Goal: Task Accomplishment & Management: Manage account settings

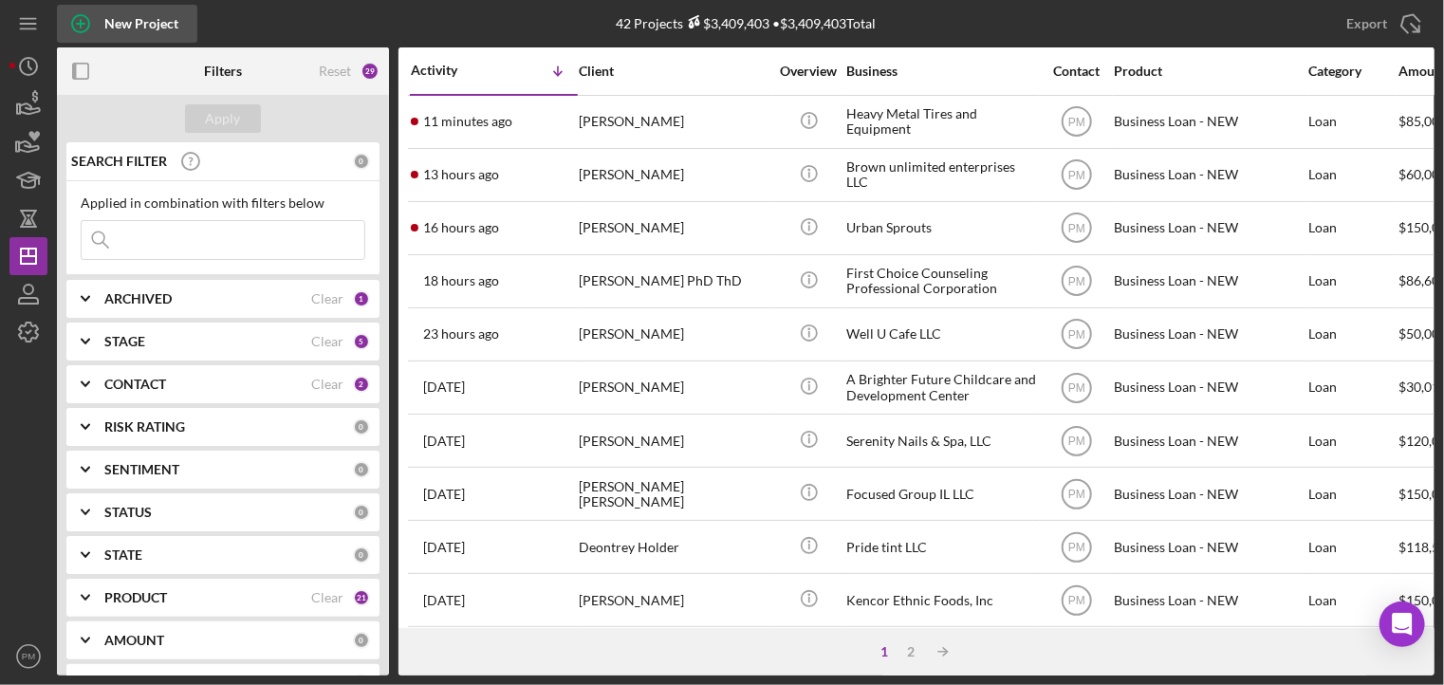
click at [114, 18] on div "New Project" at bounding box center [141, 24] width 74 height 38
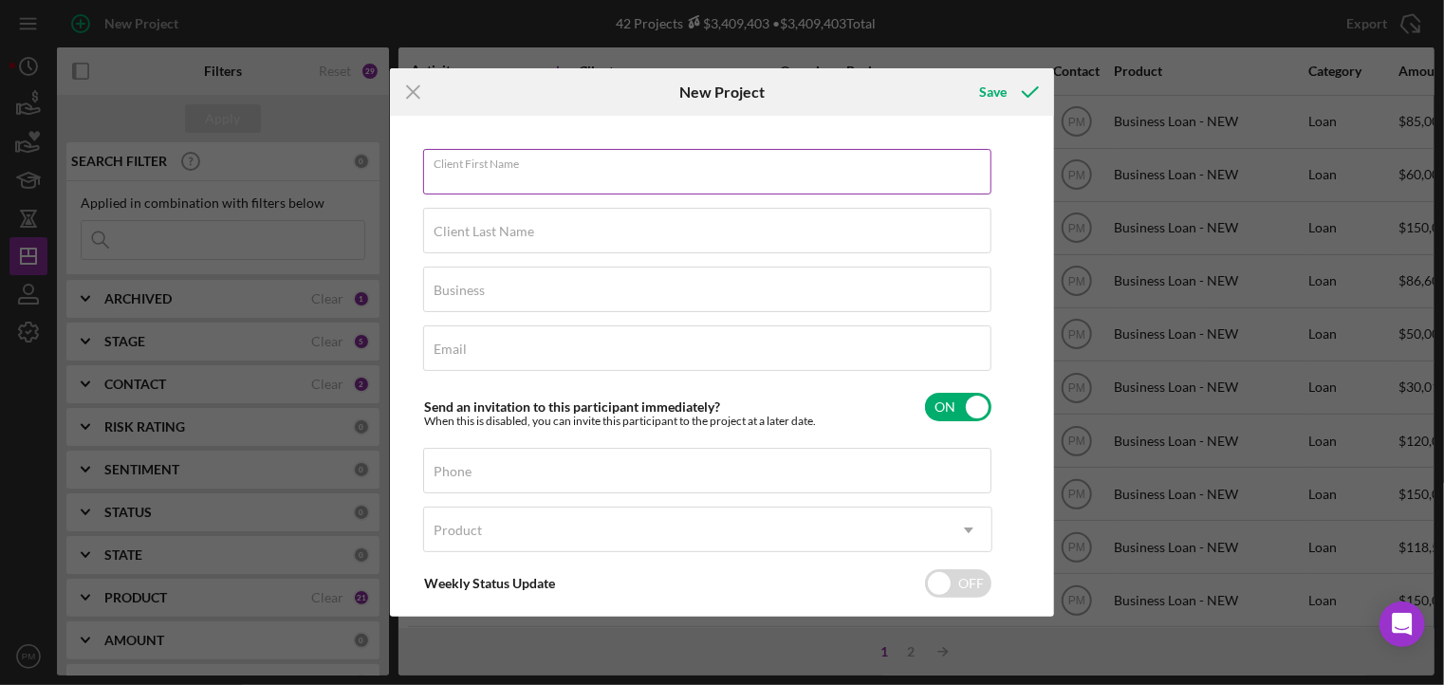
click at [539, 178] on input "Client First Name" at bounding box center [707, 172] width 568 height 46
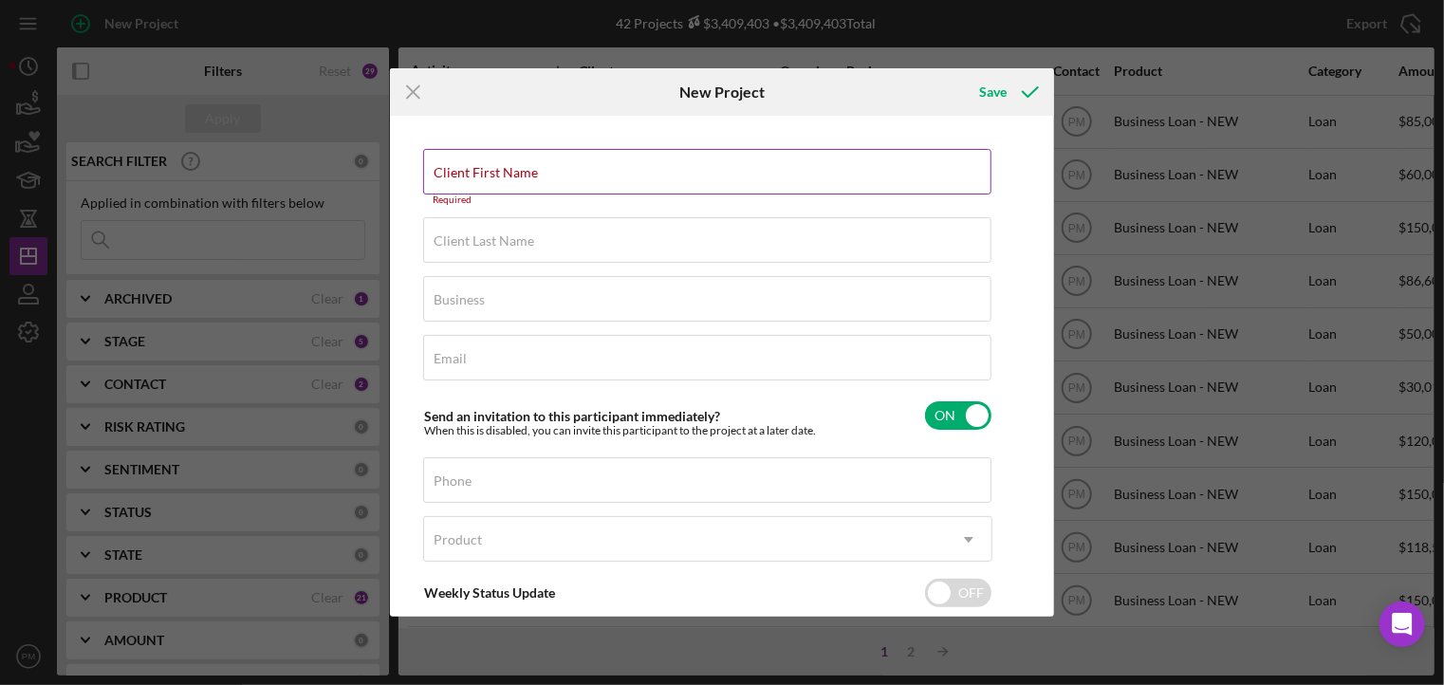
click at [501, 185] on input "Client First Name" at bounding box center [707, 172] width 568 height 46
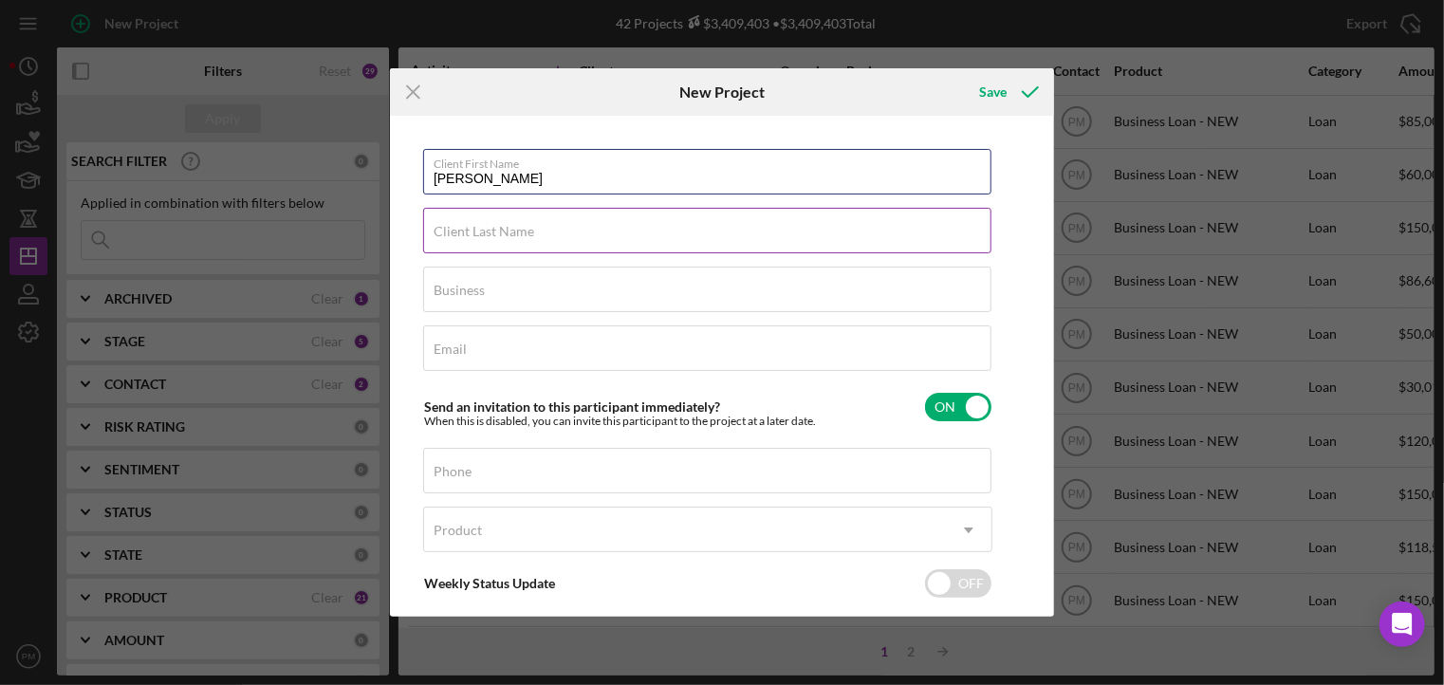
type input "[PERSON_NAME]"
click at [497, 214] on div "Client Last Name Required" at bounding box center [707, 231] width 569 height 47
type input "[PERSON_NAME]"
click at [482, 294] on label "Business" at bounding box center [459, 290] width 51 height 15
click at [482, 294] on input "Business" at bounding box center [707, 290] width 568 height 46
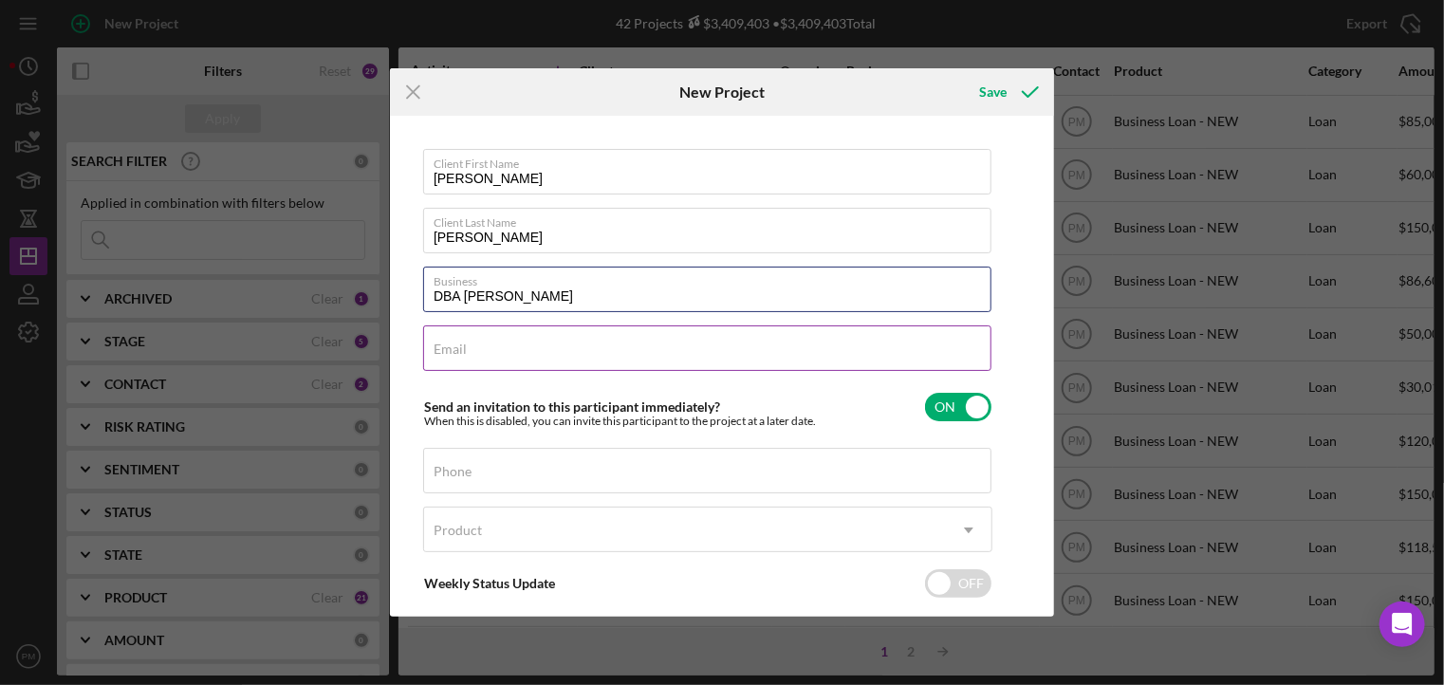
type input "DBA [PERSON_NAME]"
click at [537, 341] on div "Email Required" at bounding box center [707, 348] width 569 height 47
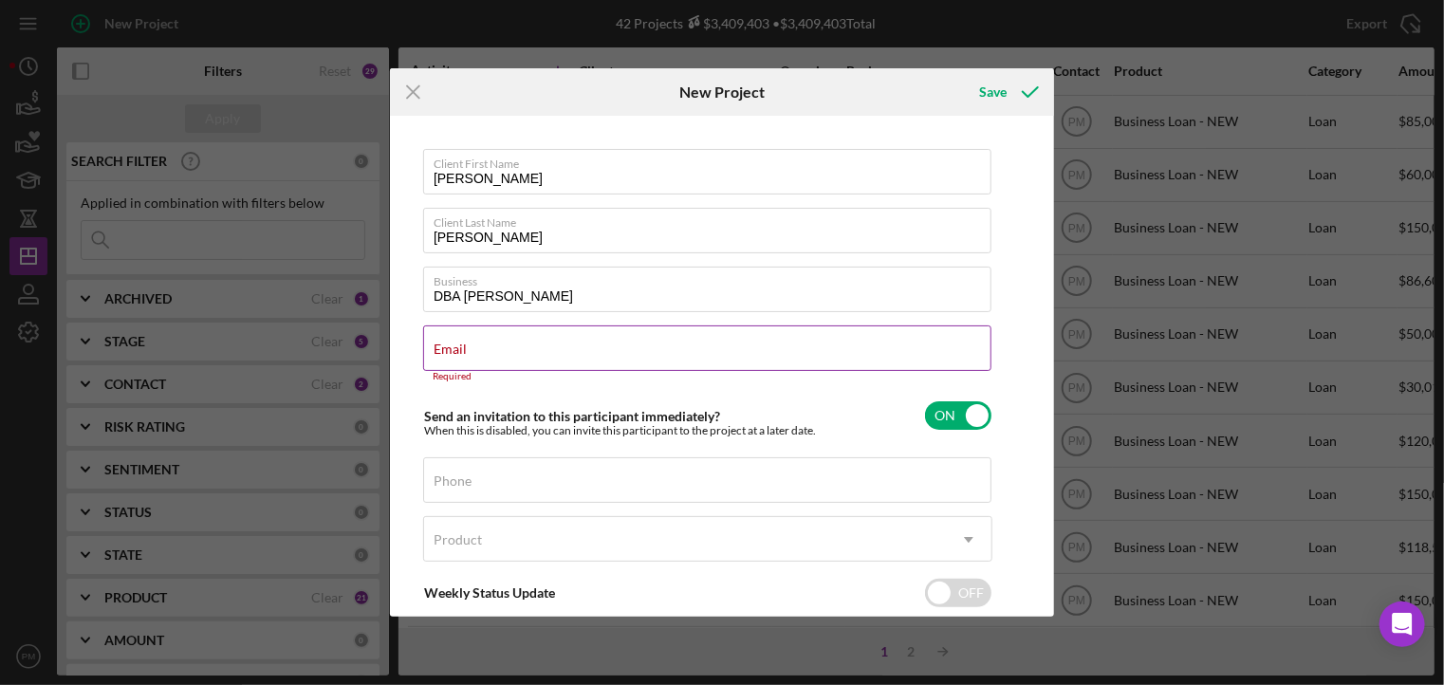
click at [491, 365] on input "Email" at bounding box center [707, 348] width 568 height 46
paste input "[EMAIL_ADDRESS][DOMAIN_NAME]"
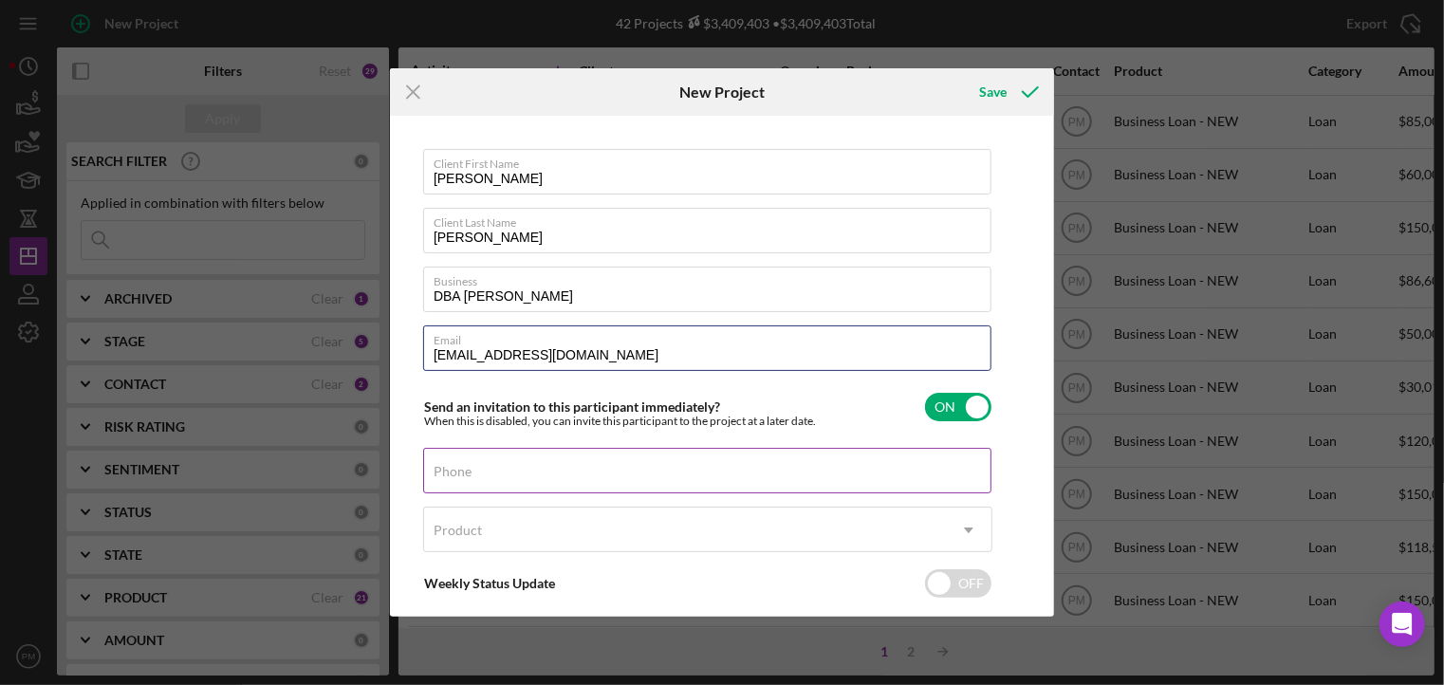
type input "[EMAIL_ADDRESS][DOMAIN_NAME]"
click at [466, 479] on input "Phone" at bounding box center [707, 471] width 568 height 46
click at [46, 293] on div "Icon/Menu Close New Project Save Client First Name [PERSON_NAME] Client Last Na…" at bounding box center [722, 342] width 1444 height 685
paste input "[PHONE_NUMBER]"
type input "[PHONE_NUMBER]"
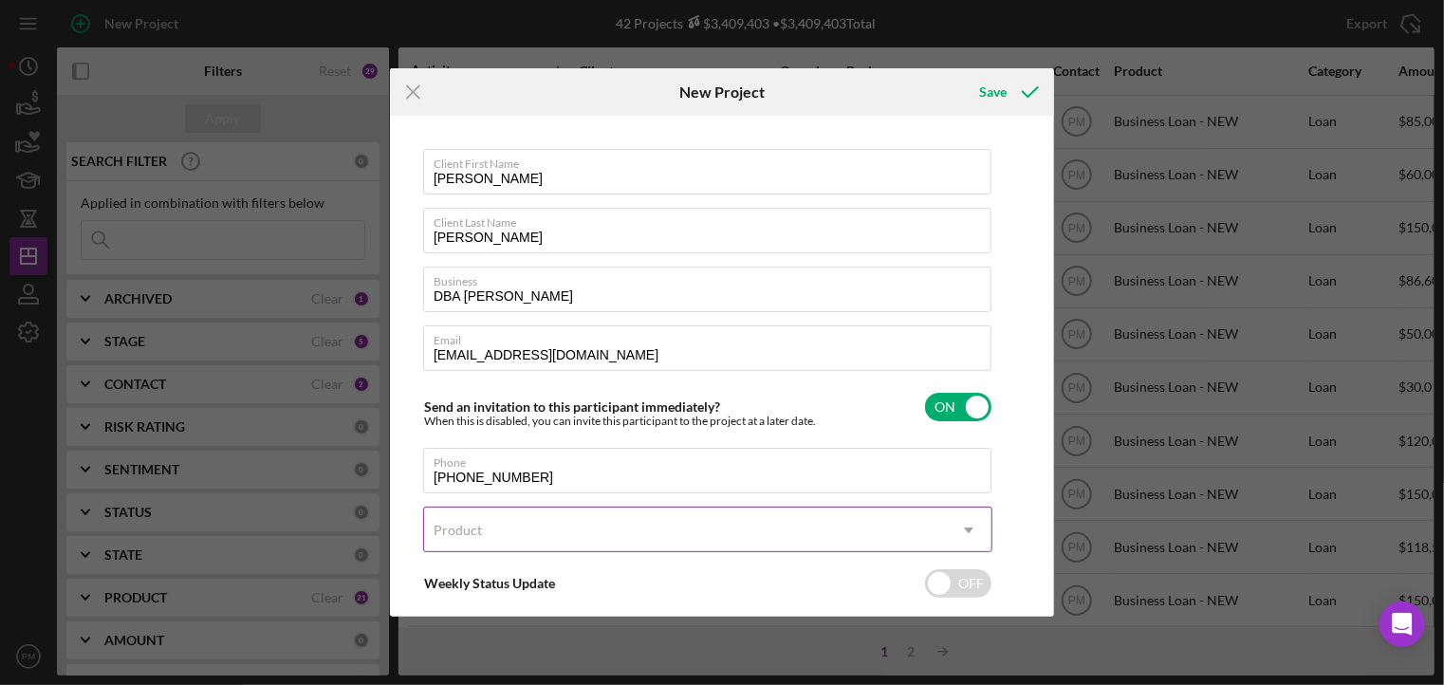
click at [489, 529] on div "Product" at bounding box center [685, 531] width 522 height 44
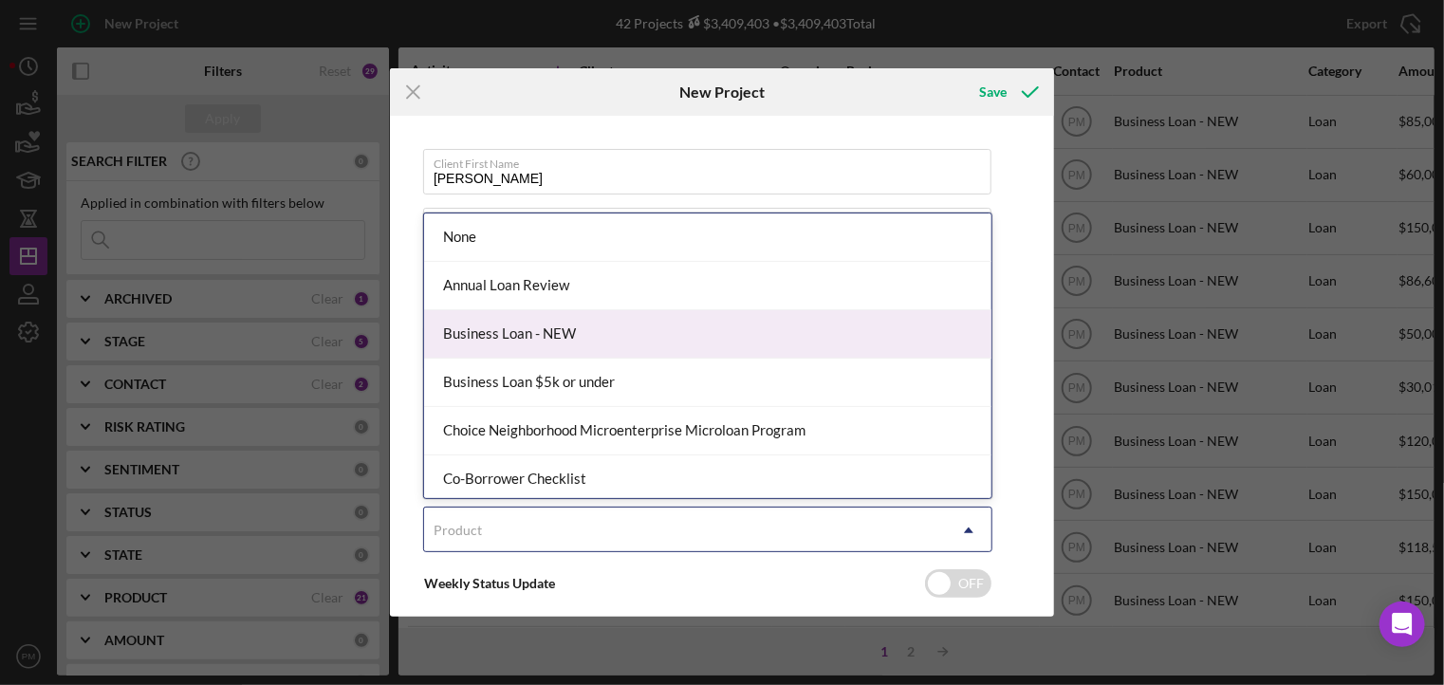
click at [502, 336] on div "Business Loan - NEW" at bounding box center [707, 334] width 567 height 48
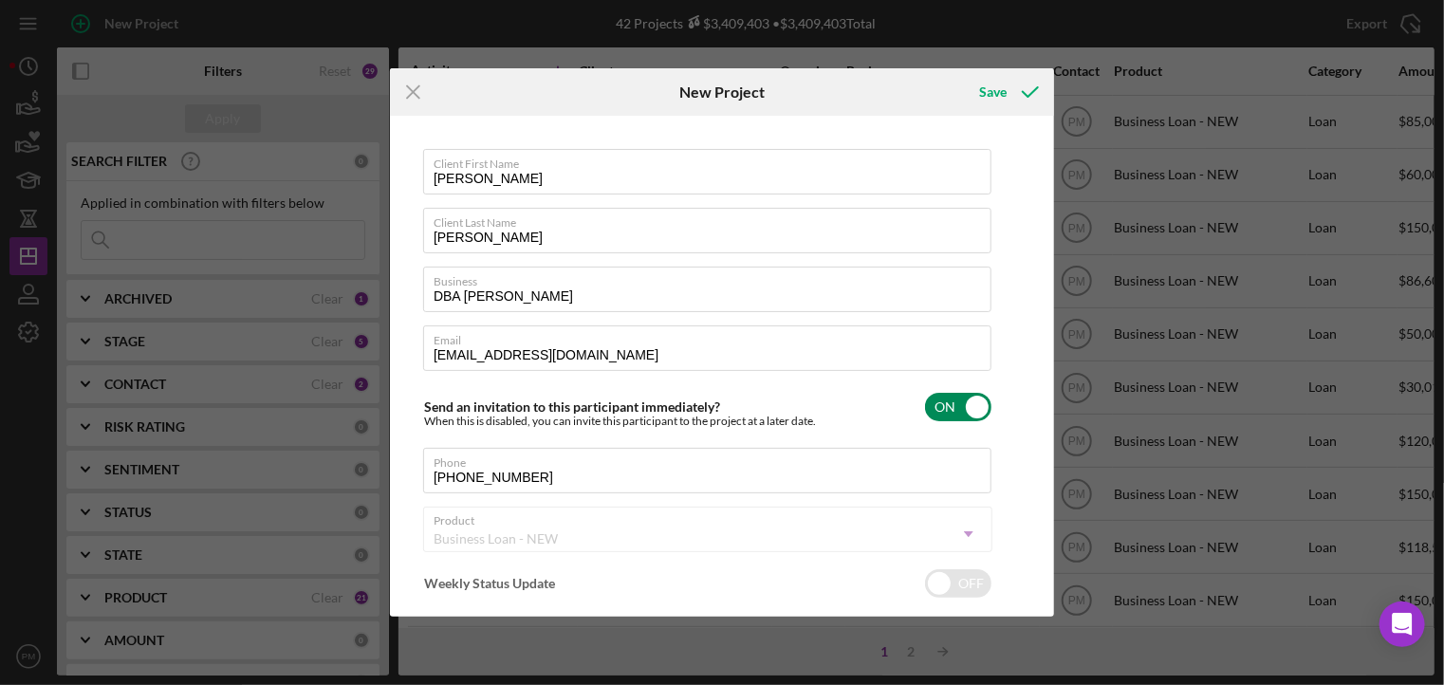
checkbox input "true"
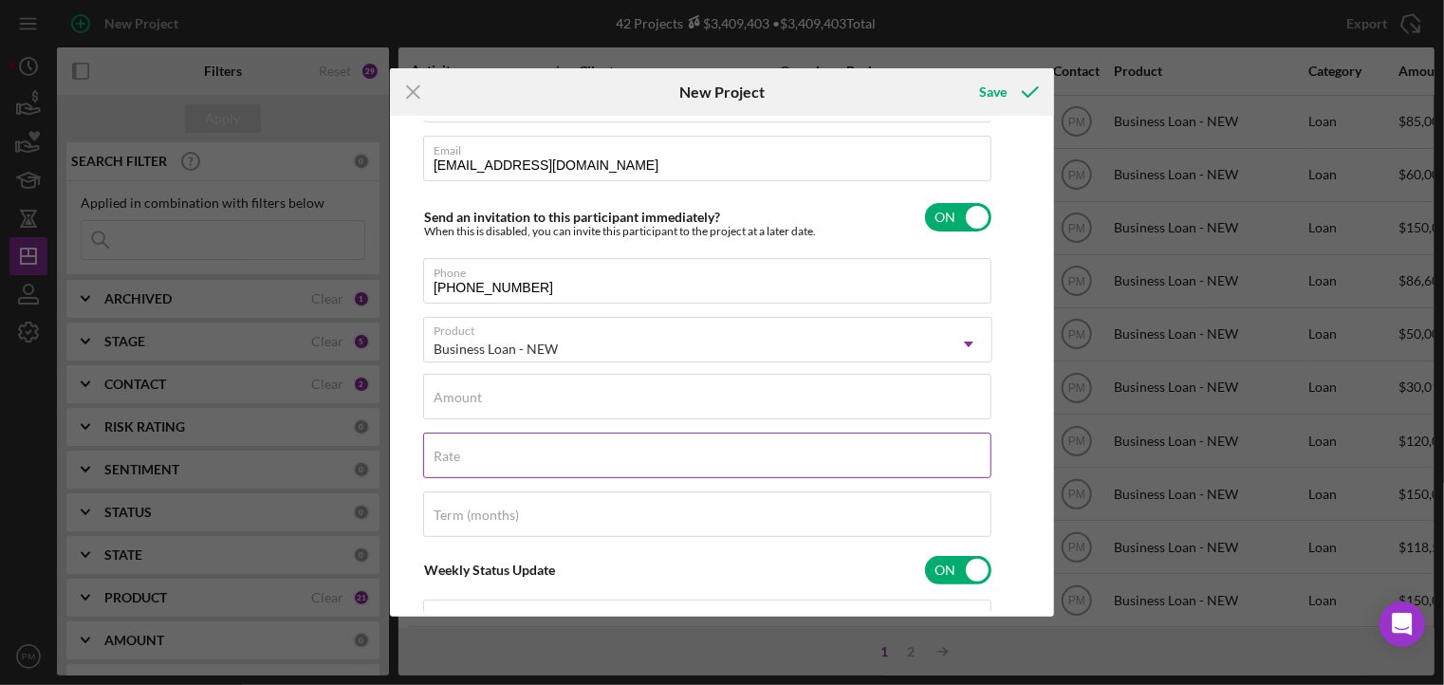
scroll to position [285, 0]
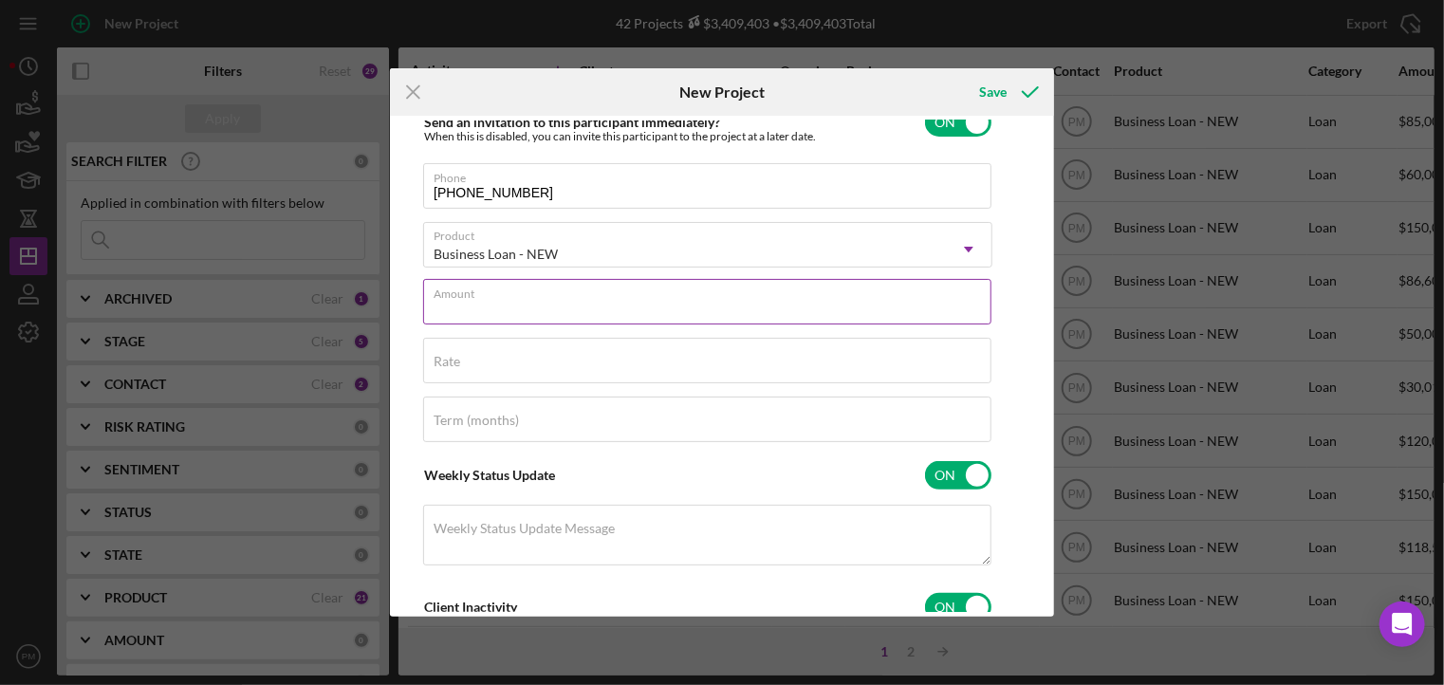
click at [484, 318] on input "Amount" at bounding box center [707, 302] width 568 height 46
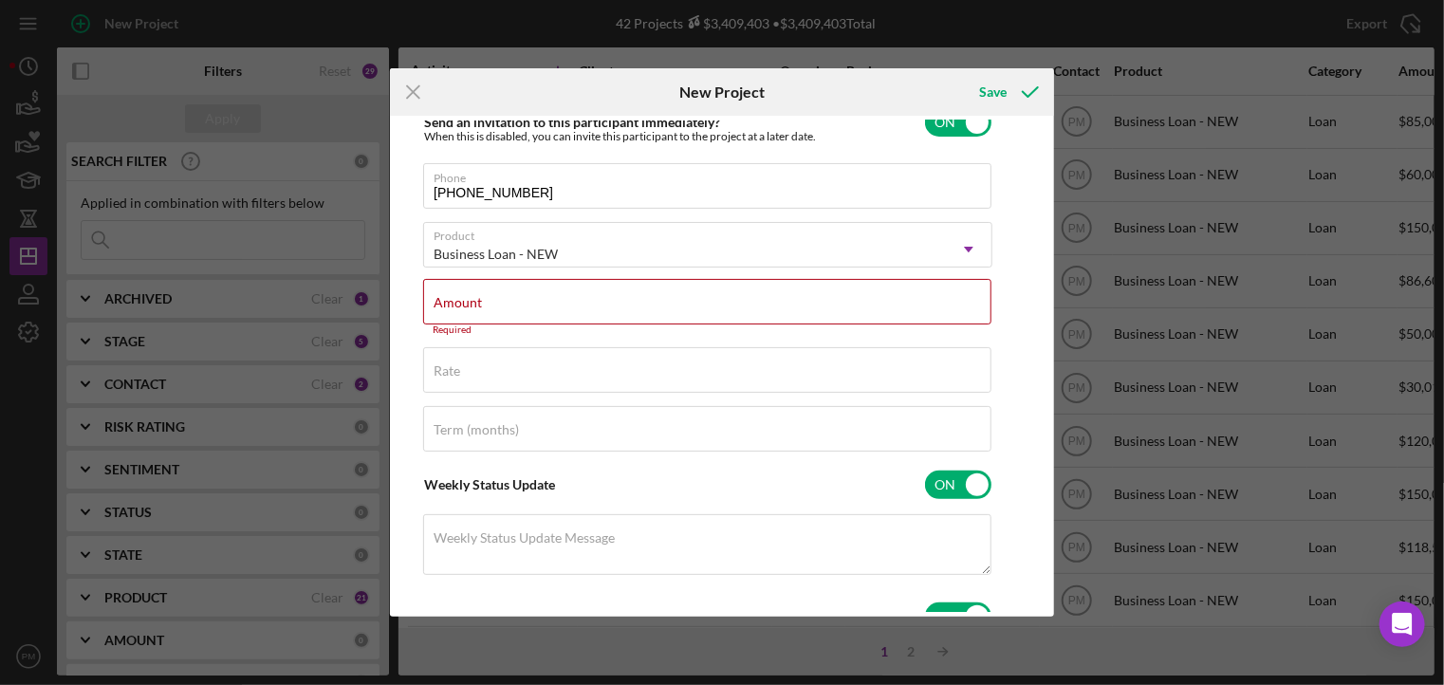
click at [35, 456] on div "Icon/Menu Close New Project Save Client First Name [PERSON_NAME] Client Last Na…" at bounding box center [722, 342] width 1444 height 685
click at [539, 297] on div "Amount Required" at bounding box center [707, 307] width 569 height 57
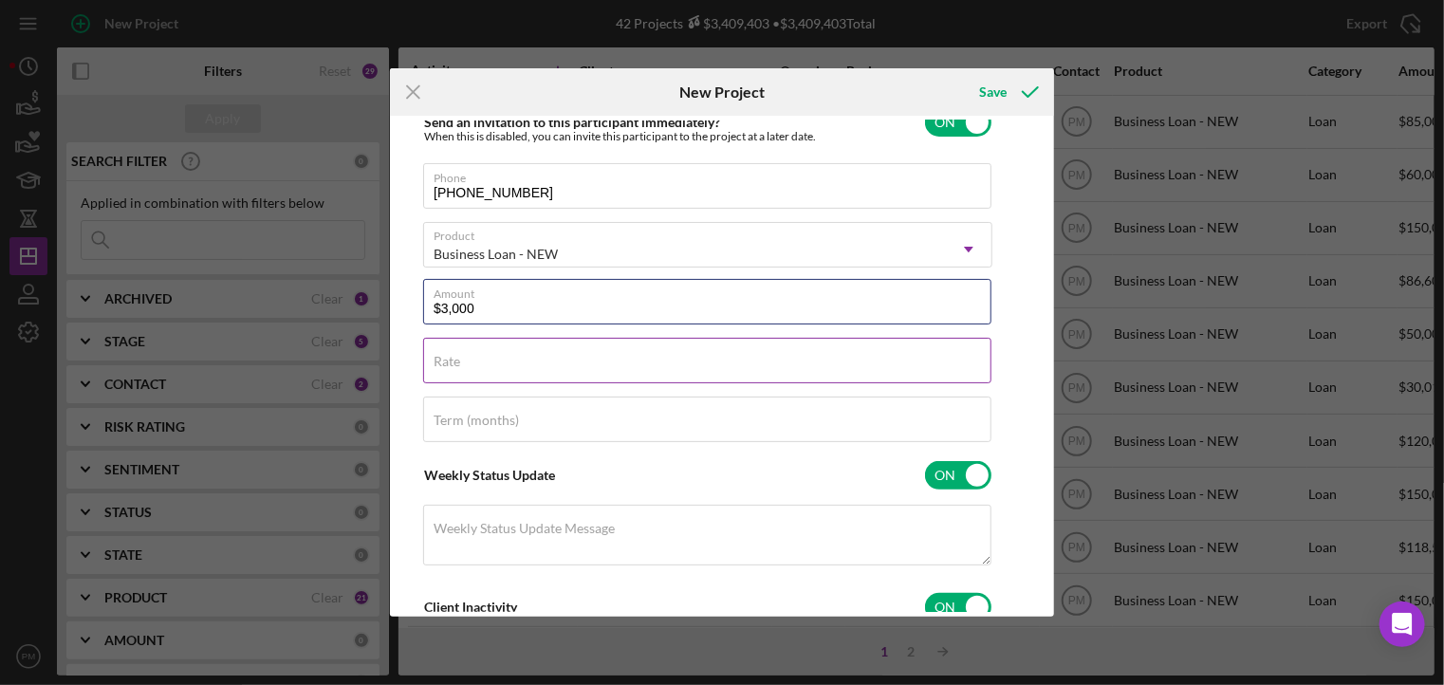
type input "$3,000"
click at [517, 362] on div "Rate" at bounding box center [707, 361] width 569 height 47
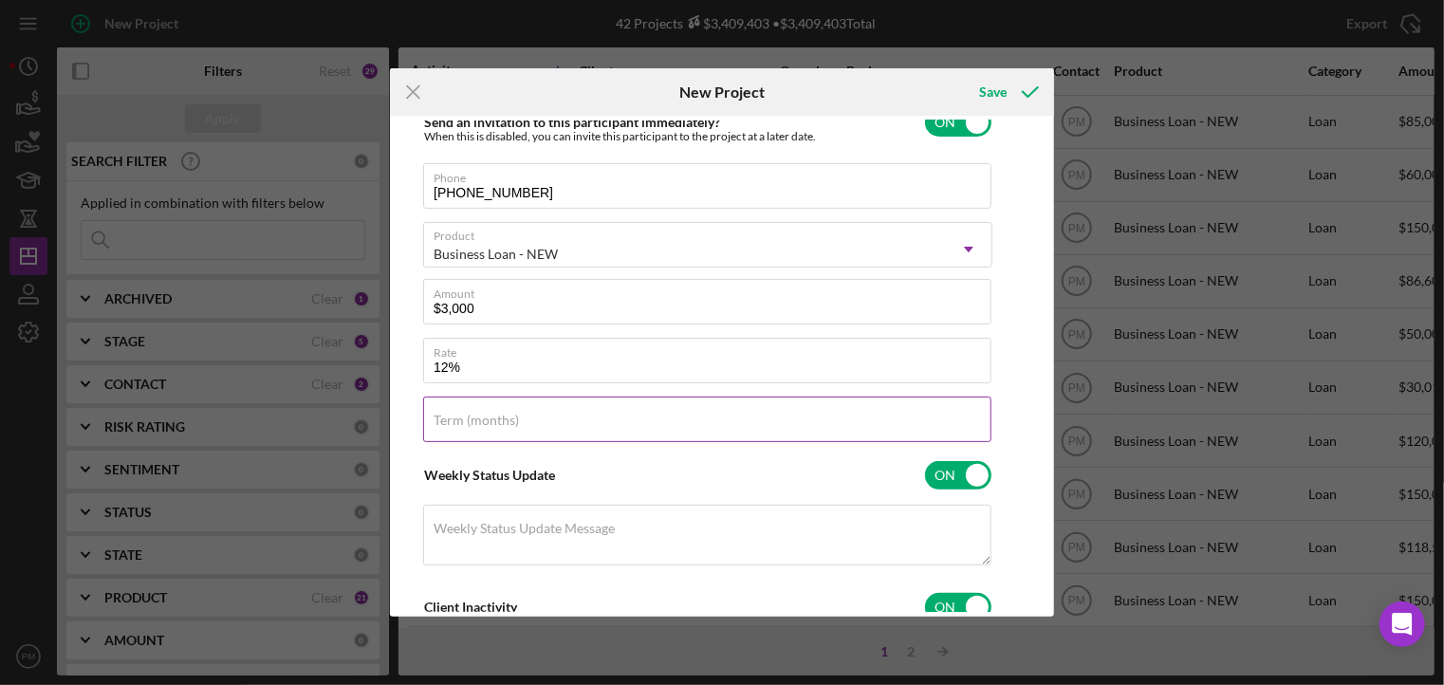
type input "12.000%"
click at [489, 419] on label "Term (months)" at bounding box center [476, 420] width 85 height 15
click at [489, 419] on input "Term (months)" at bounding box center [707, 420] width 568 height 46
type input "12"
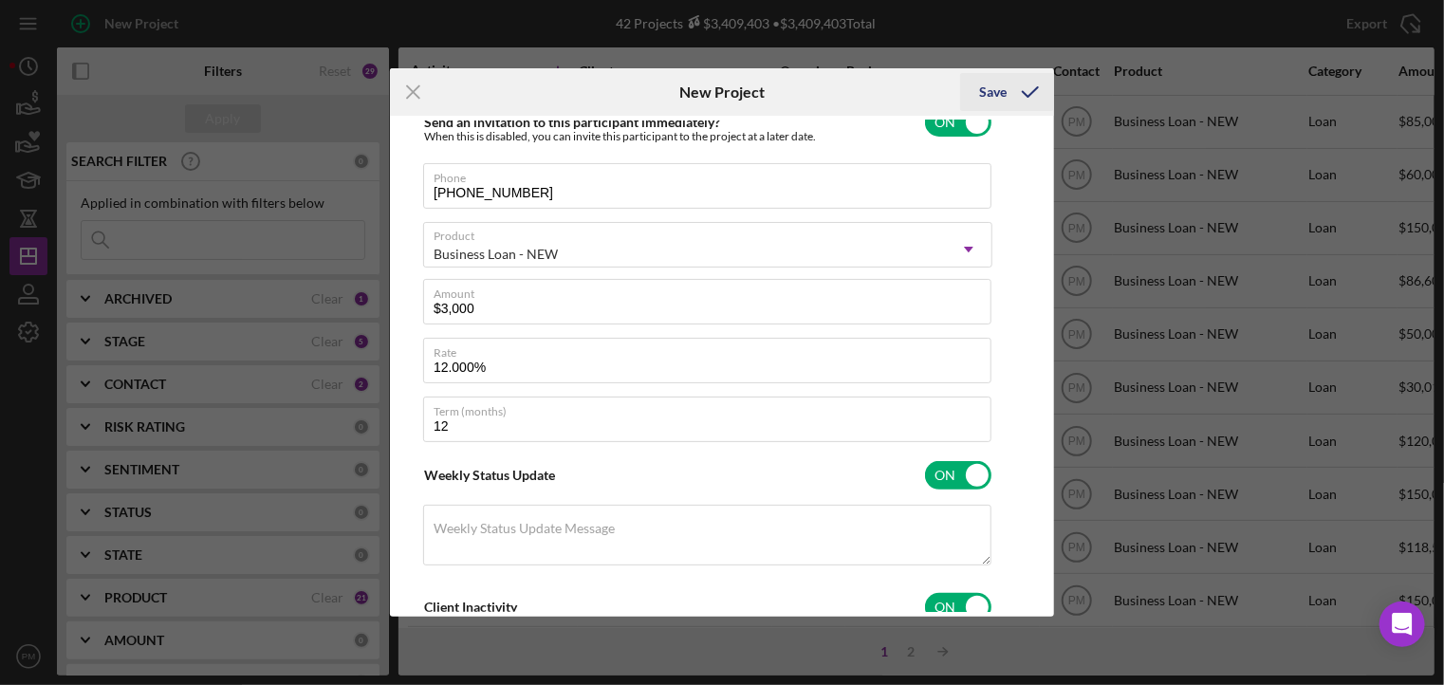
click at [1003, 98] on div "Save" at bounding box center [993, 92] width 28 height 38
checkbox input "false"
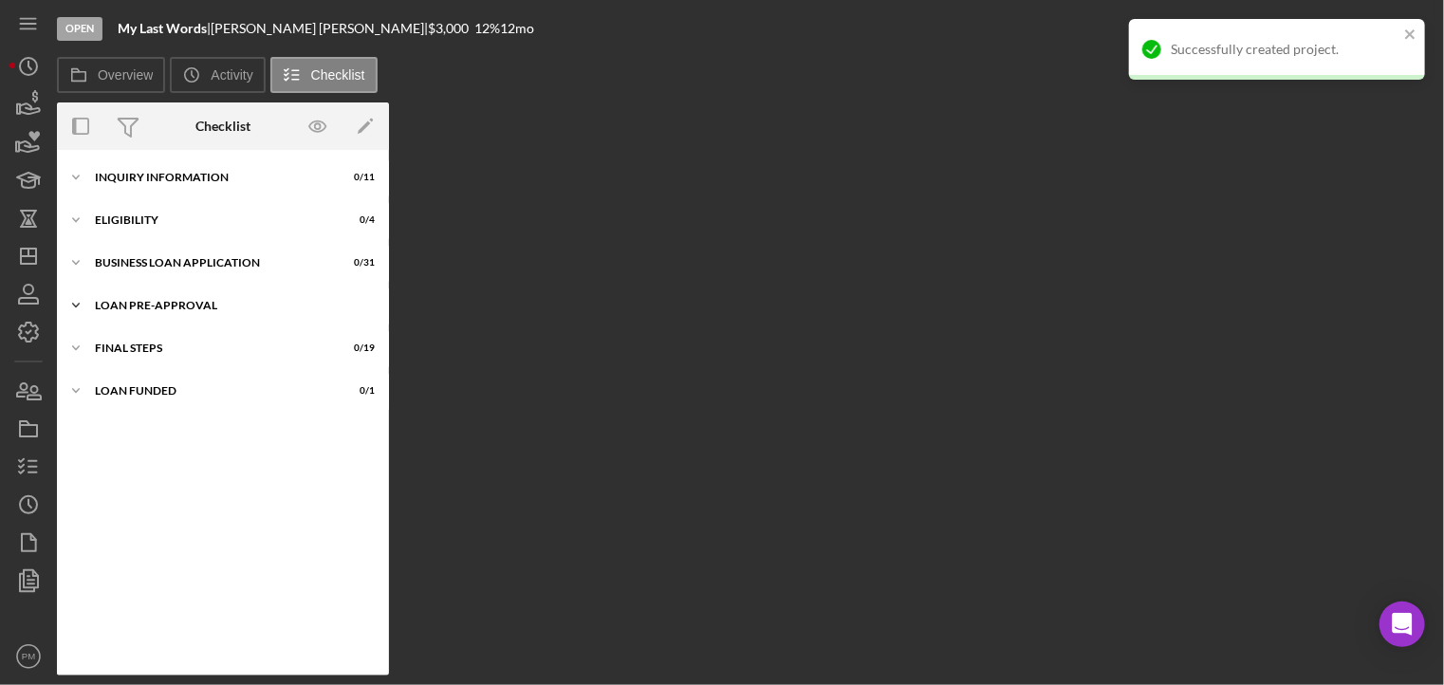
click at [175, 310] on div "LOAN PRE-APPROVAL" at bounding box center [230, 305] width 270 height 11
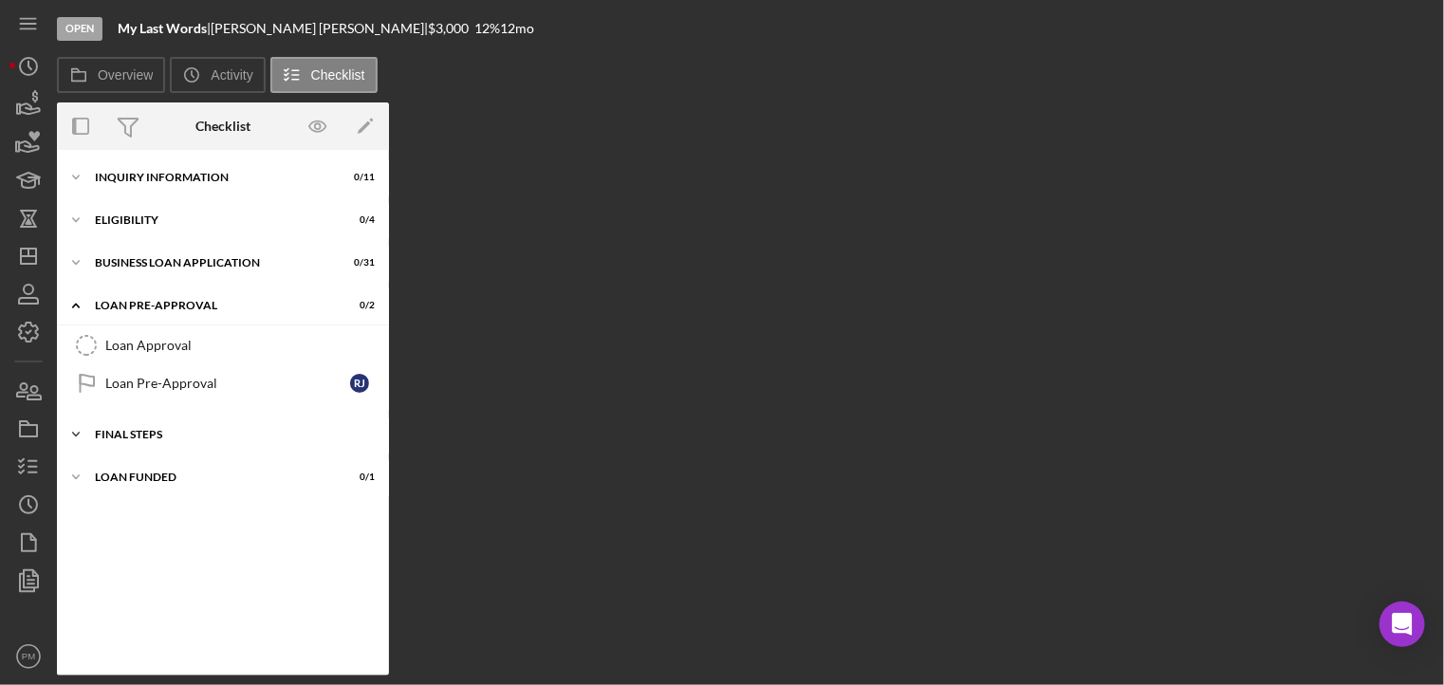
click at [153, 429] on div "FINAL STEPS" at bounding box center [230, 434] width 270 height 11
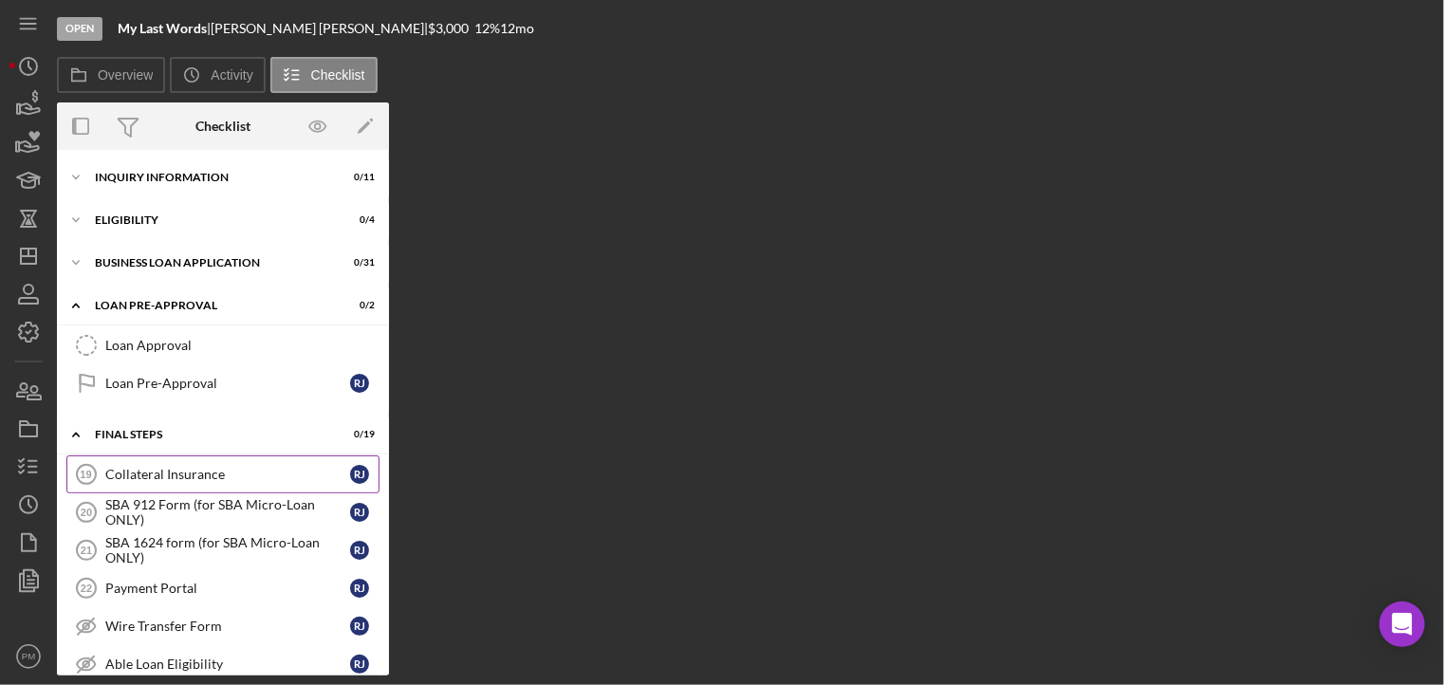
click at [180, 479] on div "Collateral Insurance" at bounding box center [227, 474] width 245 height 15
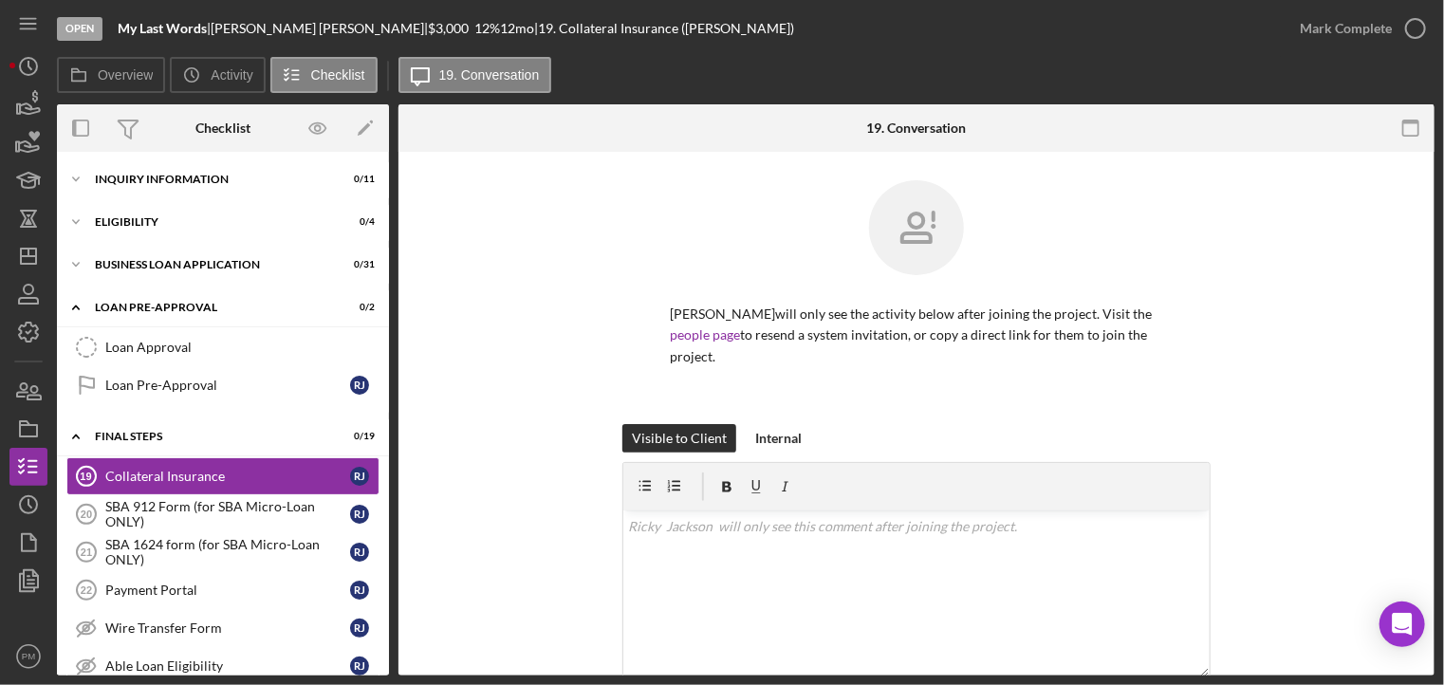
scroll to position [380, 0]
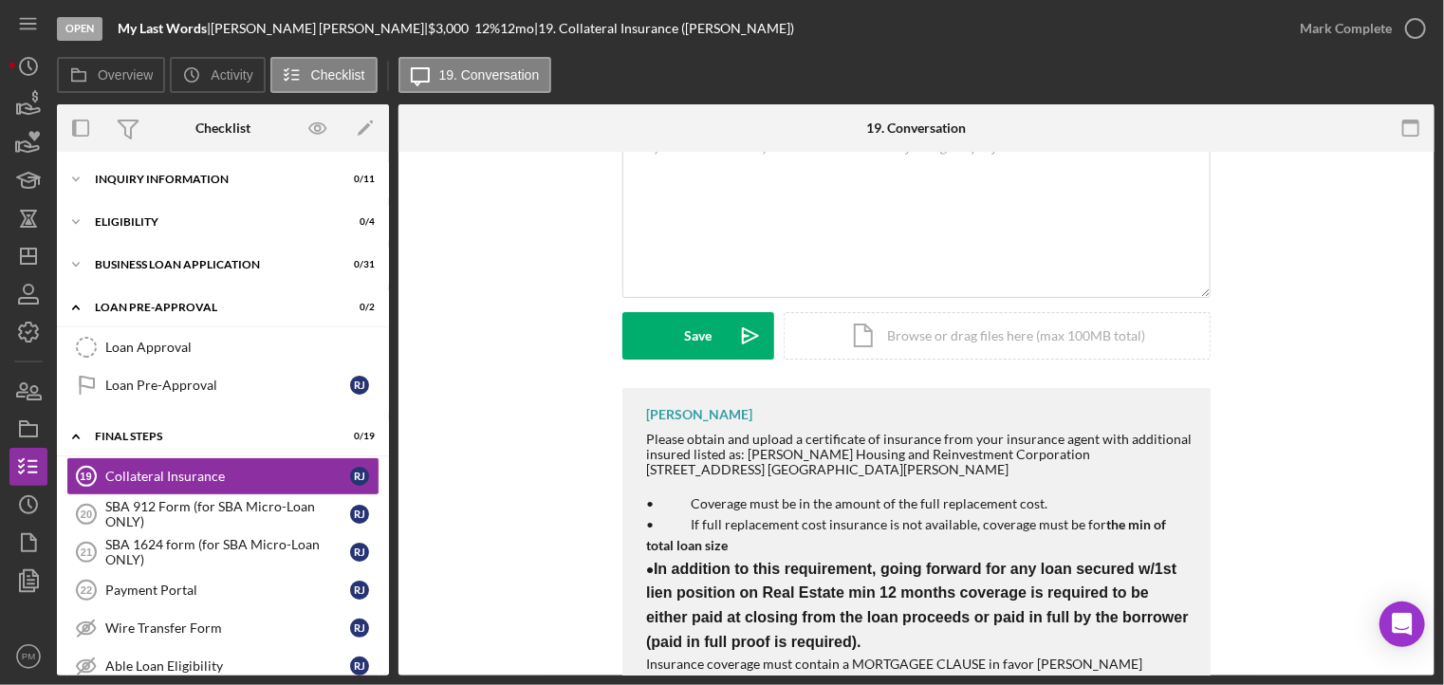
click at [1375, 48] on div "Mark Complete" at bounding box center [1358, 28] width 154 height 57
click at [1370, 46] on div "Mark Complete" at bounding box center [1346, 28] width 92 height 38
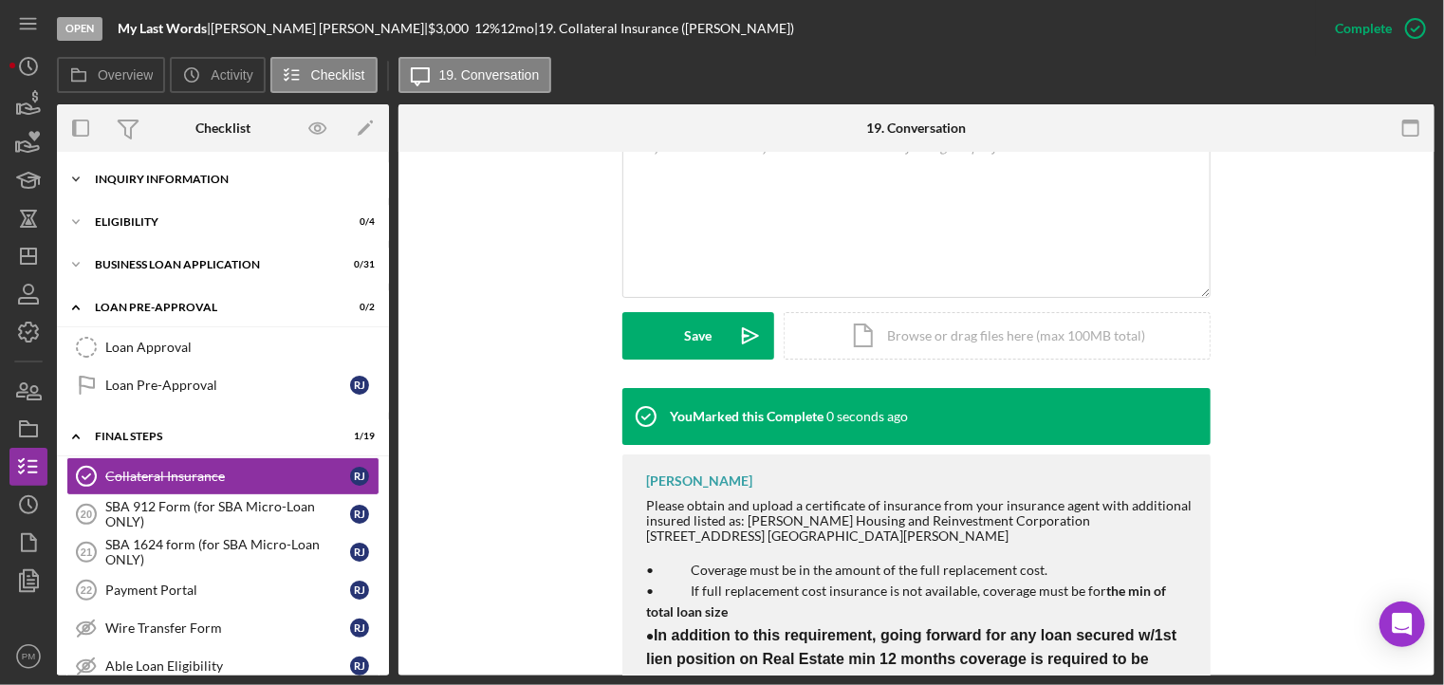
click at [137, 164] on div "Icon/Expander INQUIRY INFORMATION 0 / 11" at bounding box center [223, 179] width 332 height 38
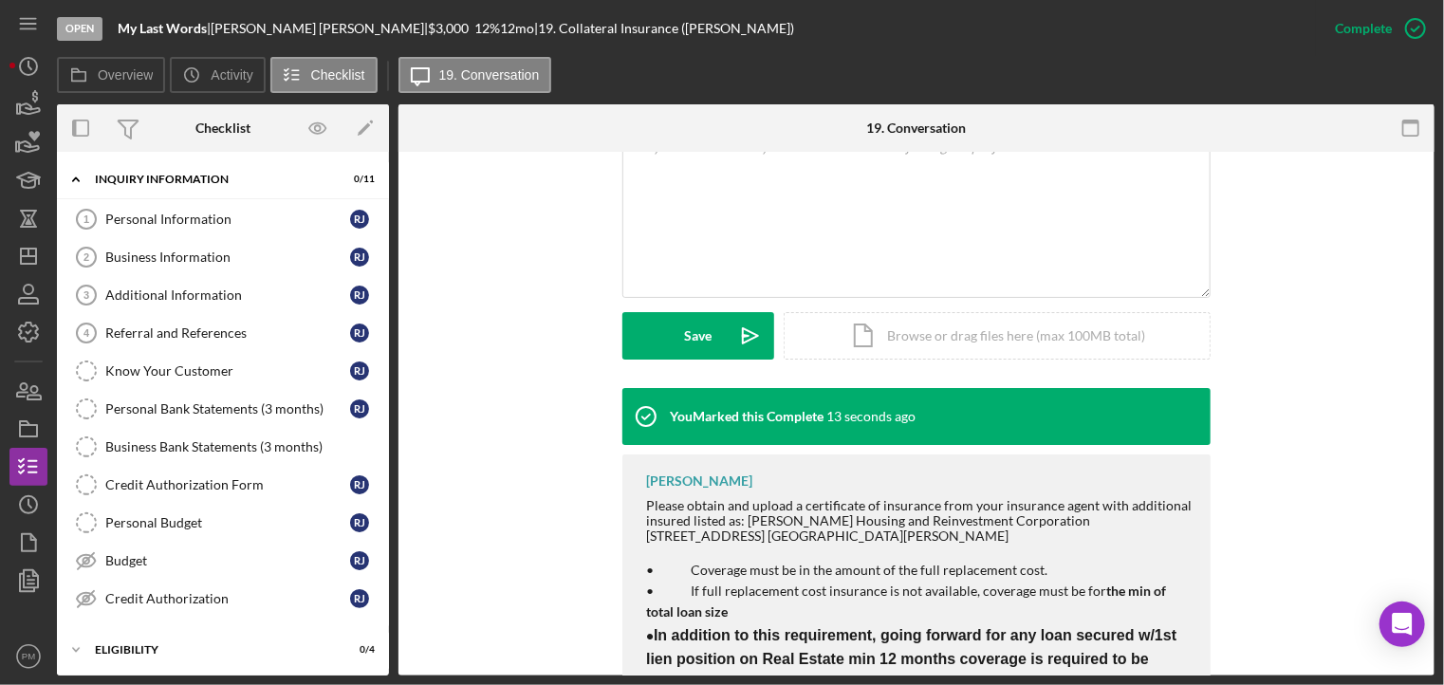
scroll to position [190, 0]
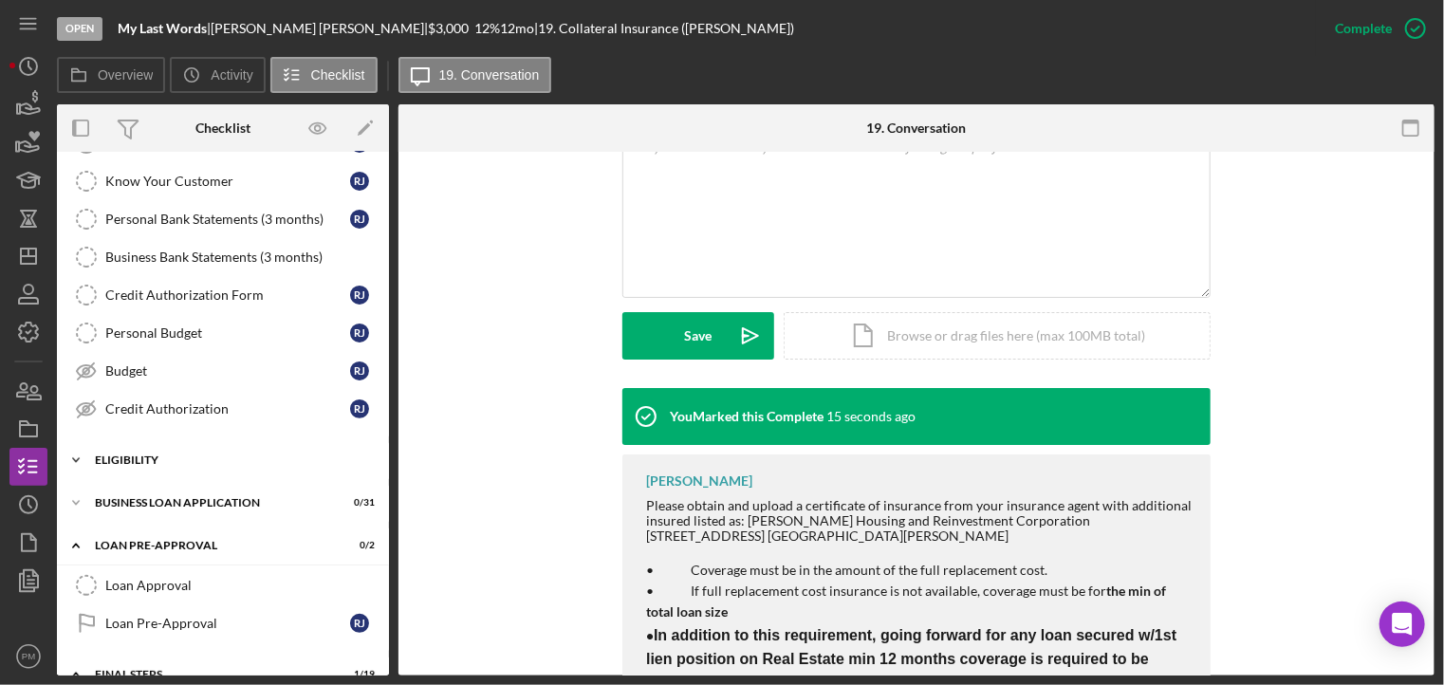
click at [162, 456] on div "ELIGIBILITY" at bounding box center [230, 460] width 270 height 11
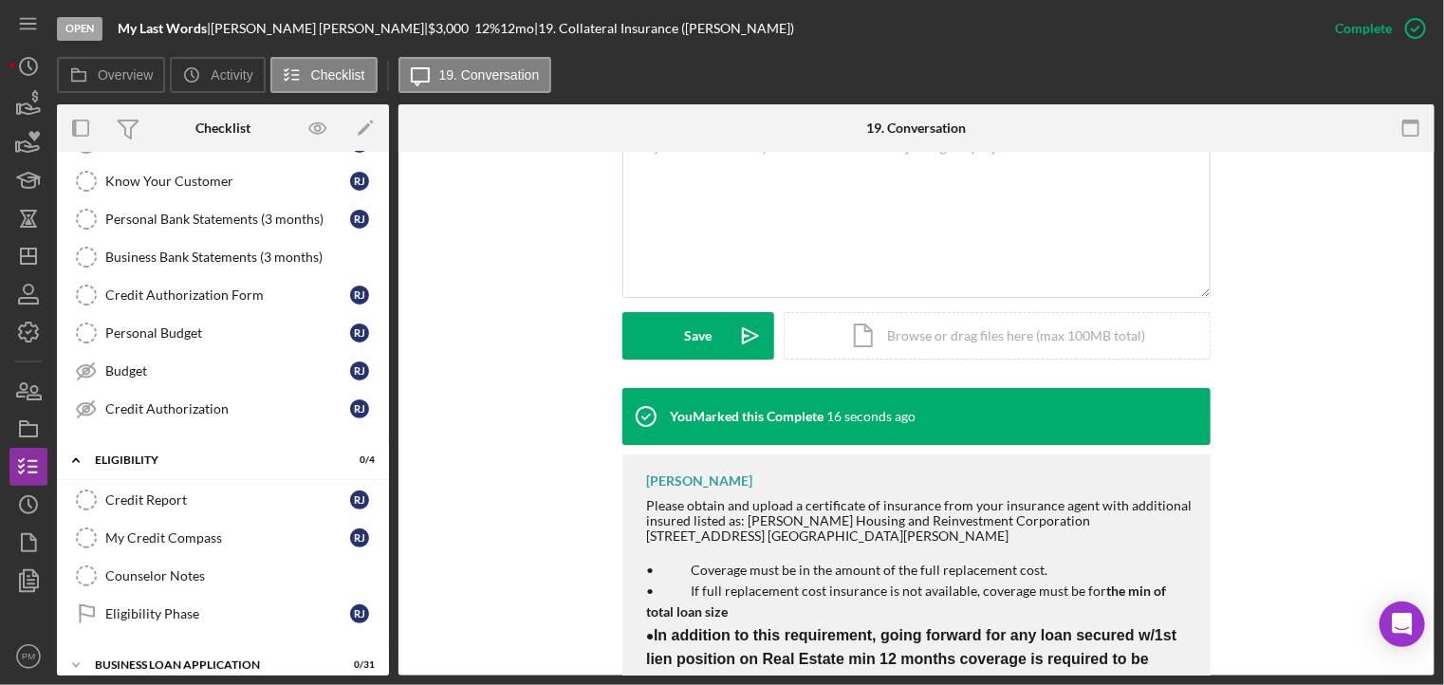
click at [165, 576] on div "Counselor Notes" at bounding box center [241, 575] width 273 height 15
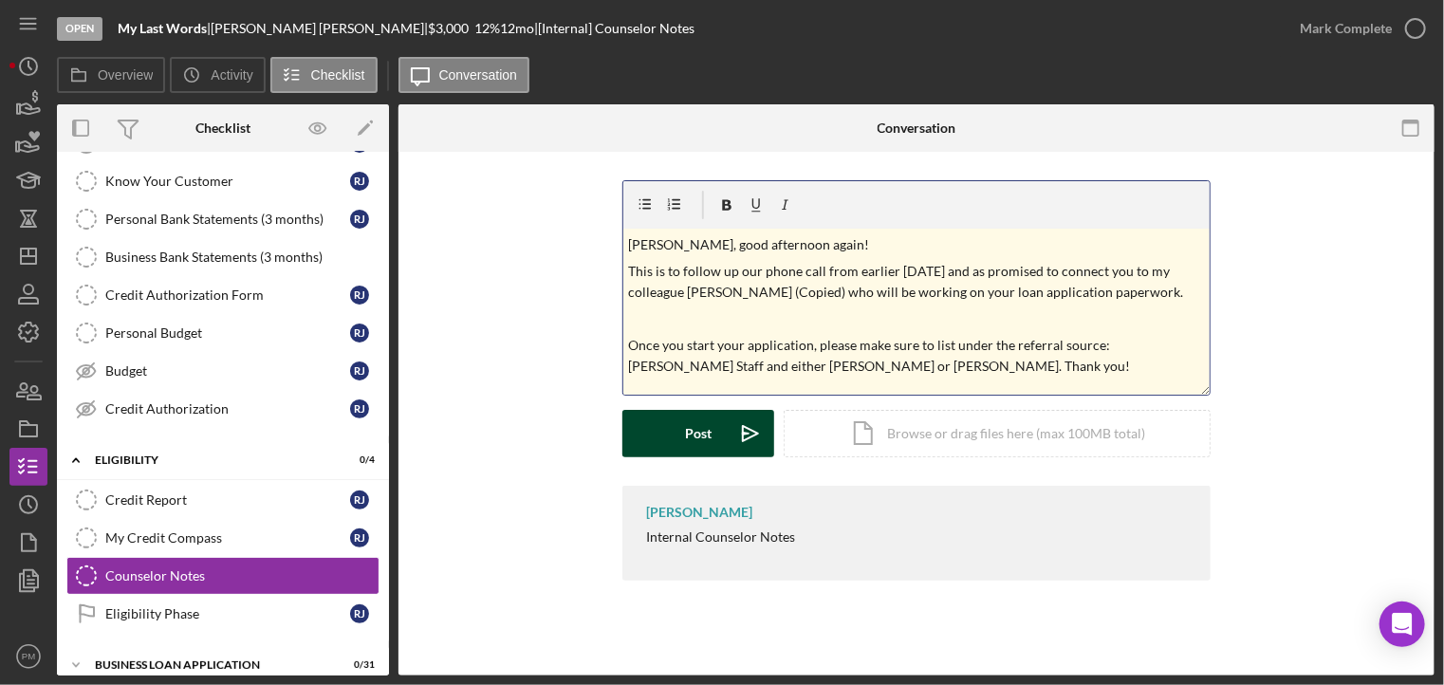
scroll to position [425, 0]
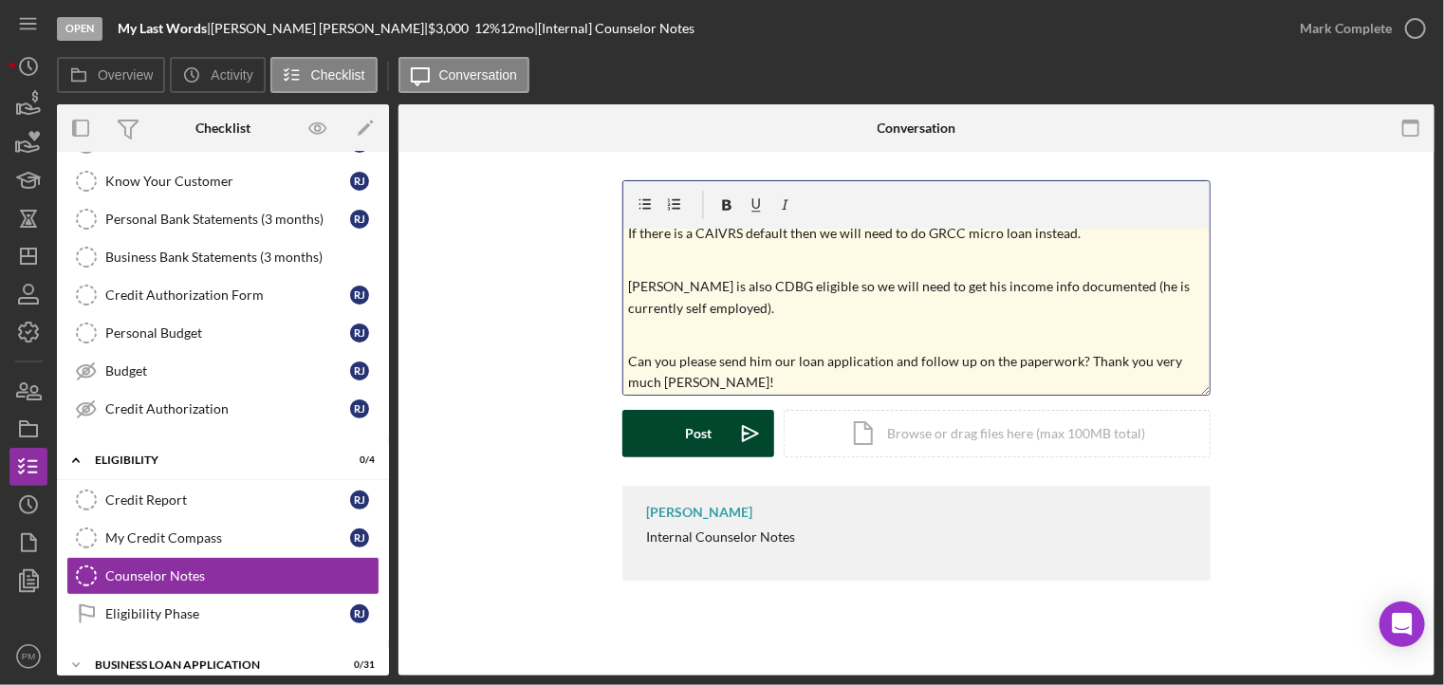
drag, startPoint x: 734, startPoint y: 435, endPoint x: 260, endPoint y: 362, distance: 479.1
click at [733, 434] on icon "Icon/icon-invite-send" at bounding box center [750, 433] width 47 height 47
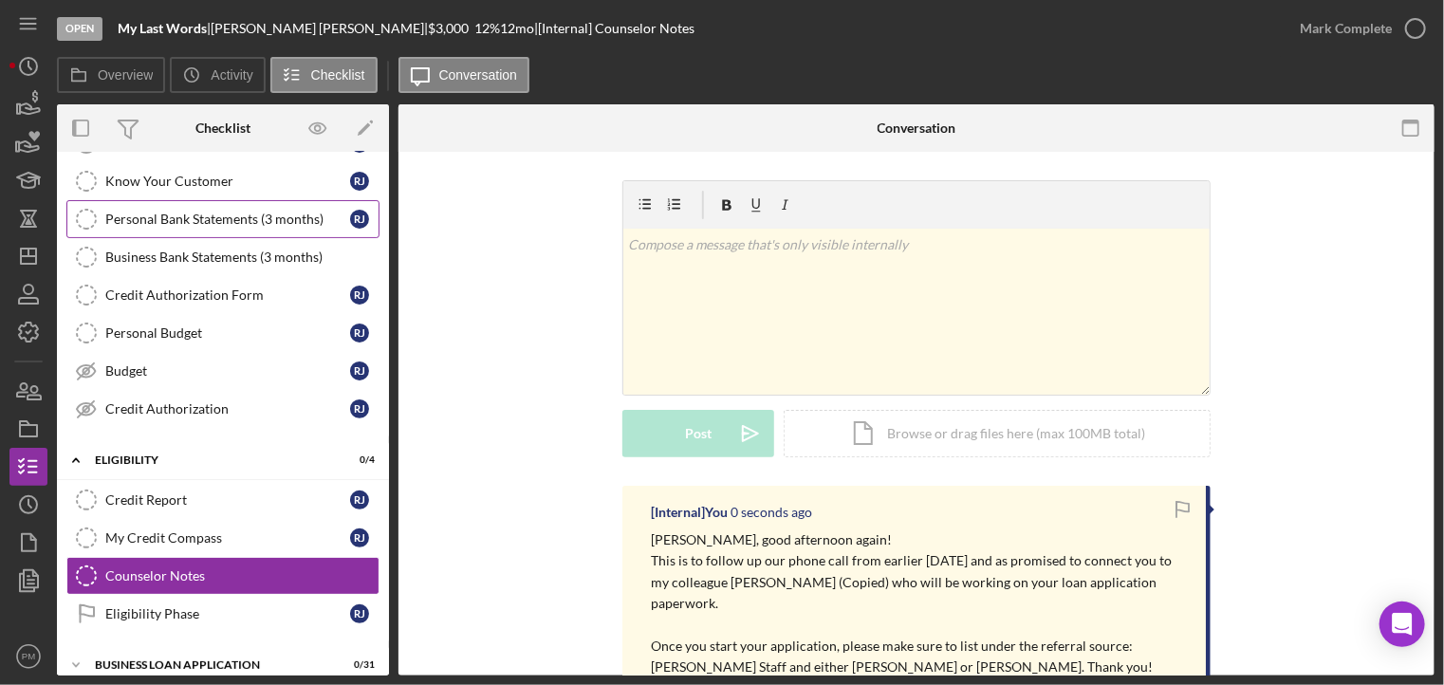
scroll to position [0, 0]
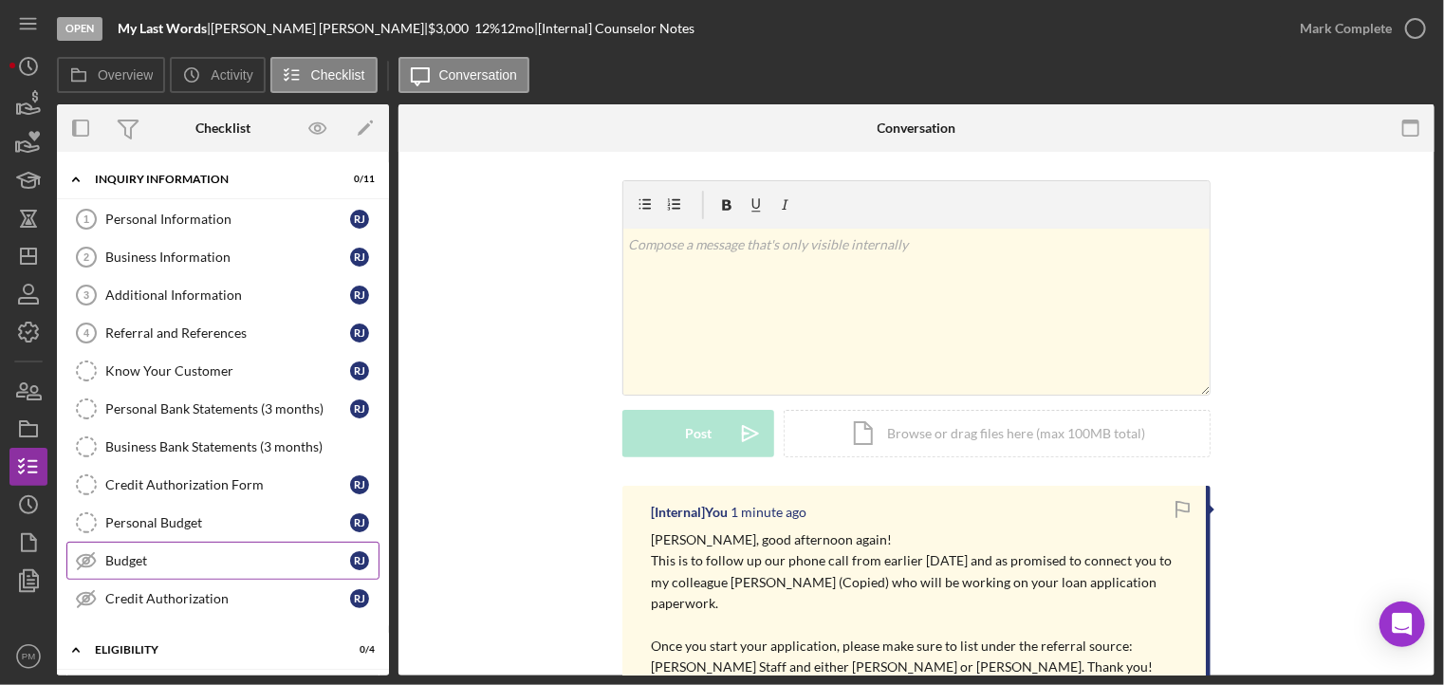
click at [224, 591] on div "Credit Authorization" at bounding box center [227, 598] width 245 height 15
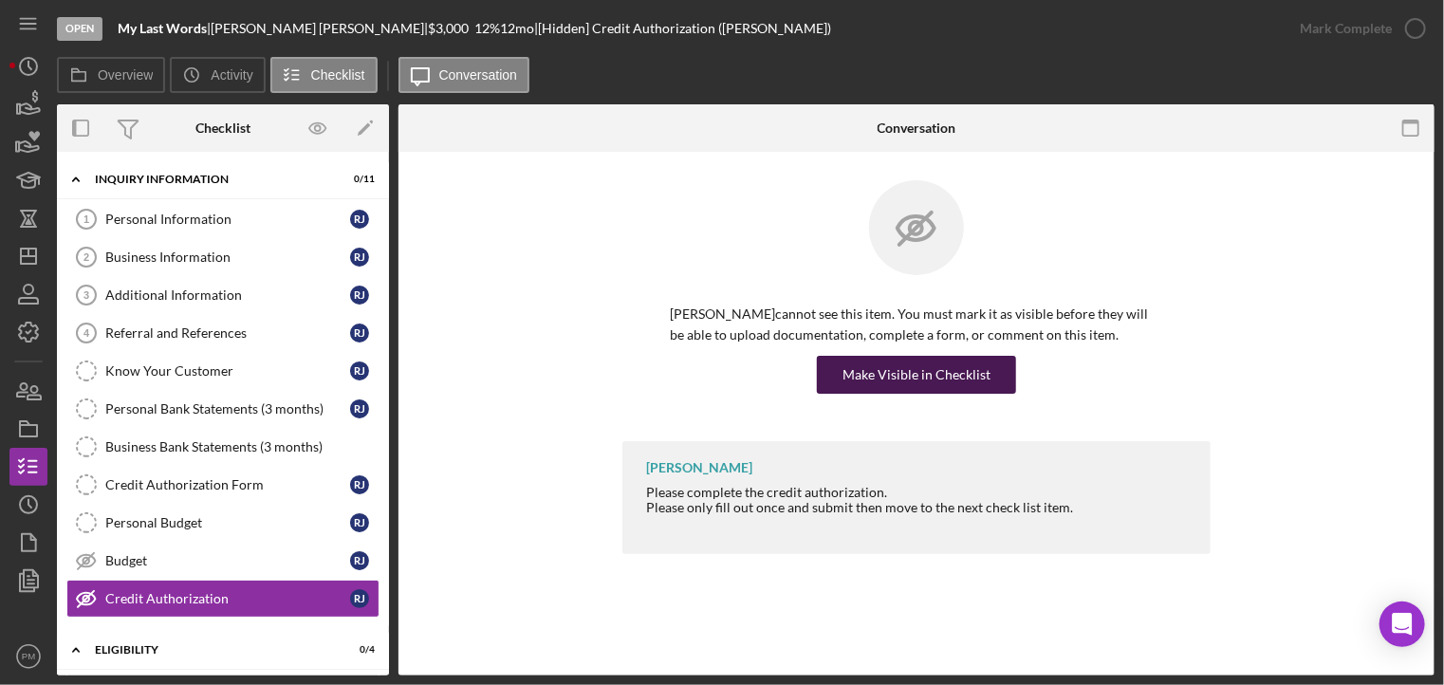
click at [858, 379] on div "Make Visible in Checklist" at bounding box center [917, 375] width 148 height 38
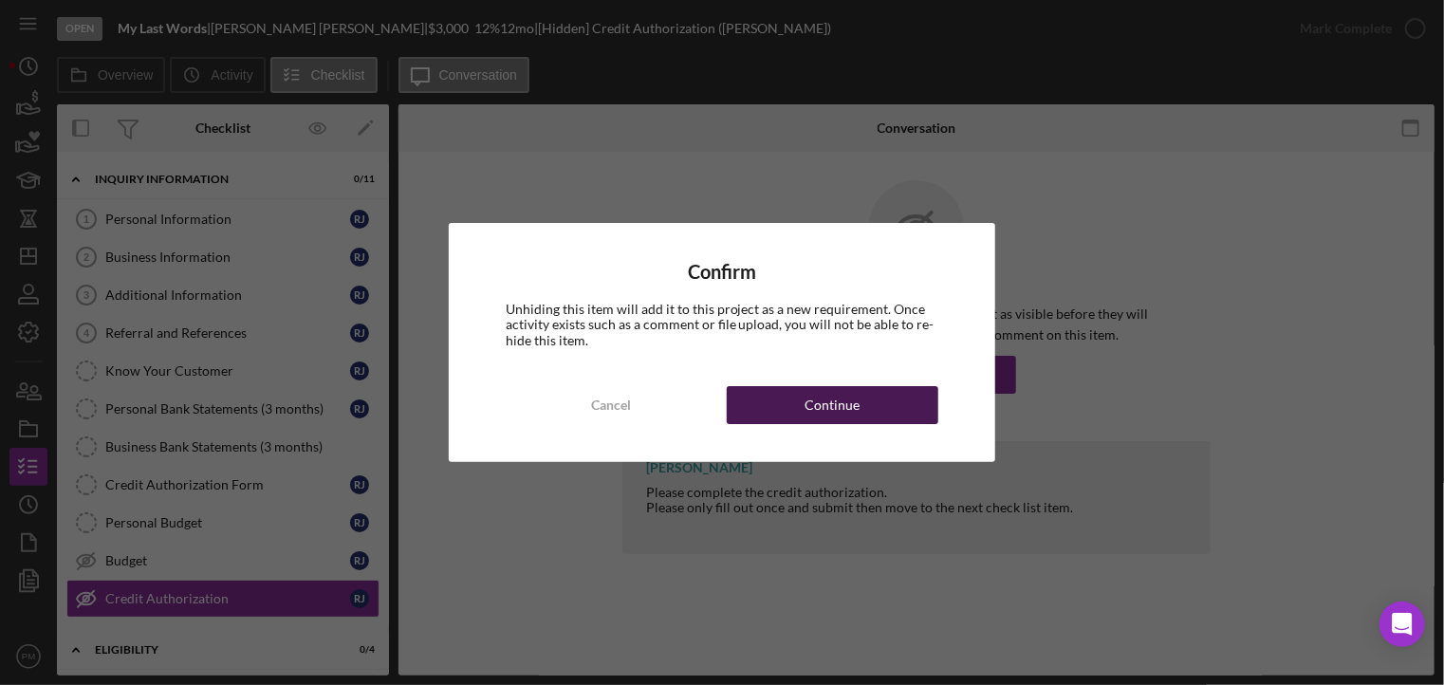
click at [786, 405] on button "Continue" at bounding box center [833, 405] width 212 height 38
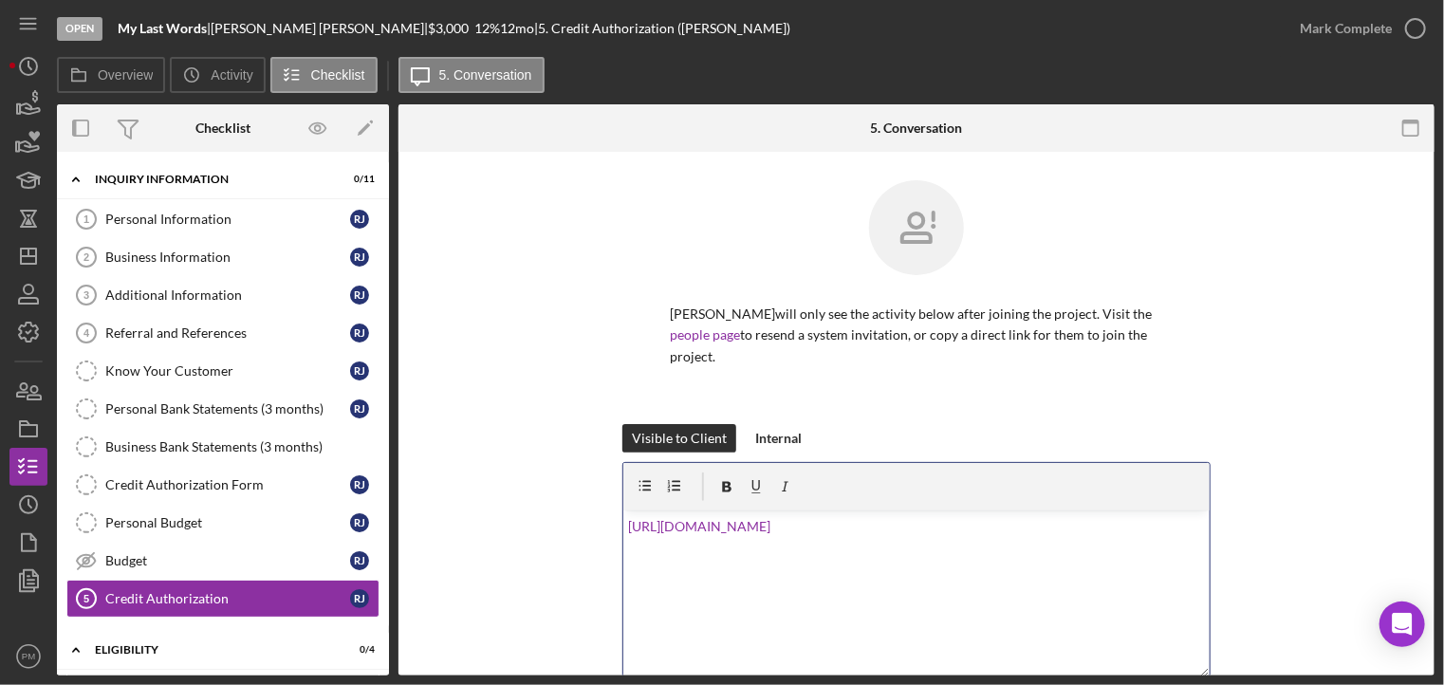
scroll to position [242, 0]
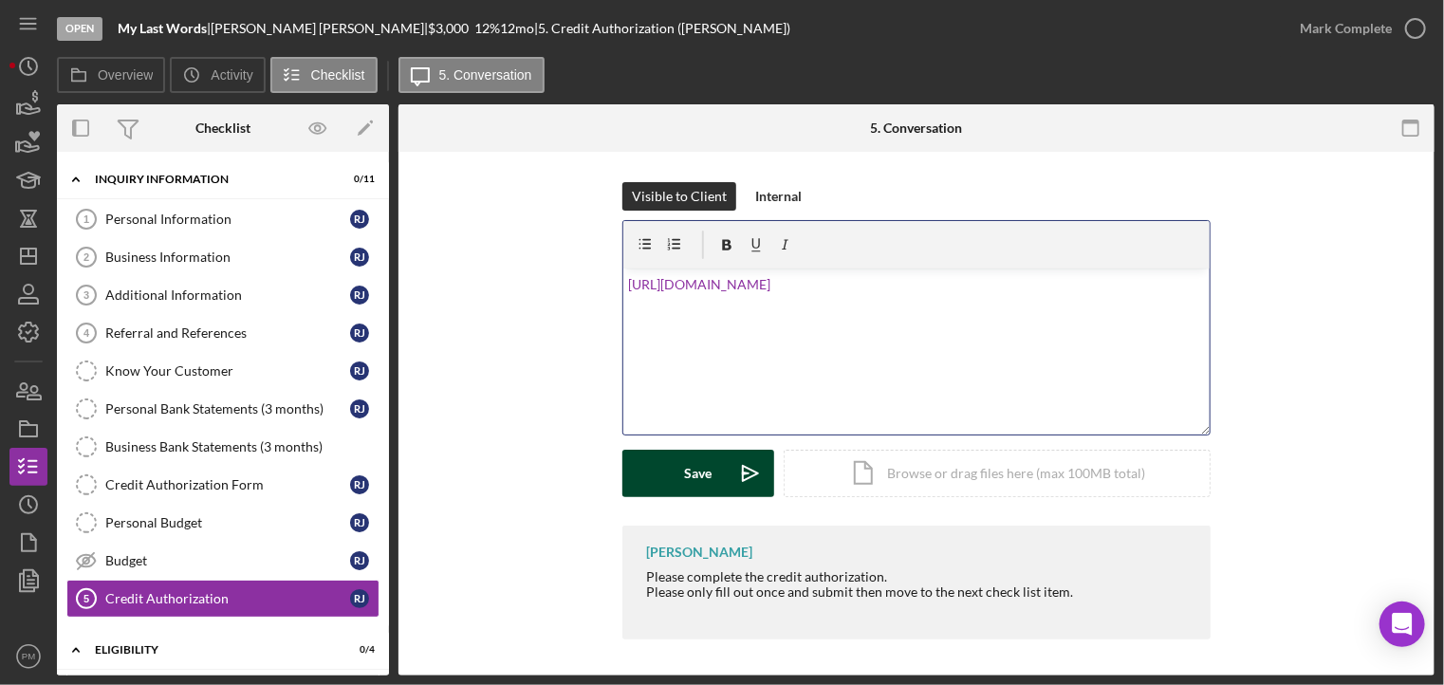
click at [706, 481] on div "Save" at bounding box center [699, 473] width 28 height 47
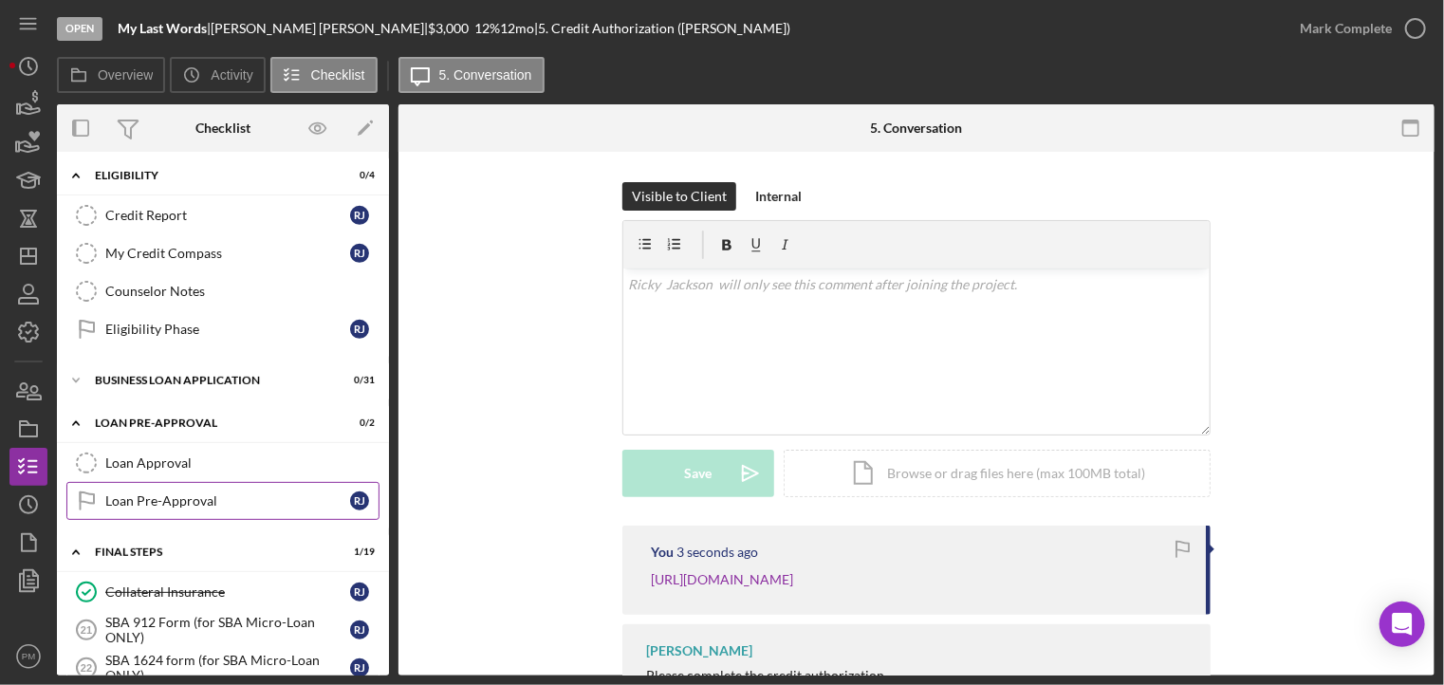
scroll to position [664, 0]
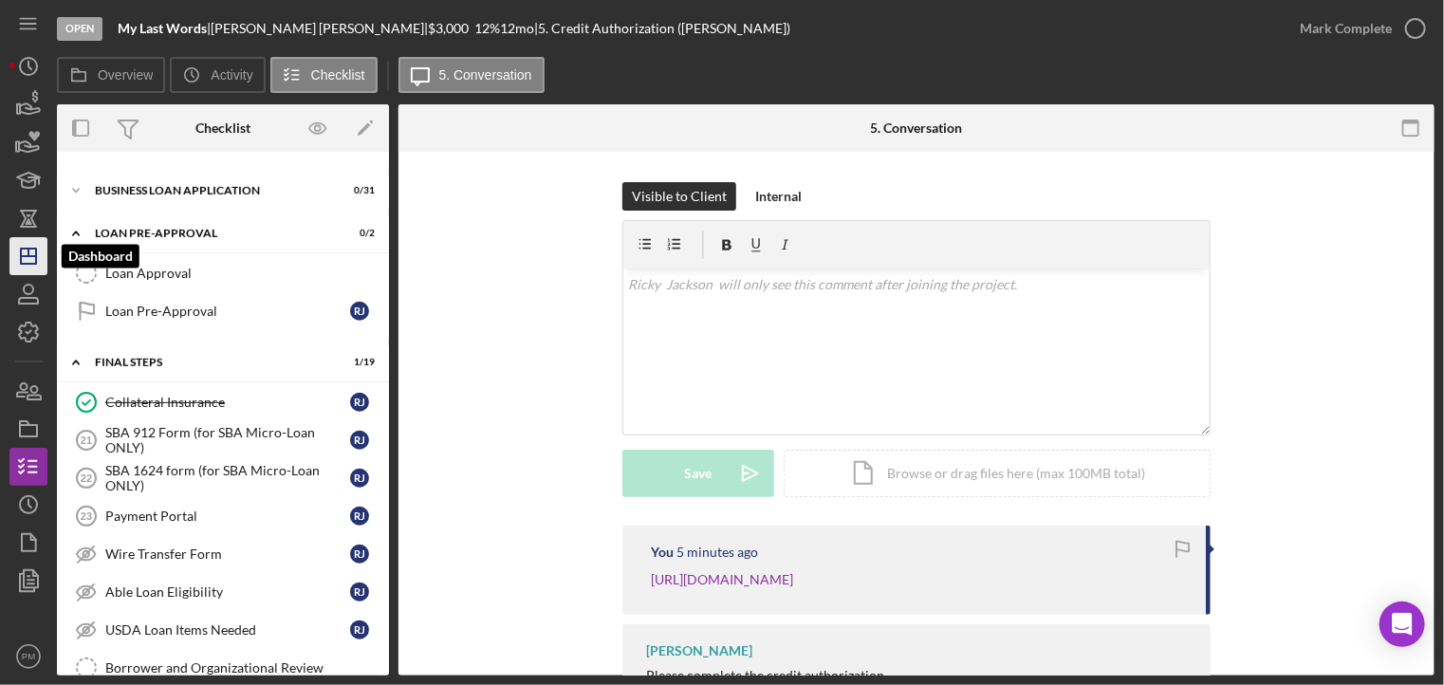
click at [26, 243] on icon "Icon/Dashboard" at bounding box center [28, 255] width 47 height 47
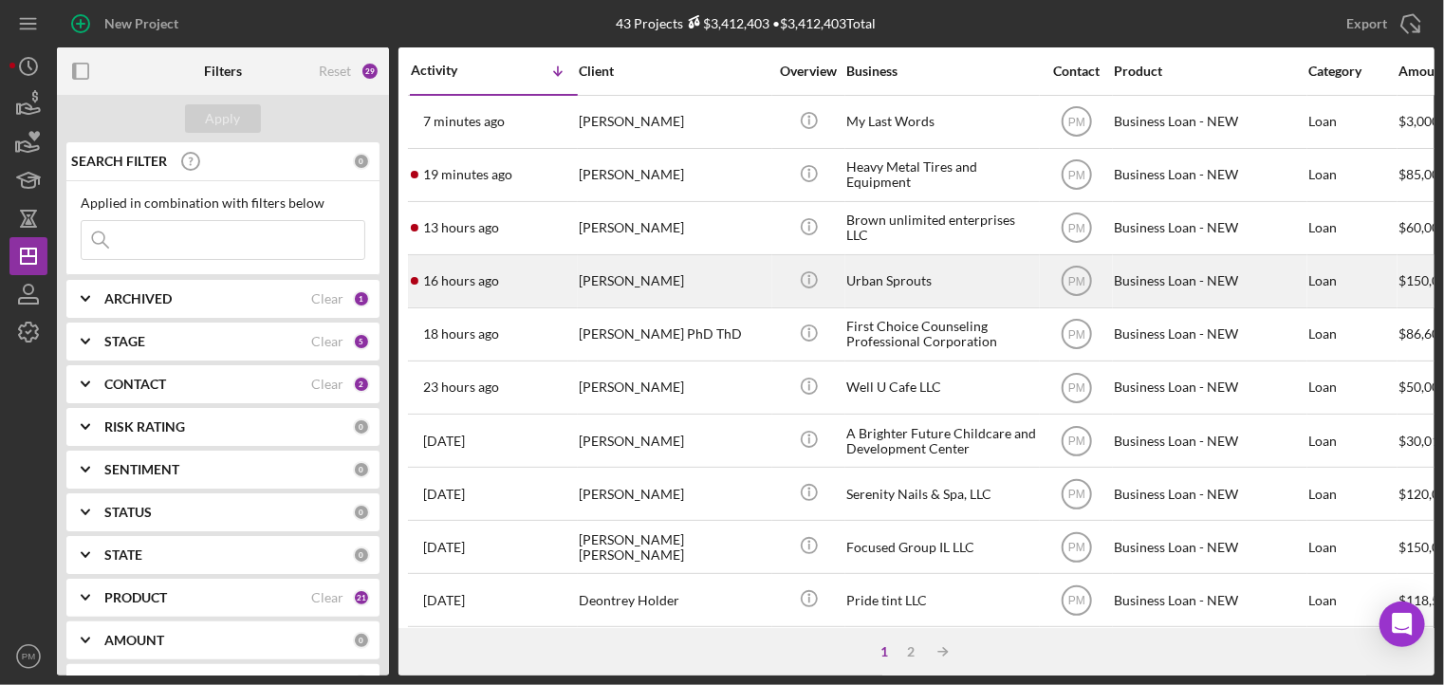
click at [598, 282] on div "[PERSON_NAME]" at bounding box center [674, 281] width 190 height 50
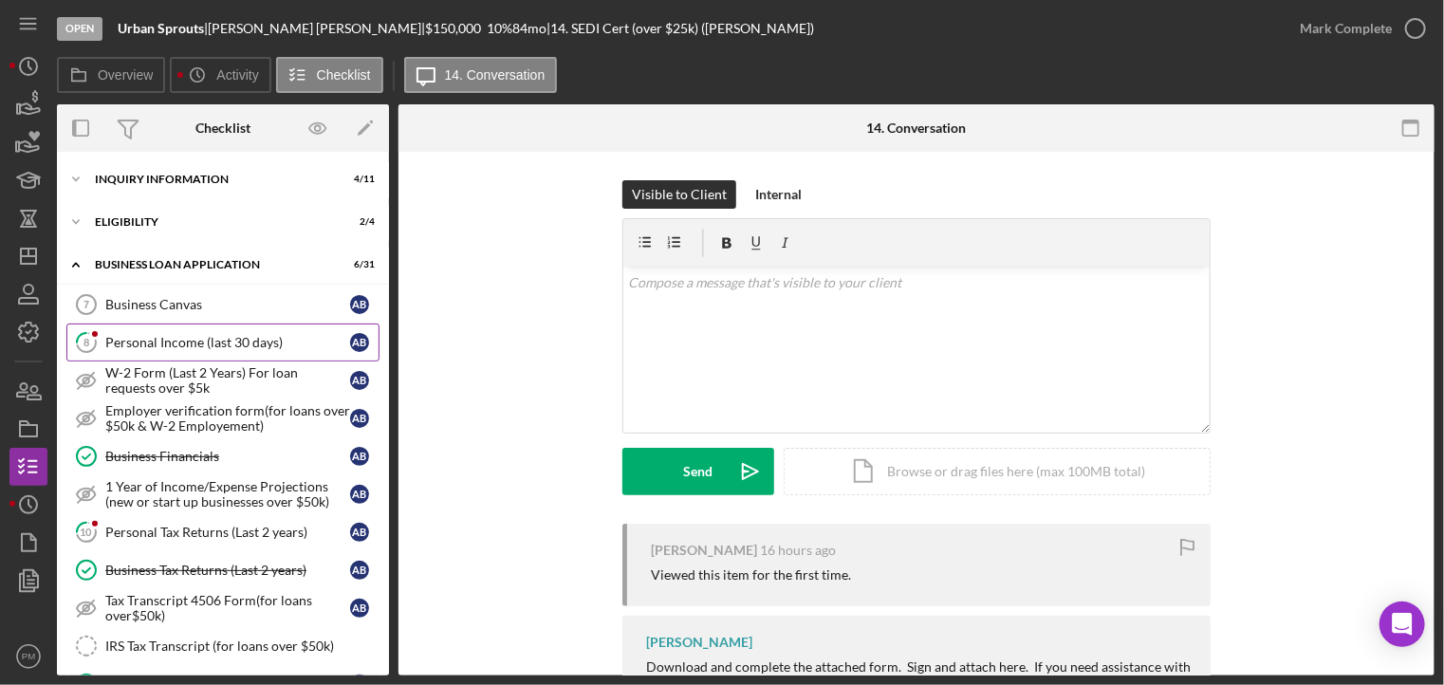
click at [159, 346] on div "Personal Income (last 30 days)" at bounding box center [227, 342] width 245 height 15
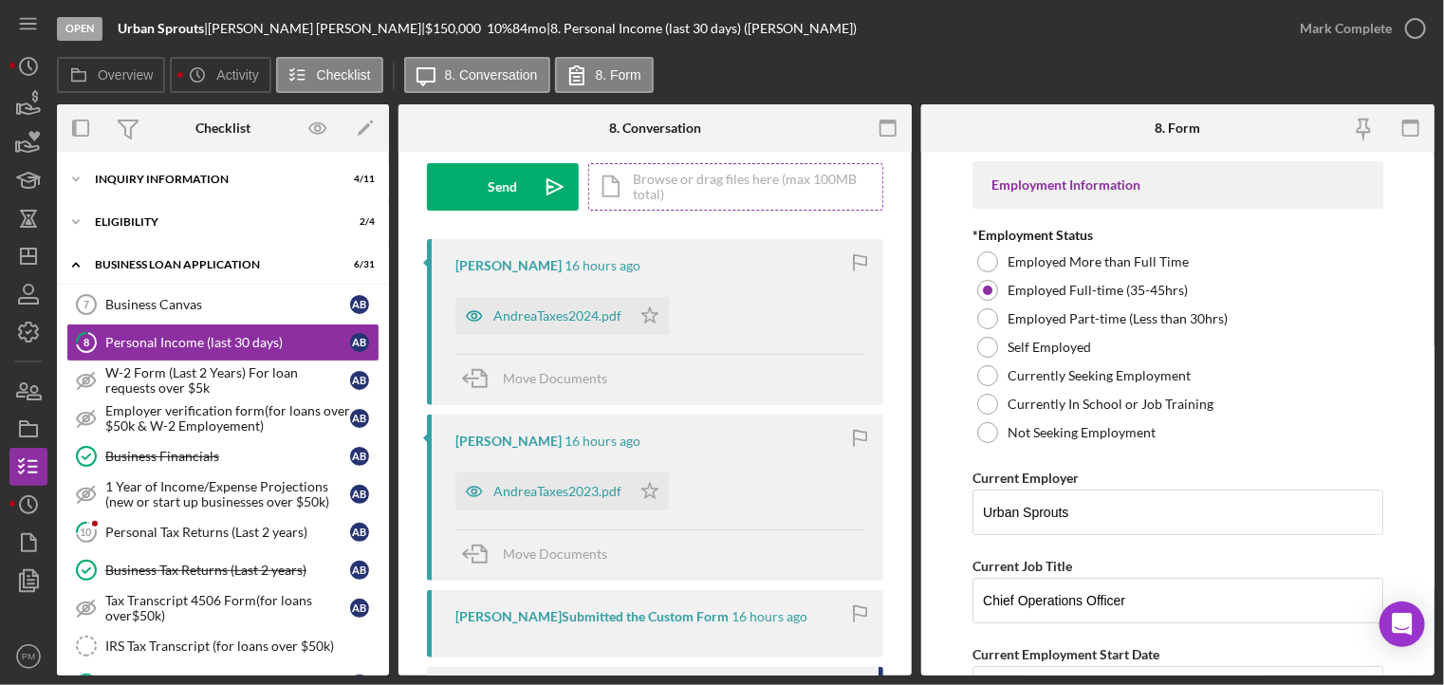
scroll to position [380, 0]
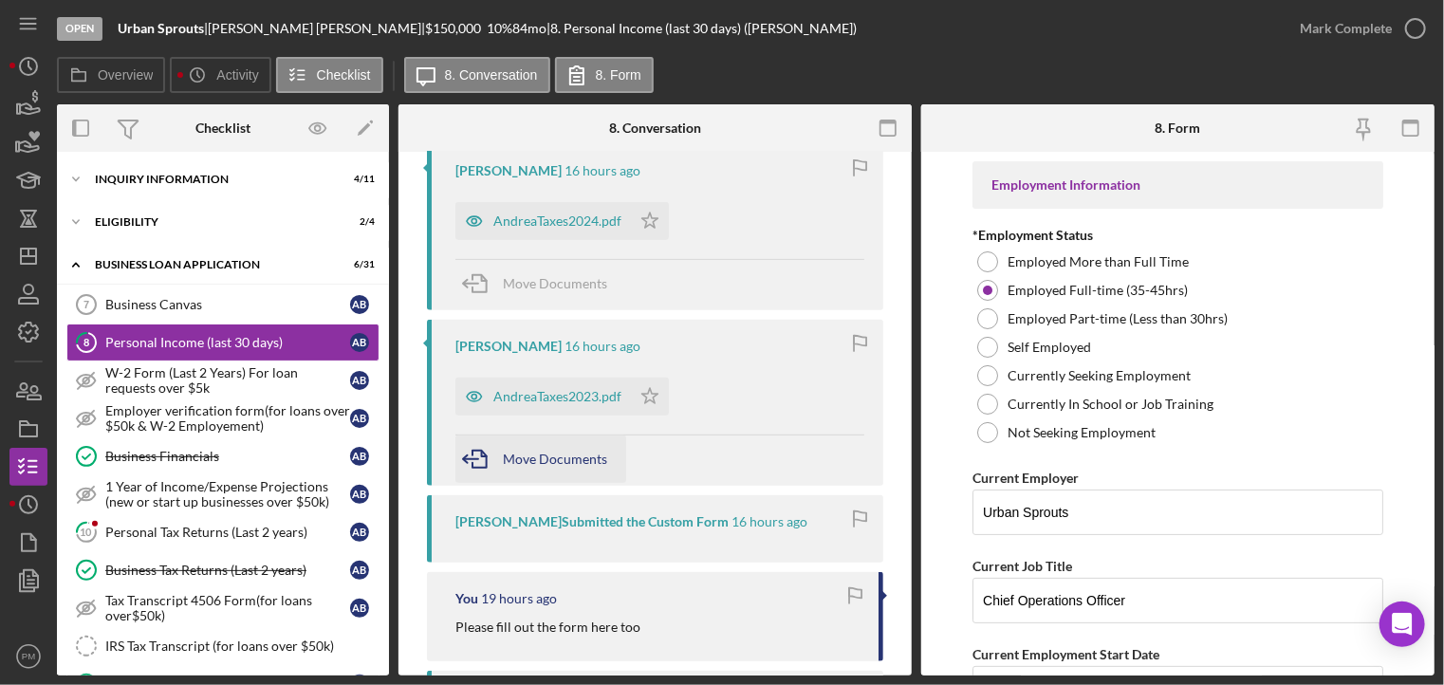
click at [549, 460] on span "Move Documents" at bounding box center [555, 459] width 104 height 16
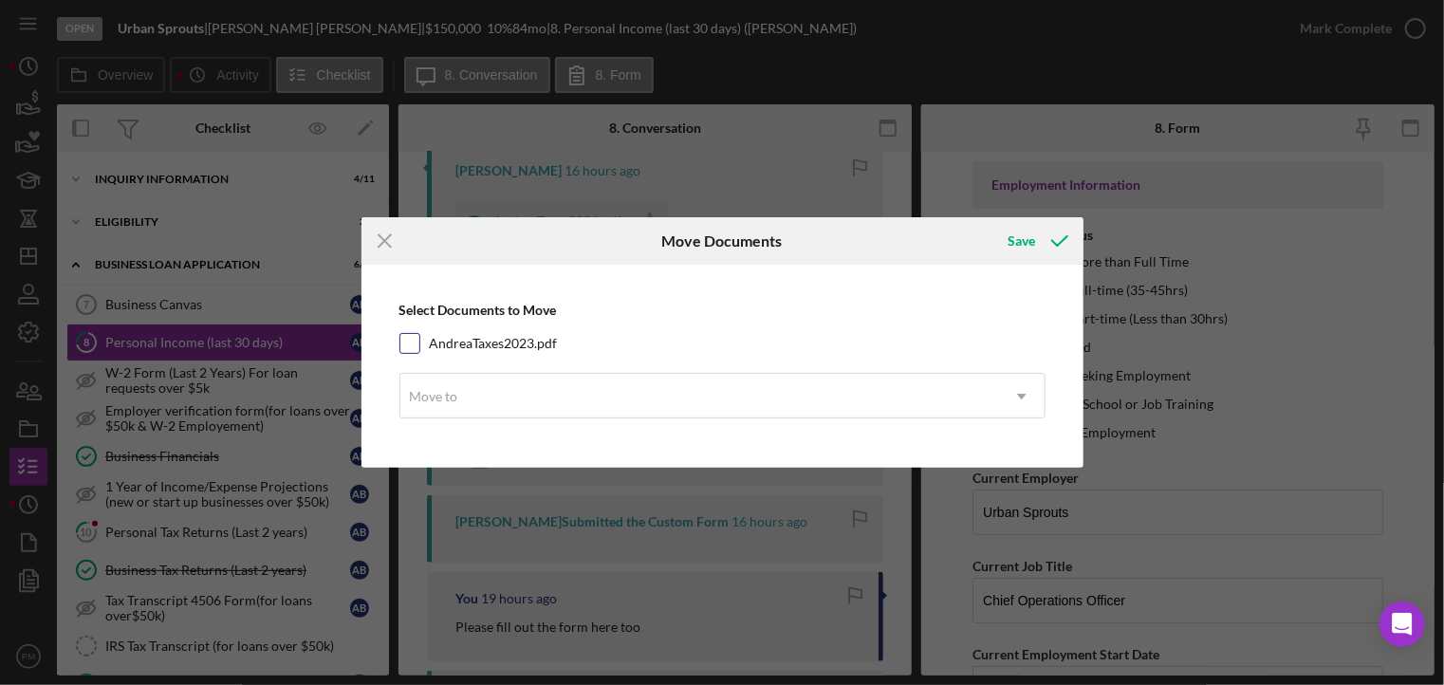
click at [408, 339] on input "AndreaTaxes2023.pdf" at bounding box center [409, 343] width 19 height 19
checkbox input "true"
click at [450, 391] on div "Move to" at bounding box center [434, 396] width 48 height 15
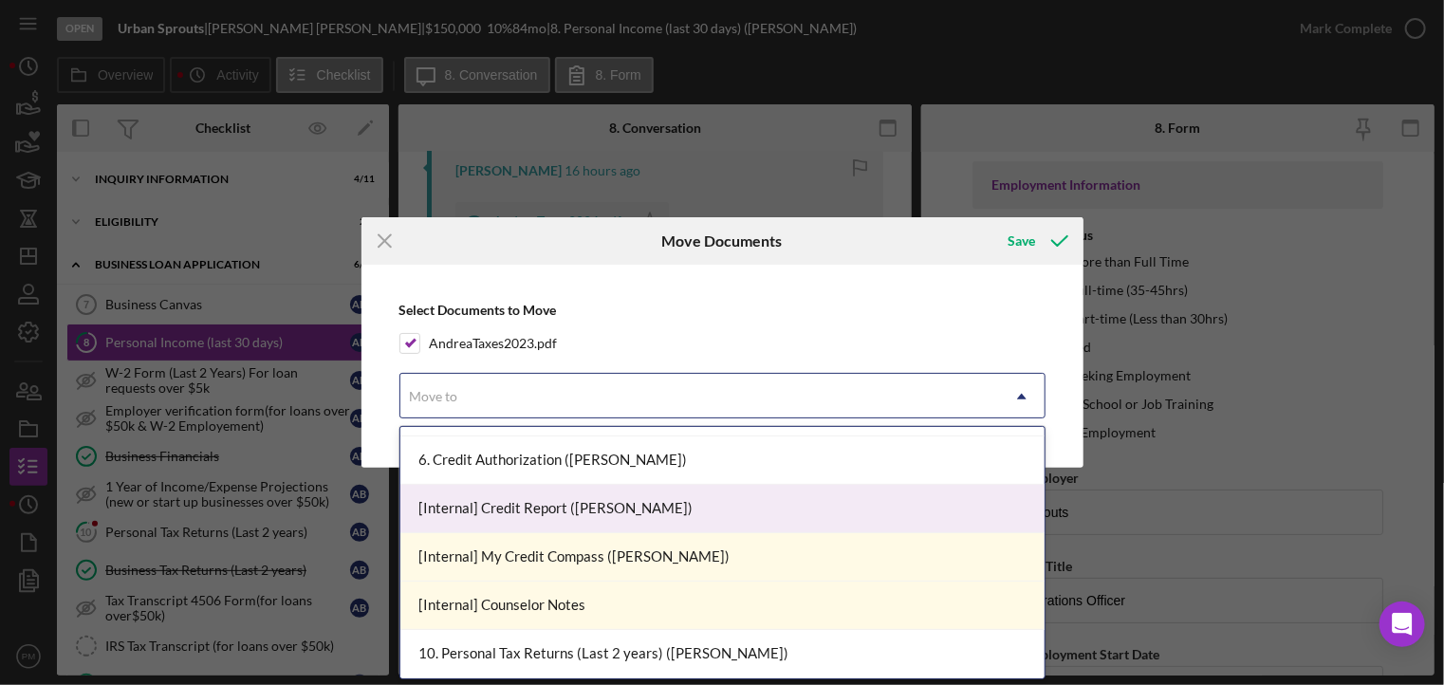
scroll to position [569, 0]
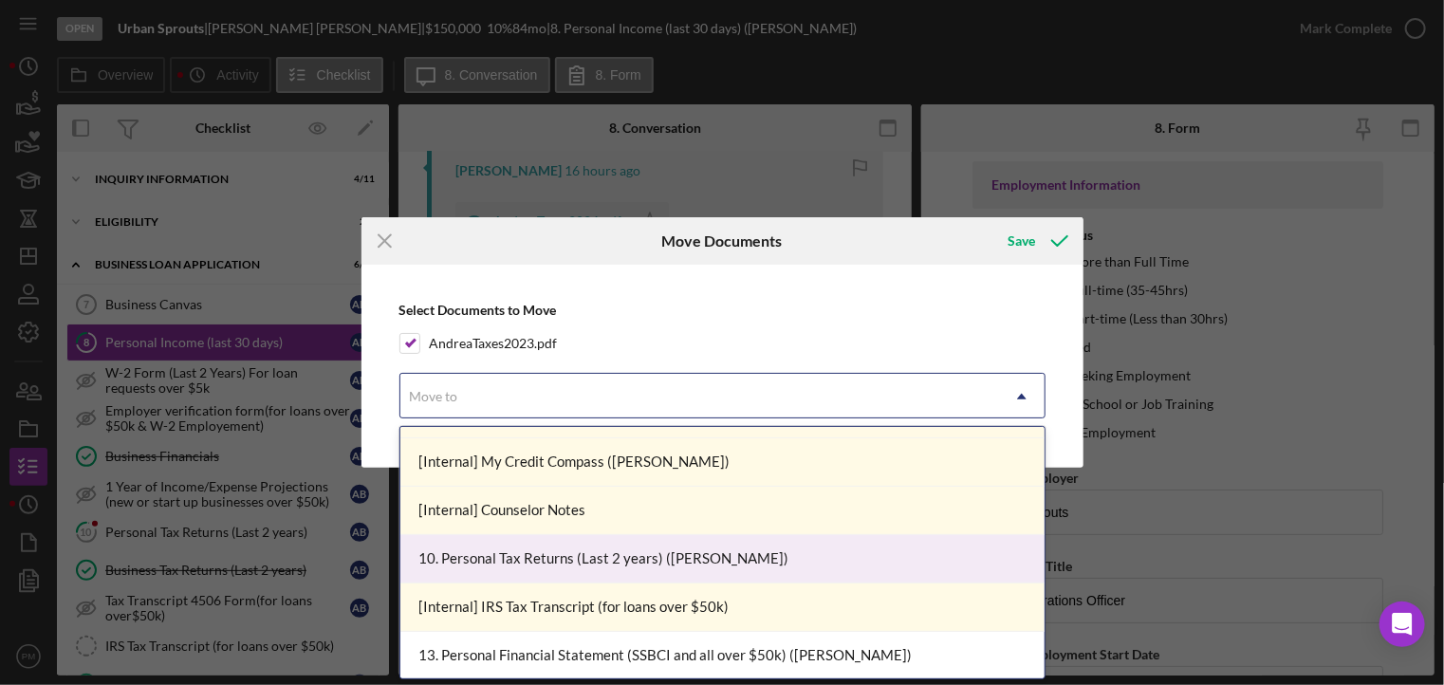
click at [530, 549] on div "10. Personal Tax Returns (Last 2 years) ([PERSON_NAME])" at bounding box center [722, 559] width 644 height 48
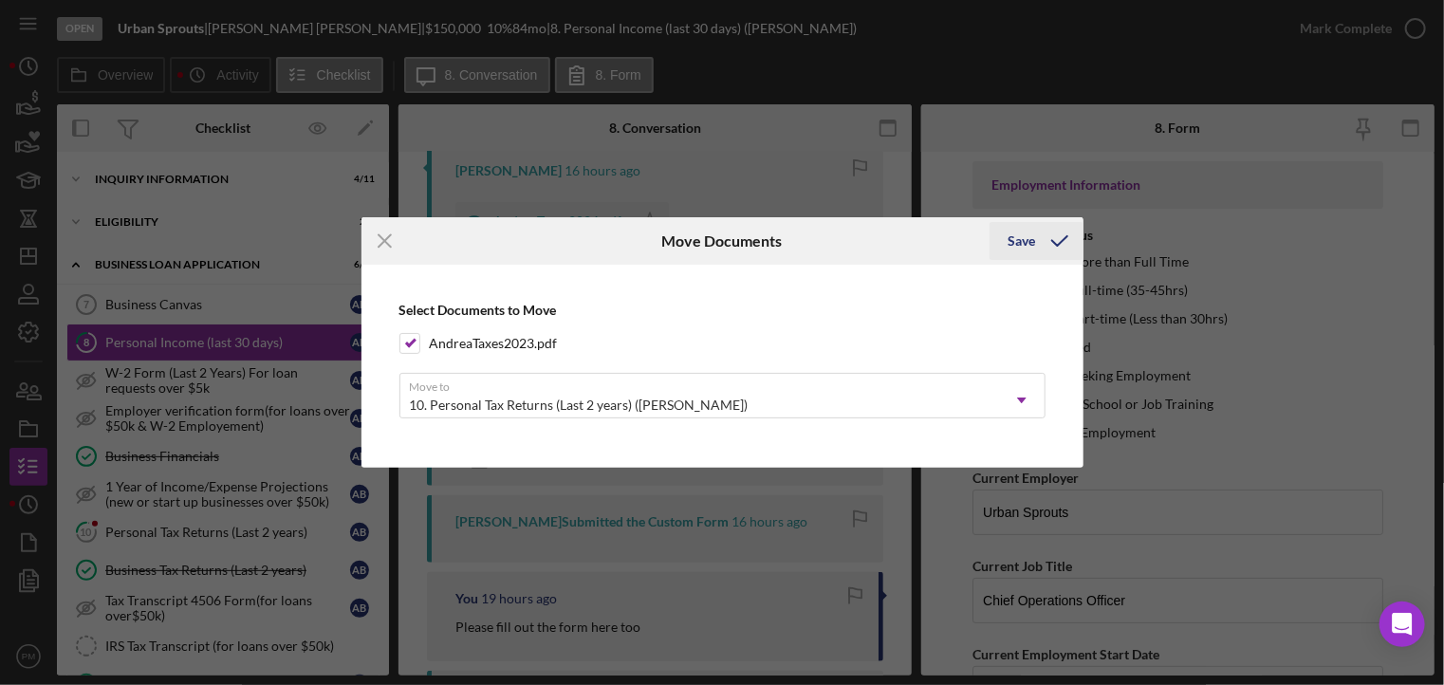
click at [1034, 248] on div "Save" at bounding box center [1023, 241] width 28 height 38
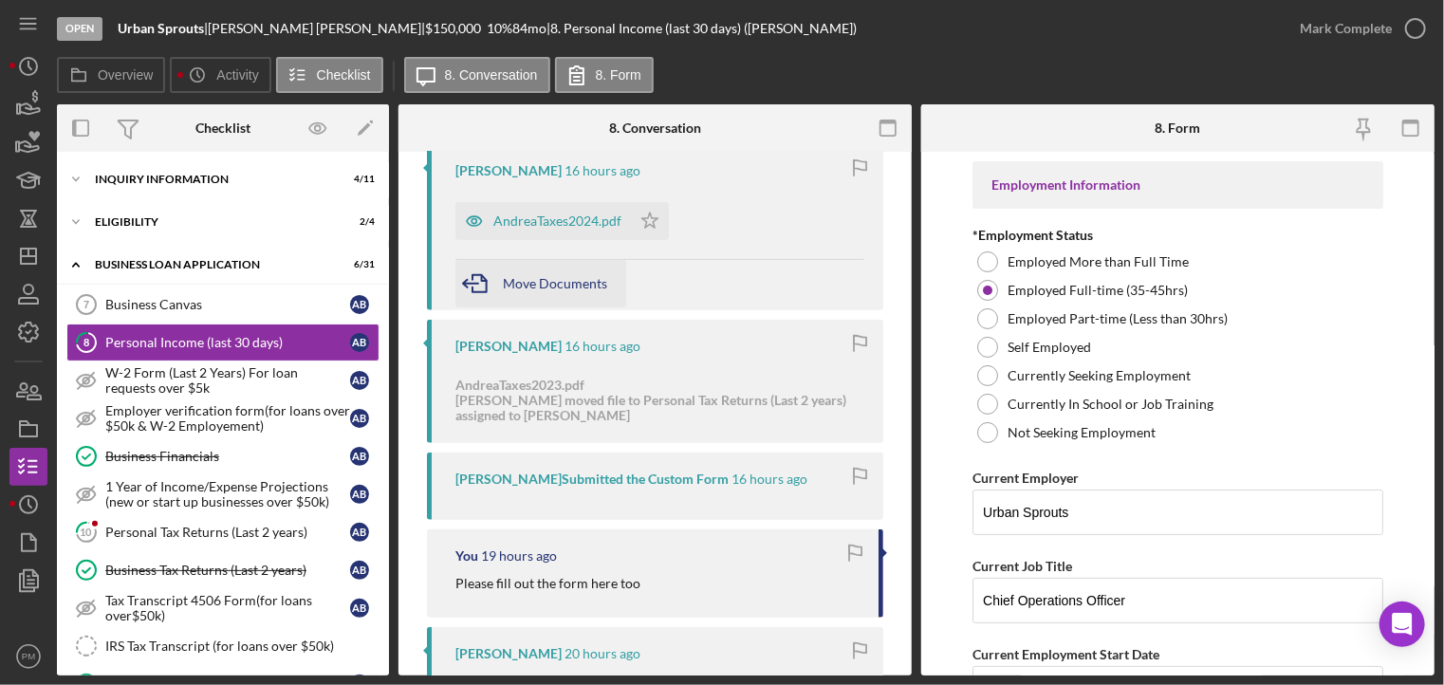
click at [561, 282] on span "Move Documents" at bounding box center [555, 283] width 104 height 16
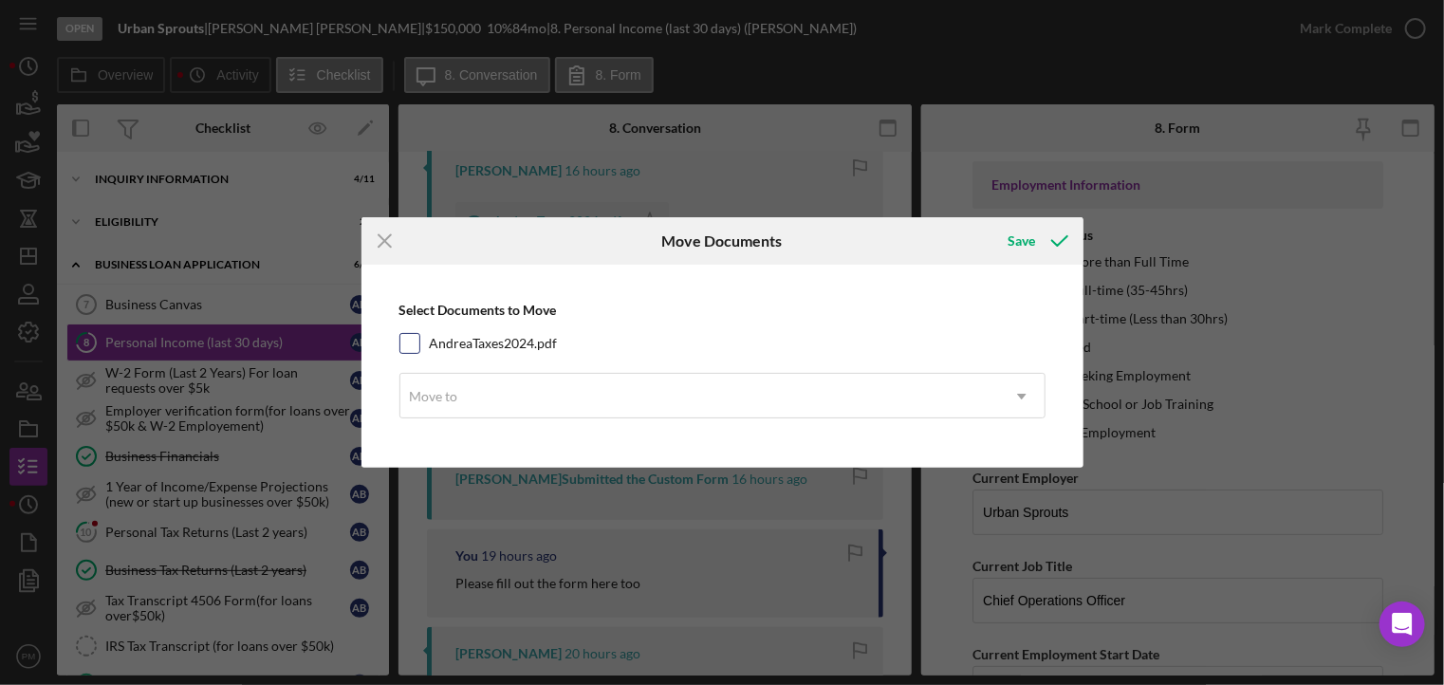
click at [400, 338] on div at bounding box center [410, 343] width 21 height 21
click at [421, 348] on div "AndreaTaxes2024.pdf" at bounding box center [723, 343] width 646 height 21
click at [406, 338] on input "AndreaTaxes2024.pdf" at bounding box center [409, 343] width 19 height 19
checkbox input "true"
click at [426, 383] on div "Move to" at bounding box center [699, 397] width 599 height 44
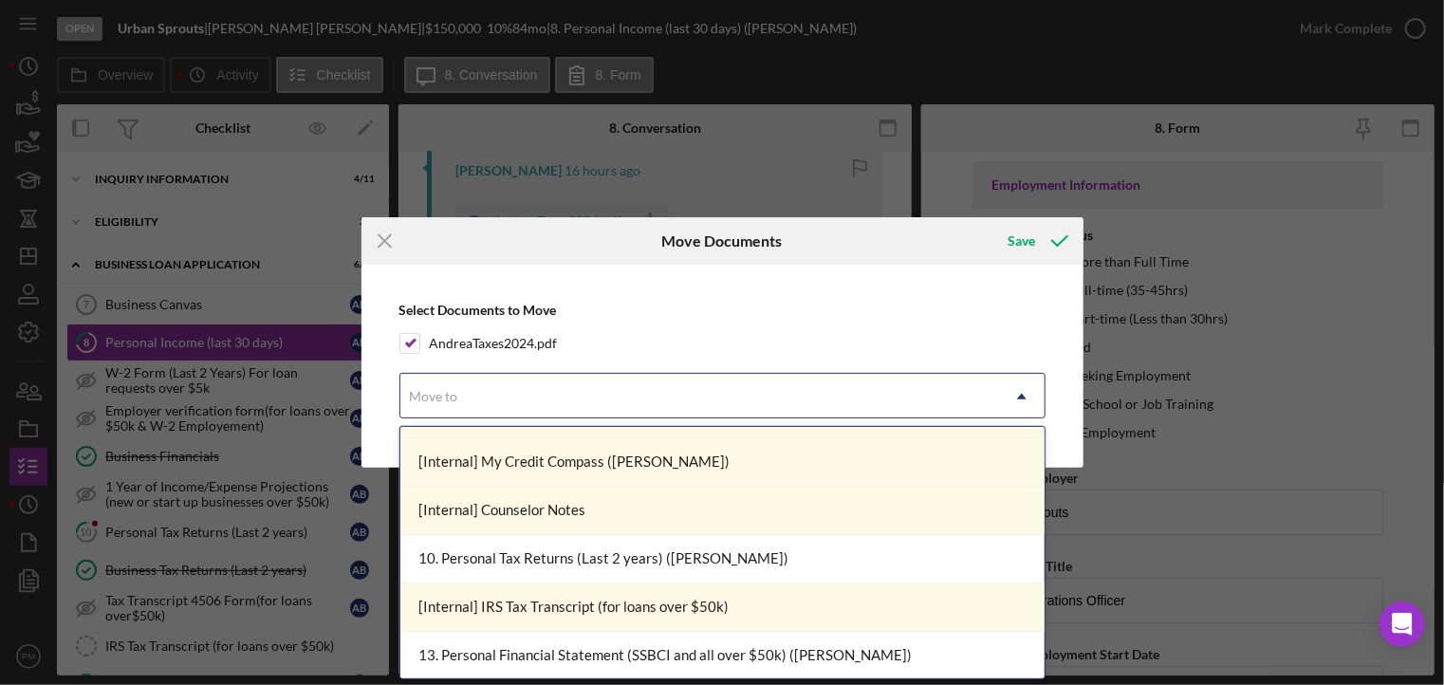
scroll to position [664, 0]
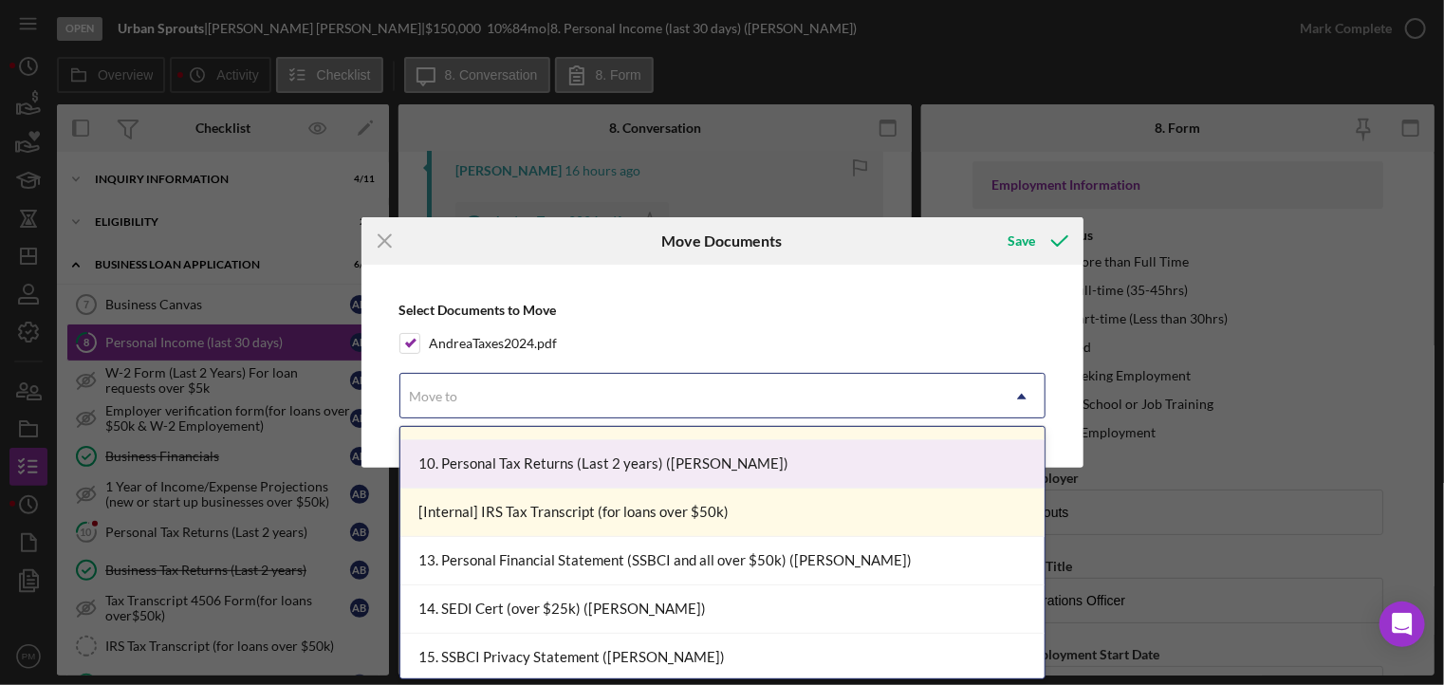
click at [541, 464] on div "10. Personal Tax Returns (Last 2 years) ([PERSON_NAME])" at bounding box center [722, 464] width 644 height 48
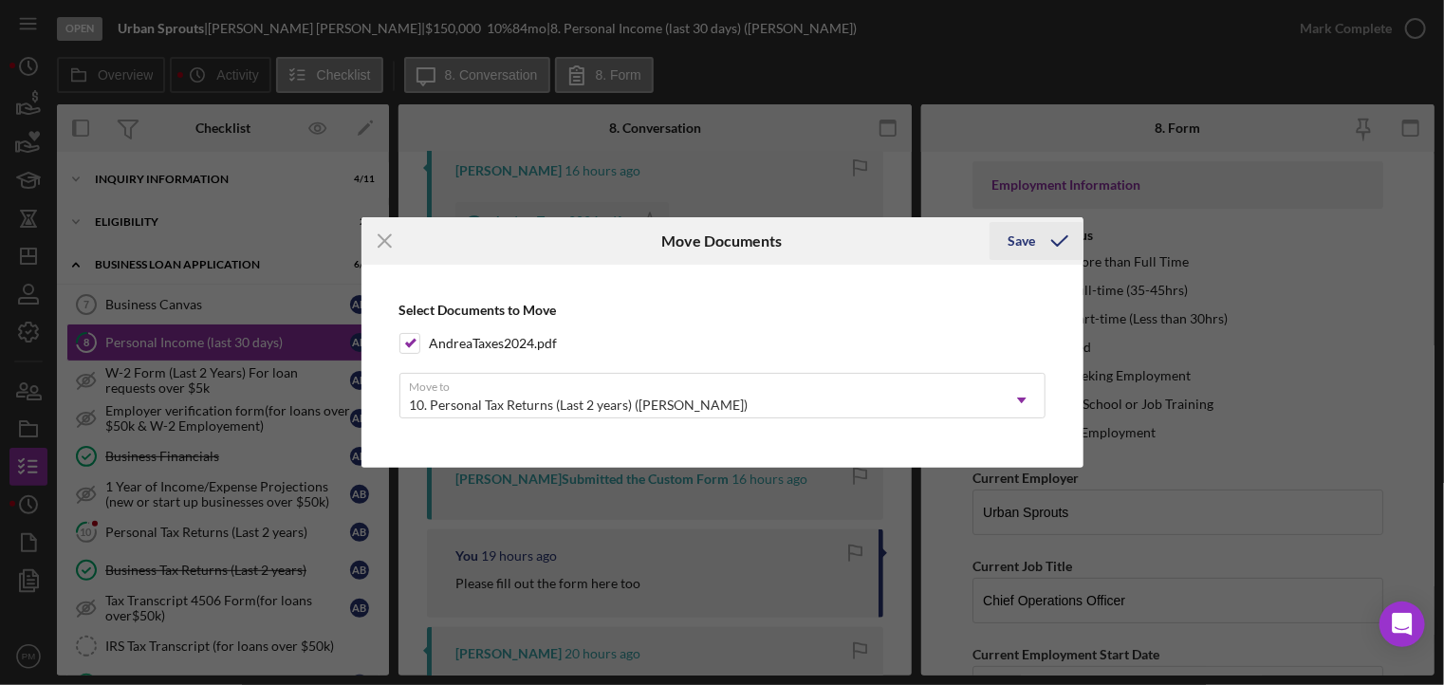
click at [1046, 248] on icon "submit" at bounding box center [1059, 240] width 47 height 47
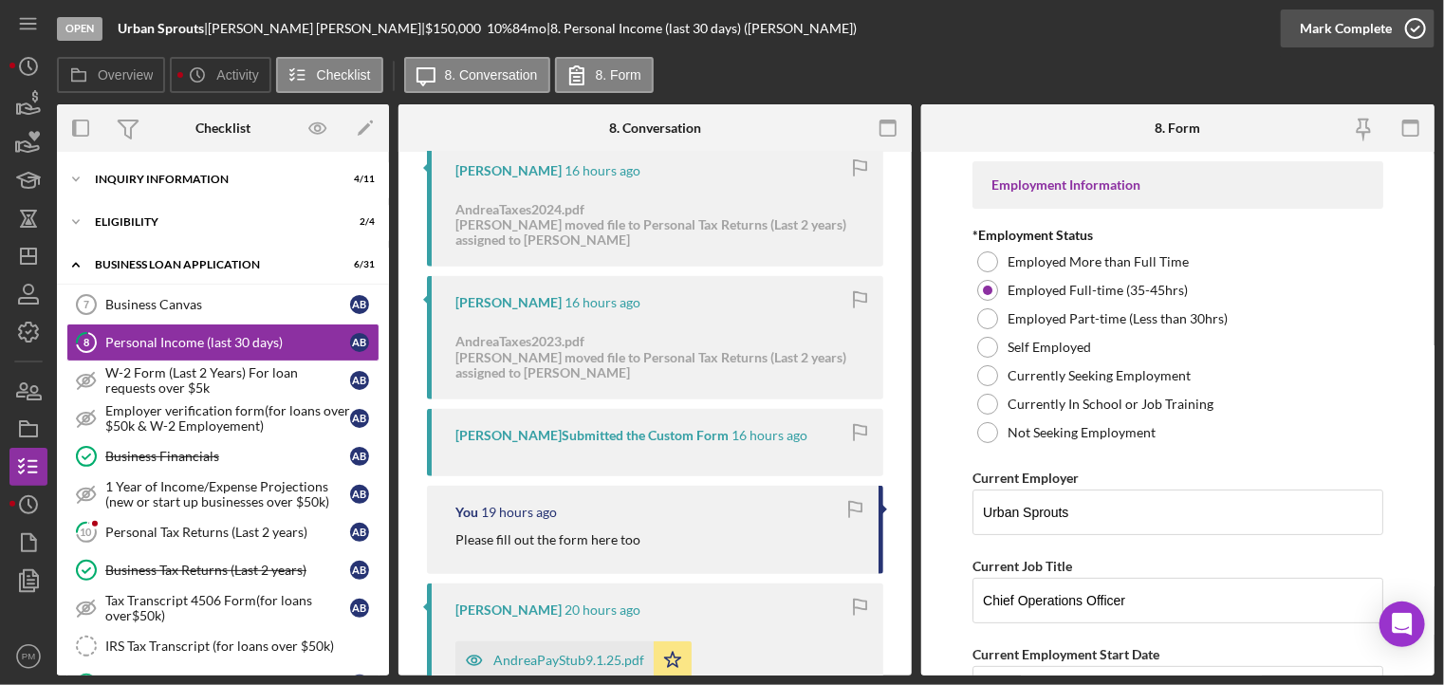
click at [1324, 29] on div "Mark Complete" at bounding box center [1346, 28] width 92 height 38
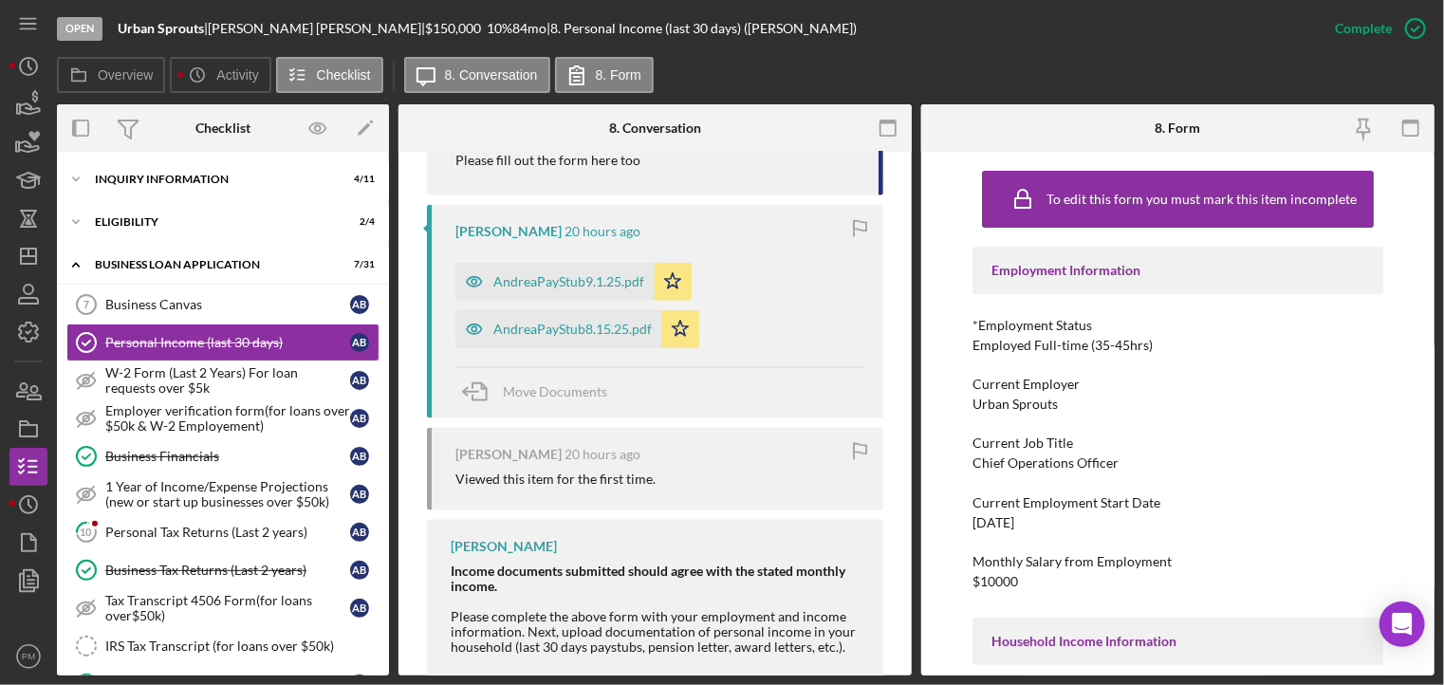
scroll to position [728, 0]
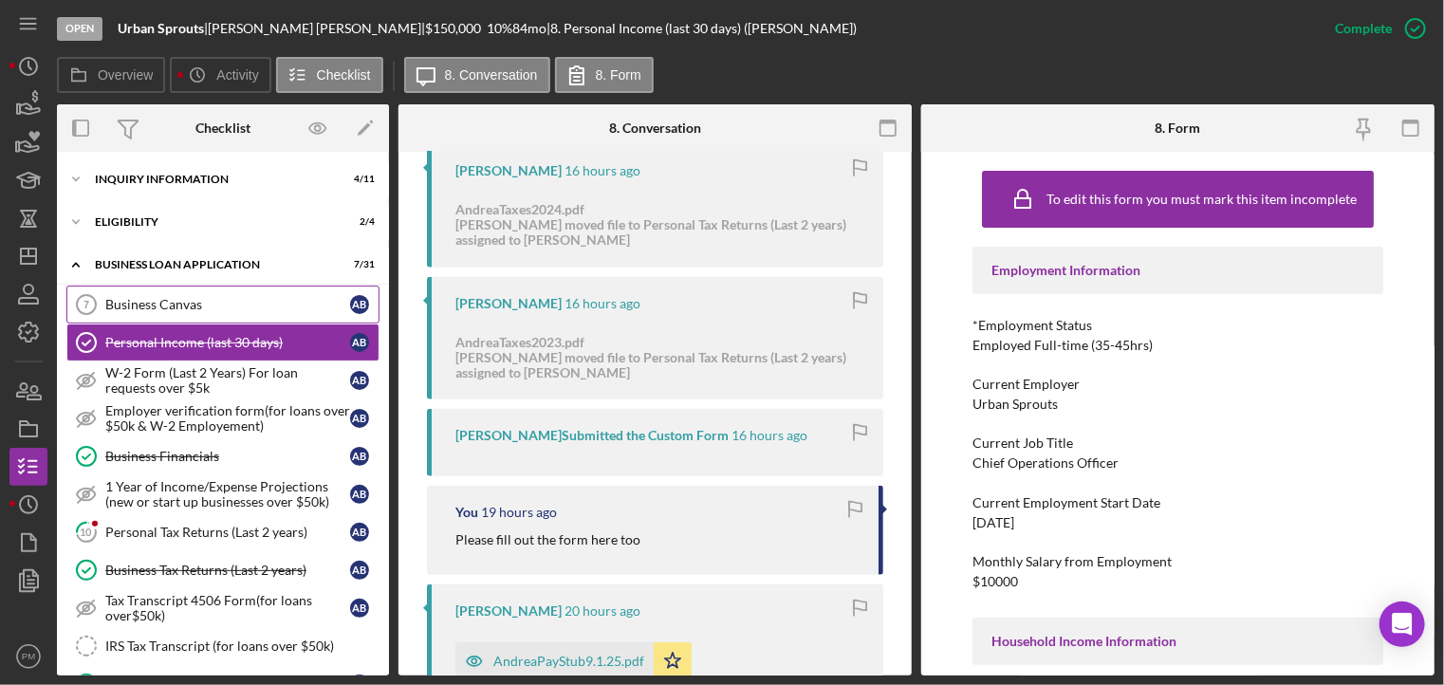
click at [172, 300] on div "Business Canvas" at bounding box center [227, 304] width 245 height 15
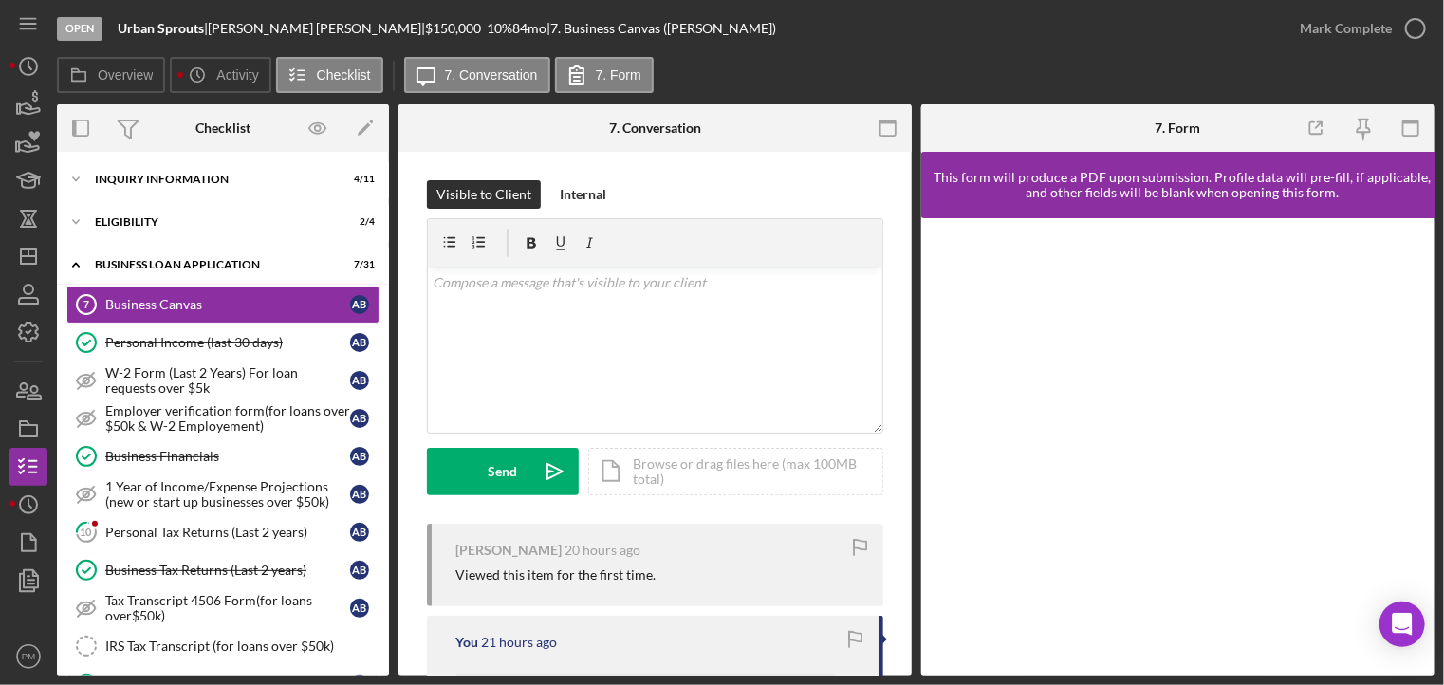
scroll to position [373, 0]
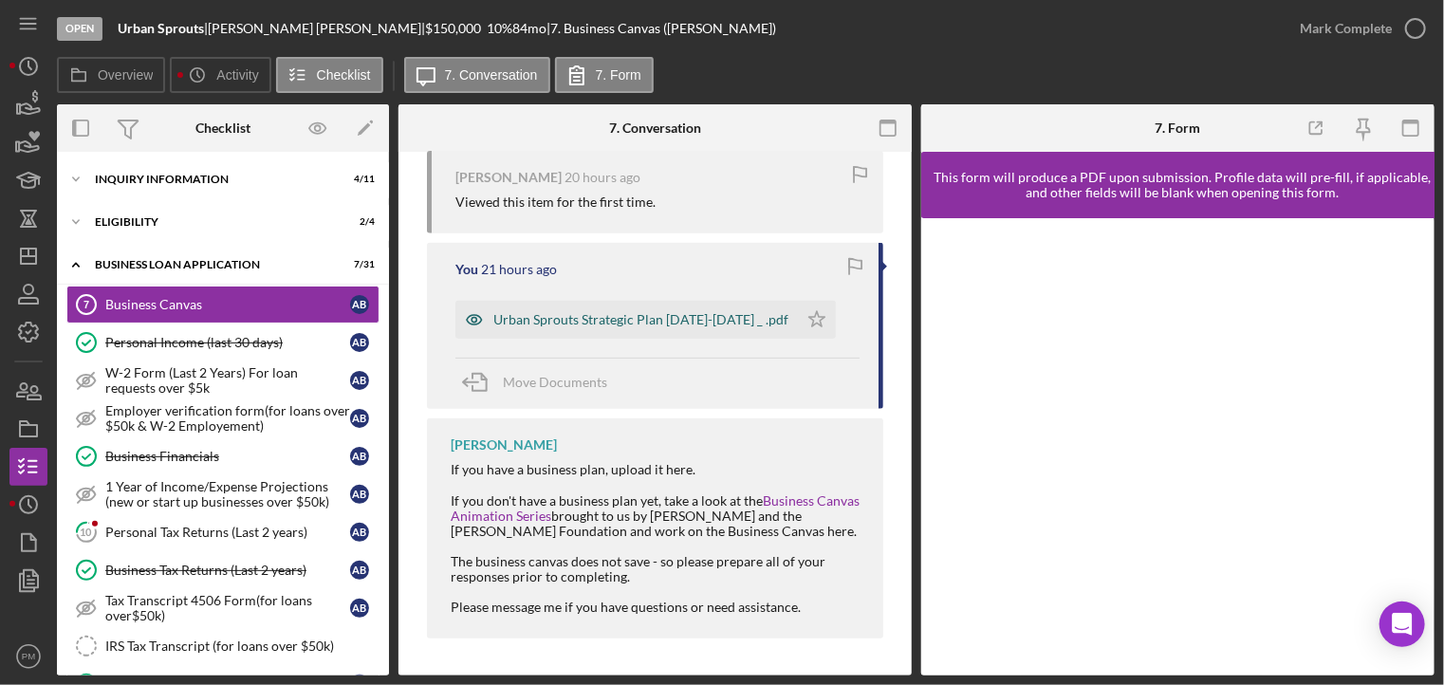
click at [525, 320] on div "Urban Sprouts Strategic Plan [DATE]-[DATE] _ .pdf" at bounding box center [640, 319] width 295 height 15
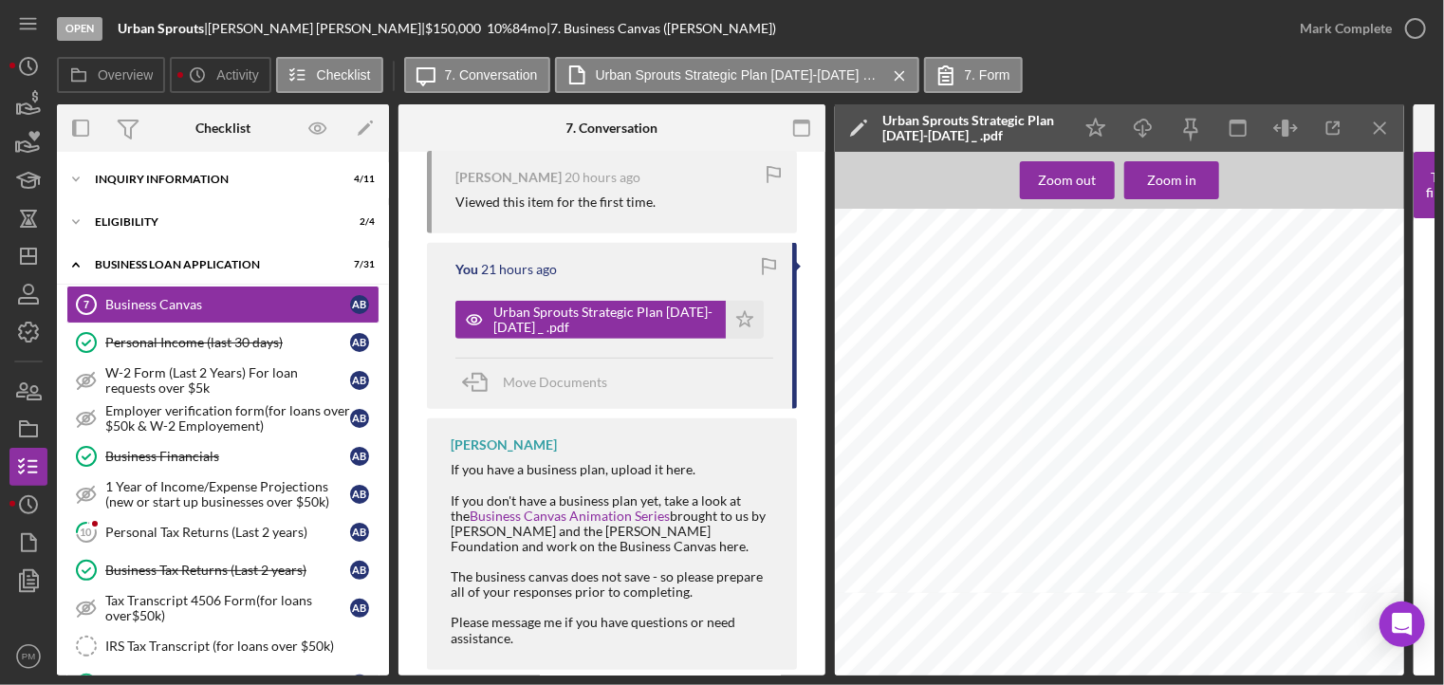
scroll to position [88, 0]
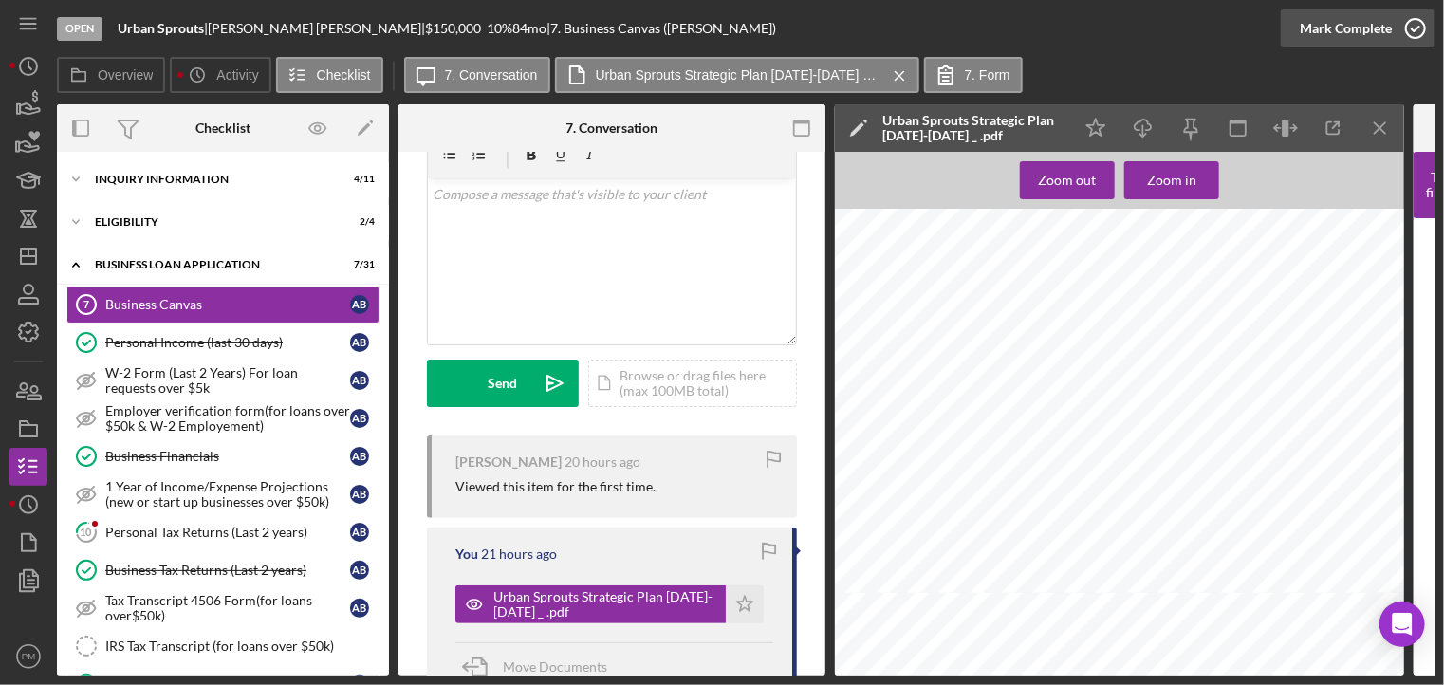
click at [1378, 42] on div "Mark Complete" at bounding box center [1346, 28] width 92 height 38
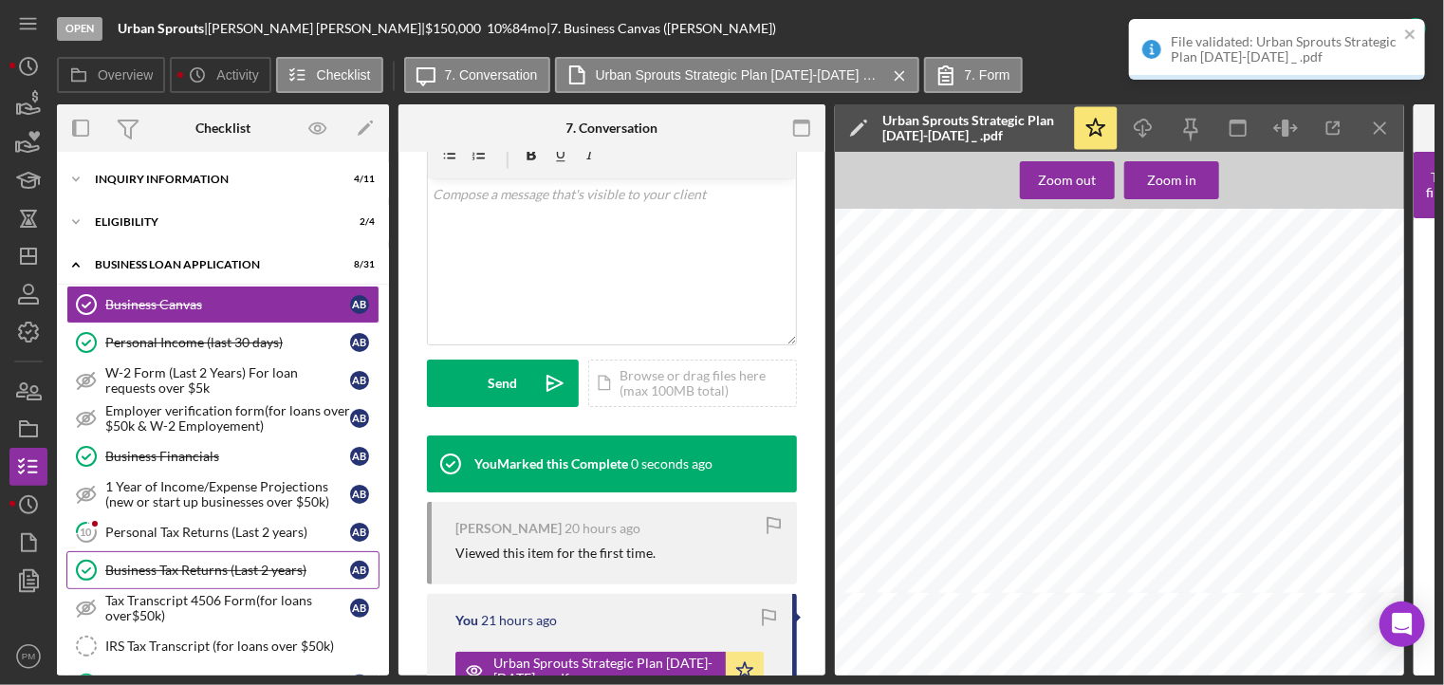
scroll to position [95, 0]
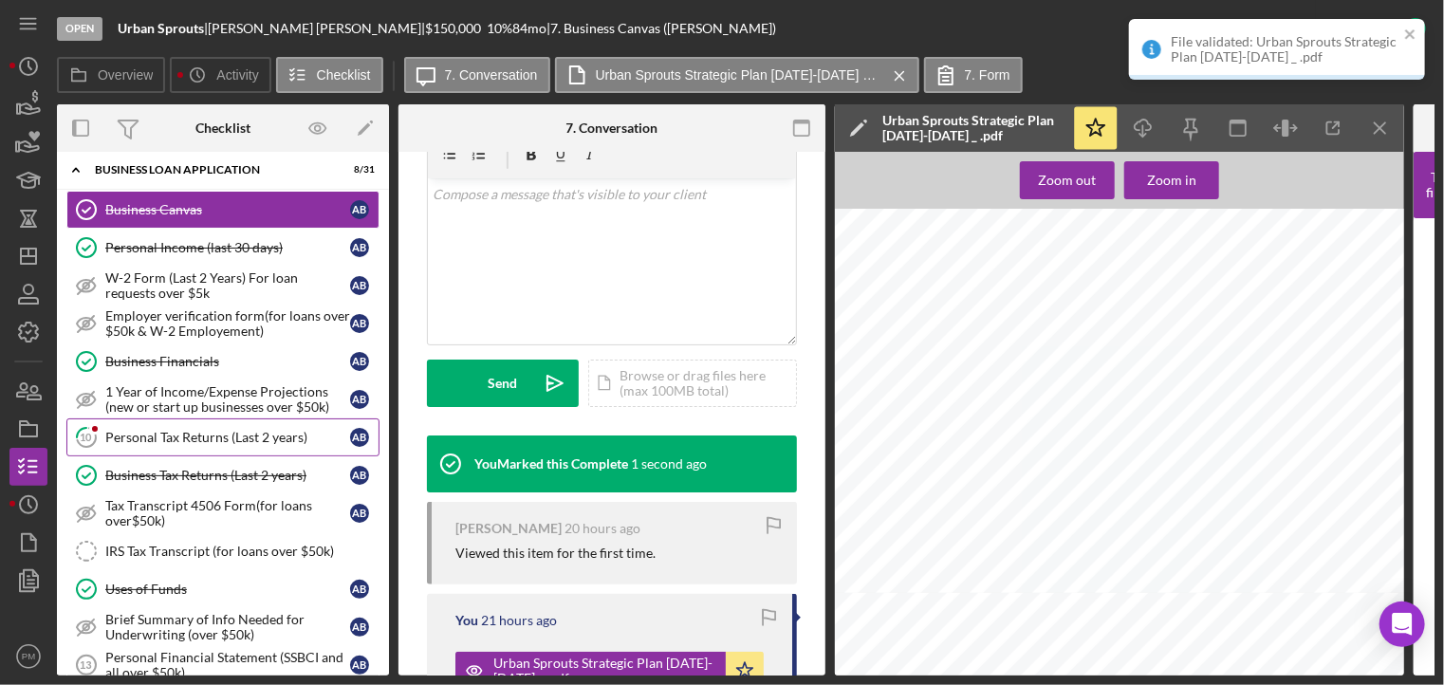
click at [175, 446] on link "10 Personal Tax Returns (Last 2 years) A B" at bounding box center [222, 437] width 313 height 38
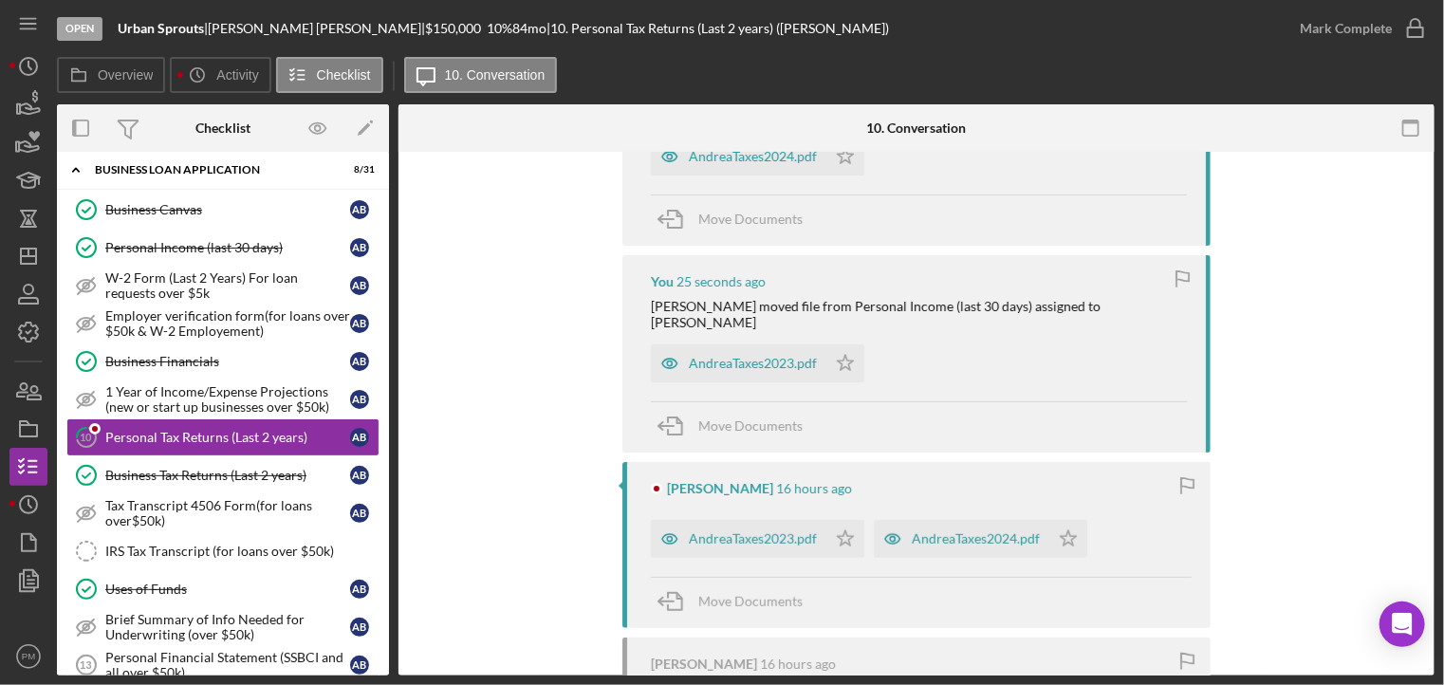
scroll to position [630, 0]
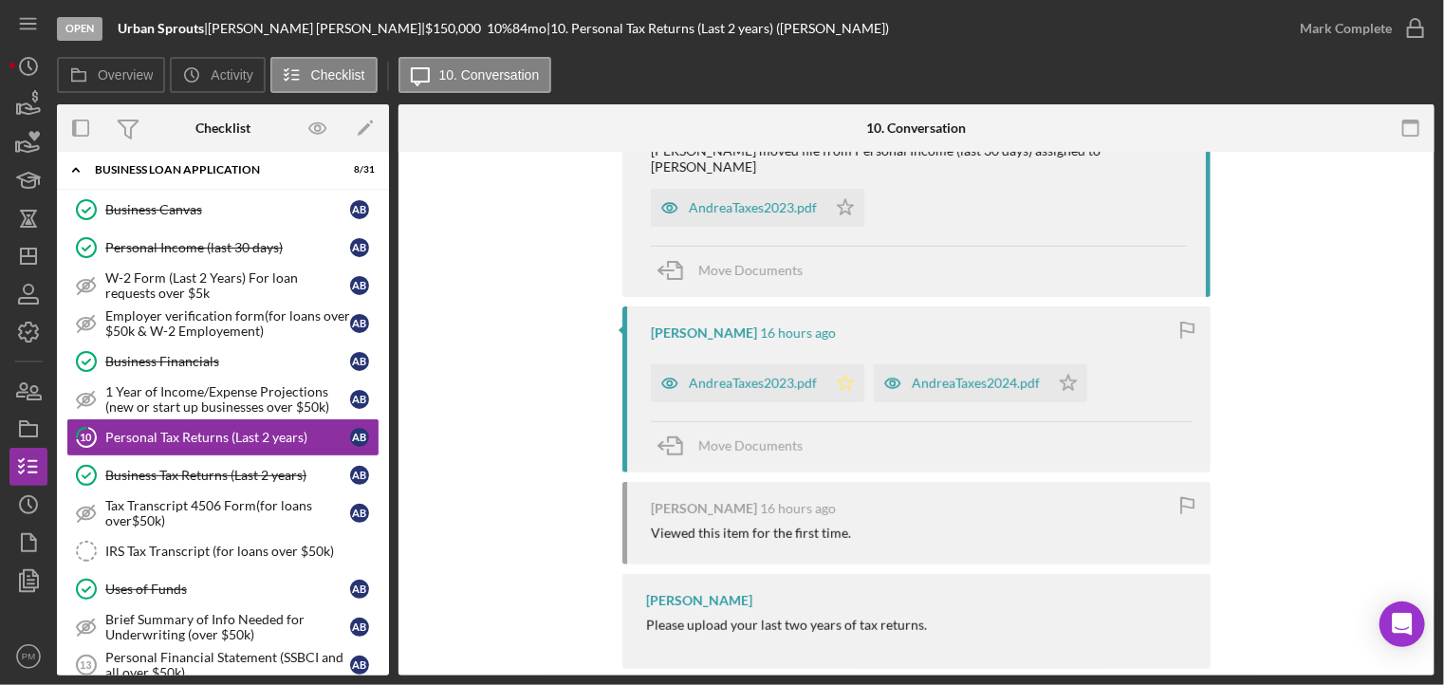
click at [835, 364] on icon "Icon/Star" at bounding box center [846, 383] width 38 height 38
click at [1056, 364] on icon "Icon/Star" at bounding box center [1069, 383] width 38 height 38
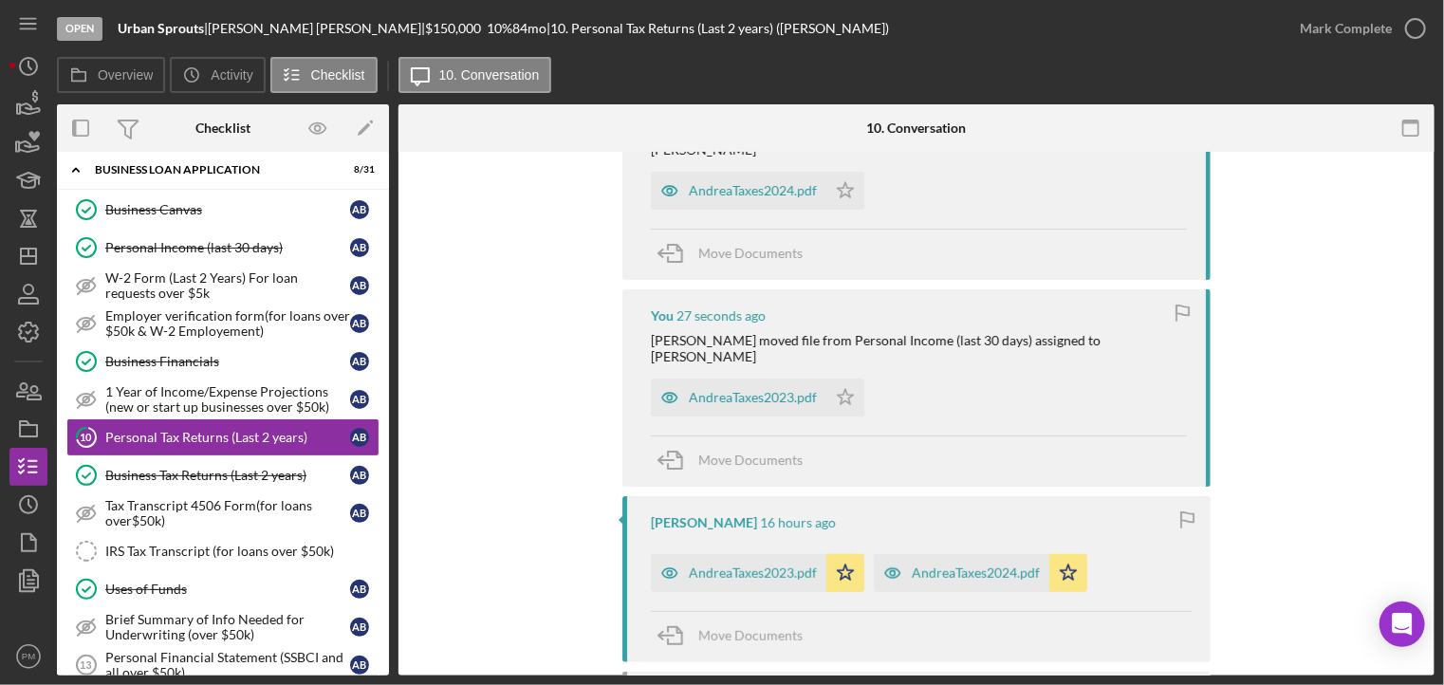
drag, startPoint x: 843, startPoint y: 369, endPoint x: 841, endPoint y: 343, distance: 26.6
click at [839, 389] on polygon "button" at bounding box center [846, 396] width 16 height 15
click at [852, 172] on icon "Icon/Star" at bounding box center [846, 191] width 38 height 38
click at [1312, 21] on div "Mark Complete" at bounding box center [1346, 28] width 92 height 38
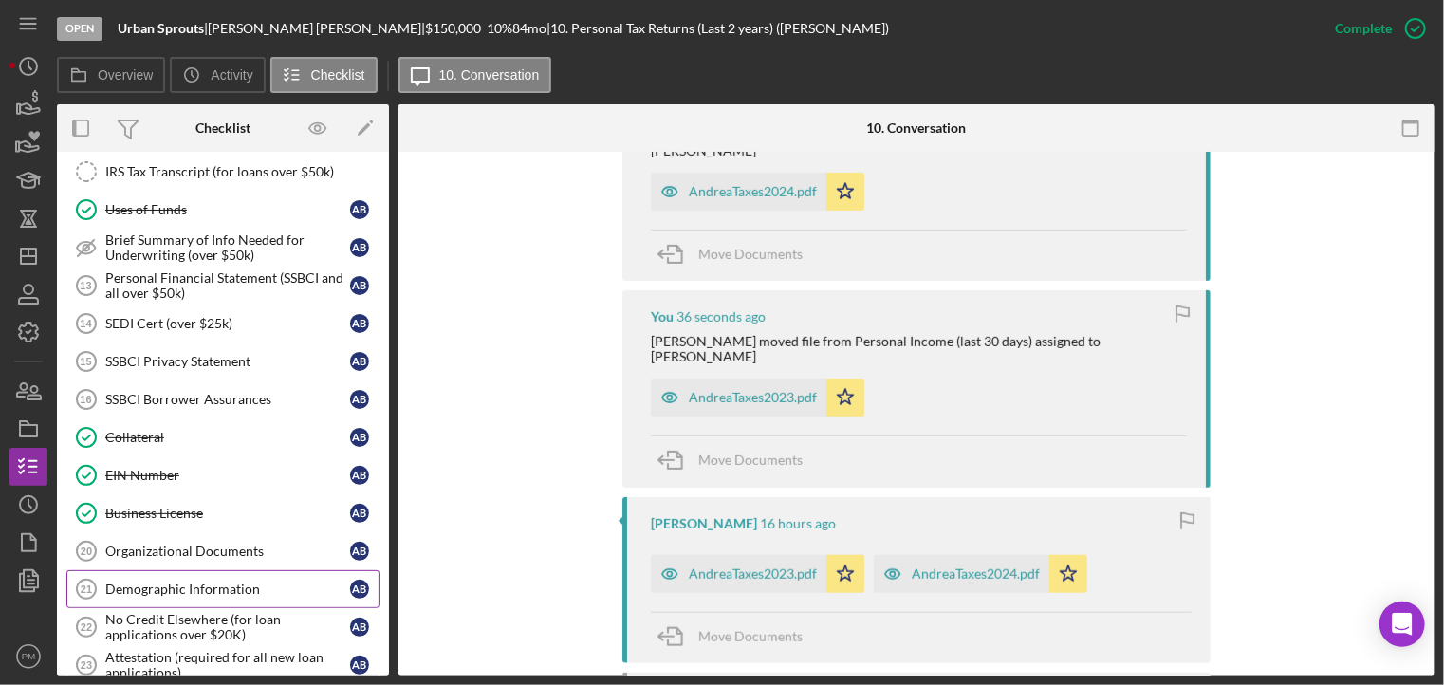
scroll to position [664, 0]
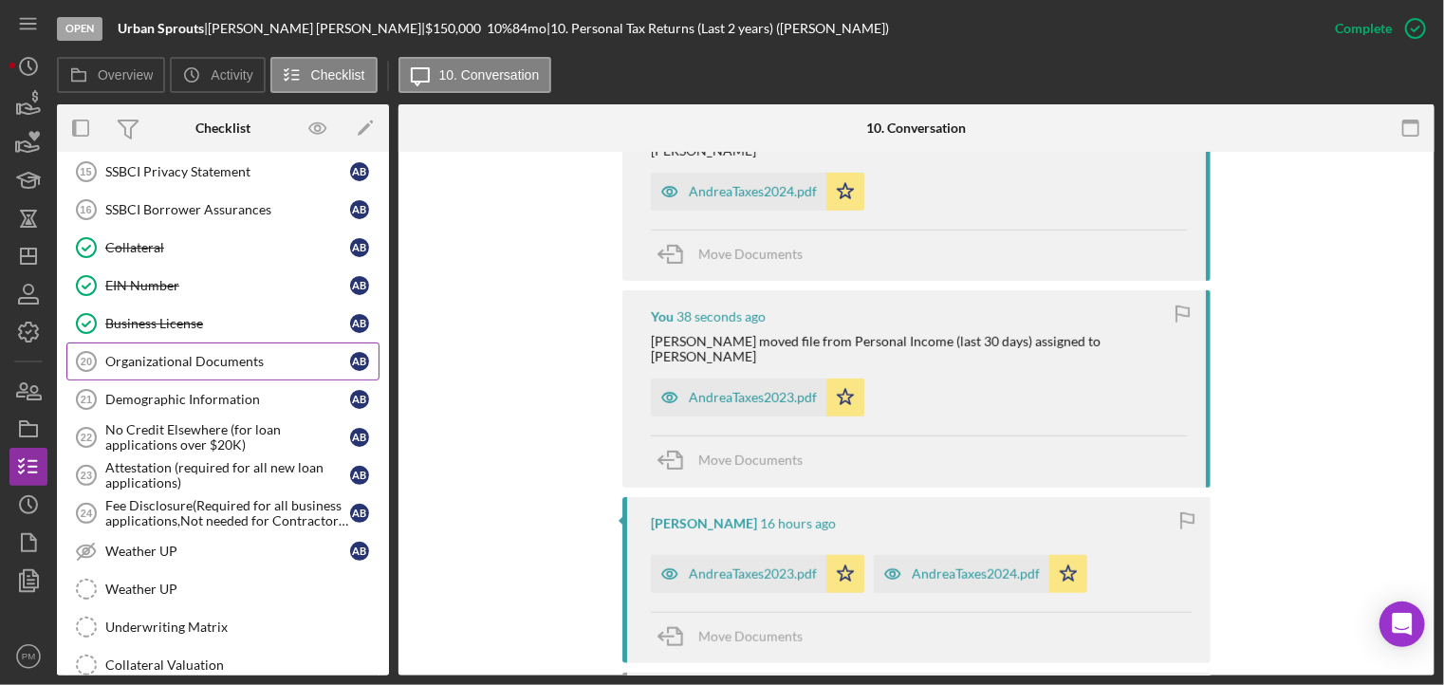
click at [203, 358] on div "Organizational Documents" at bounding box center [227, 361] width 245 height 15
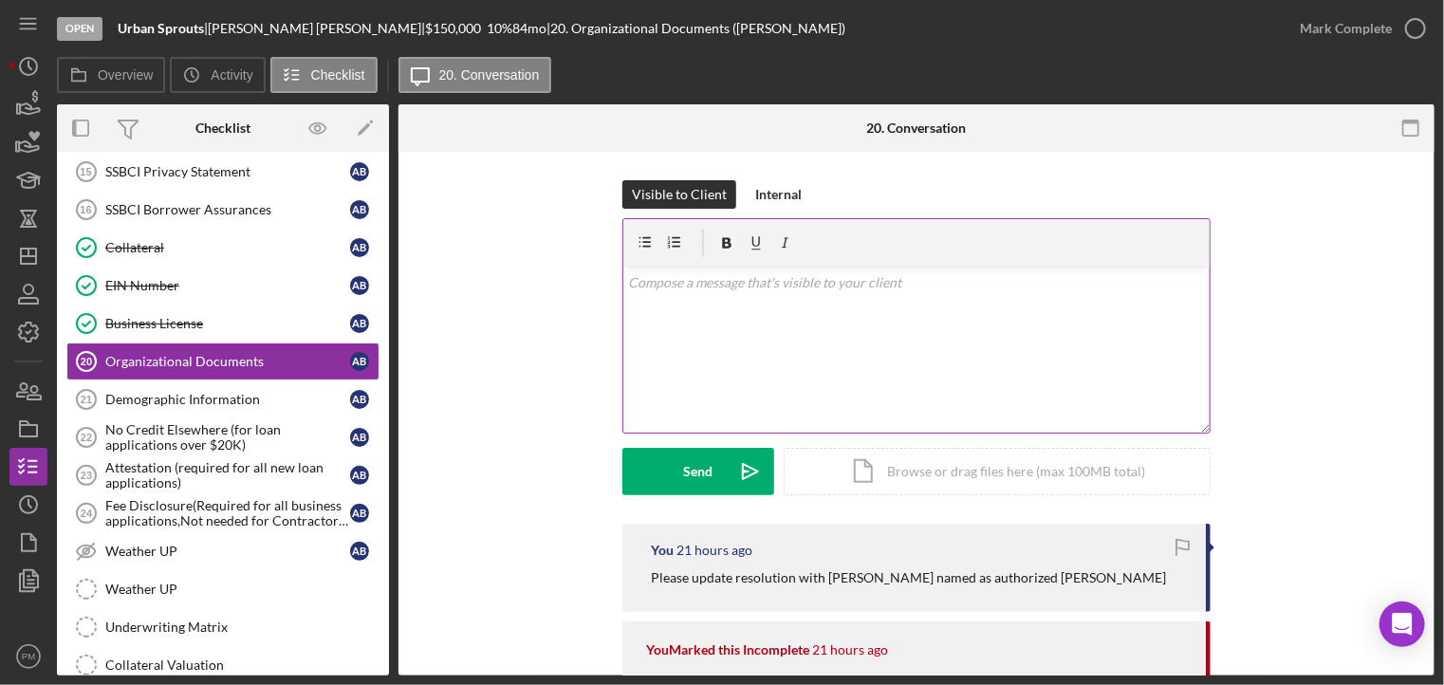
scroll to position [285, 0]
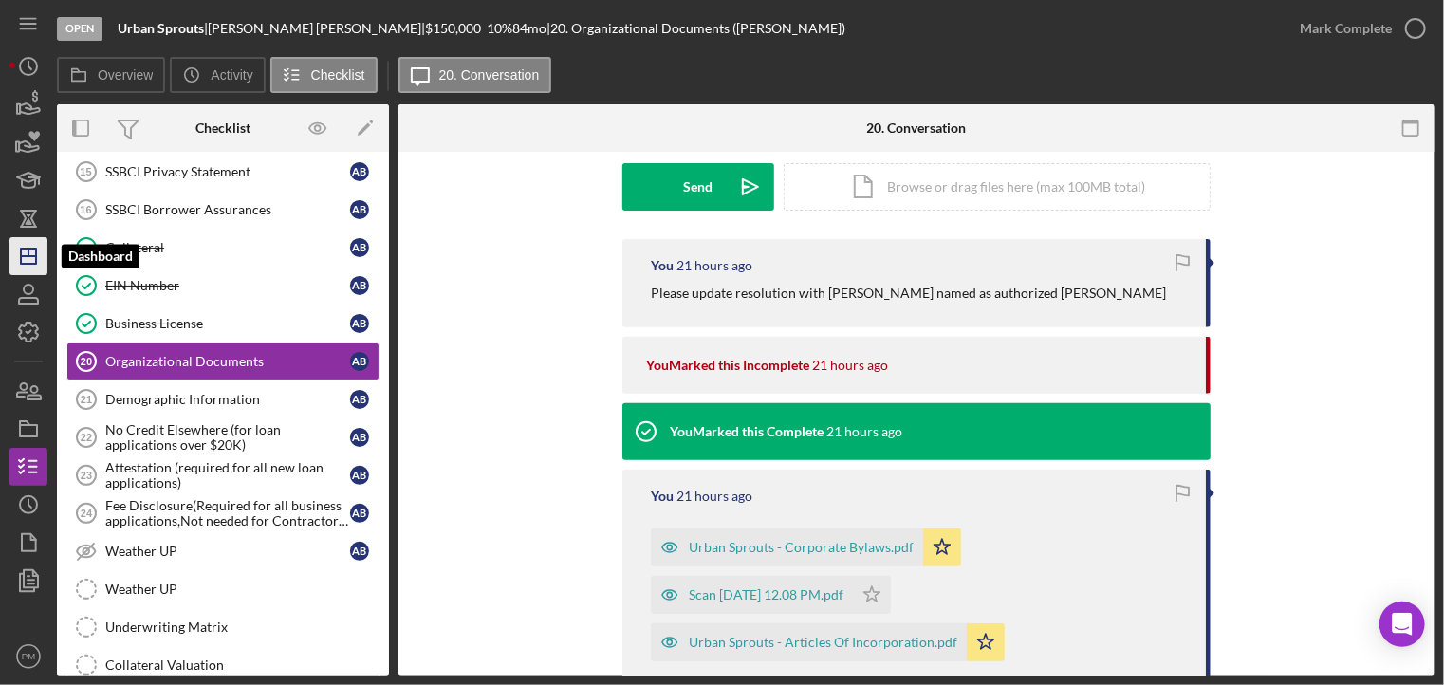
click at [27, 264] on polygon "button" at bounding box center [28, 256] width 15 height 15
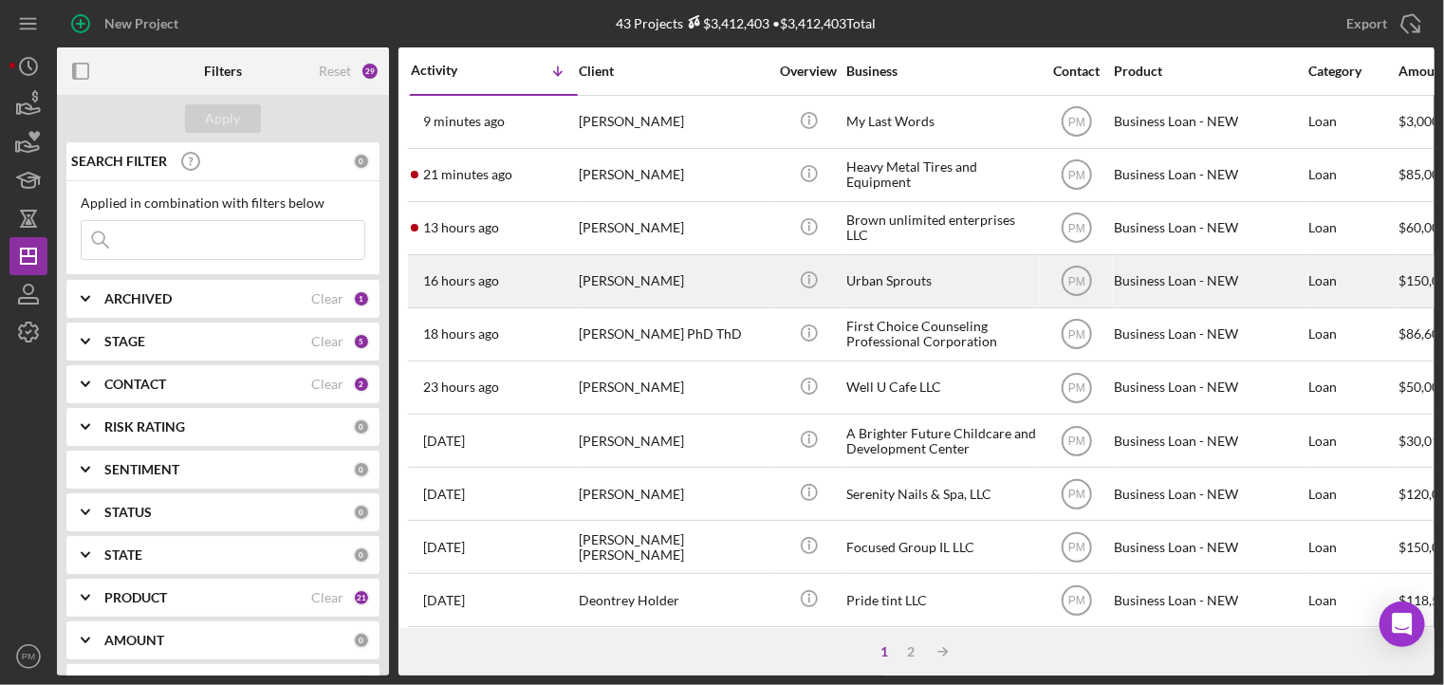
click at [606, 278] on div "[PERSON_NAME]" at bounding box center [674, 281] width 190 height 50
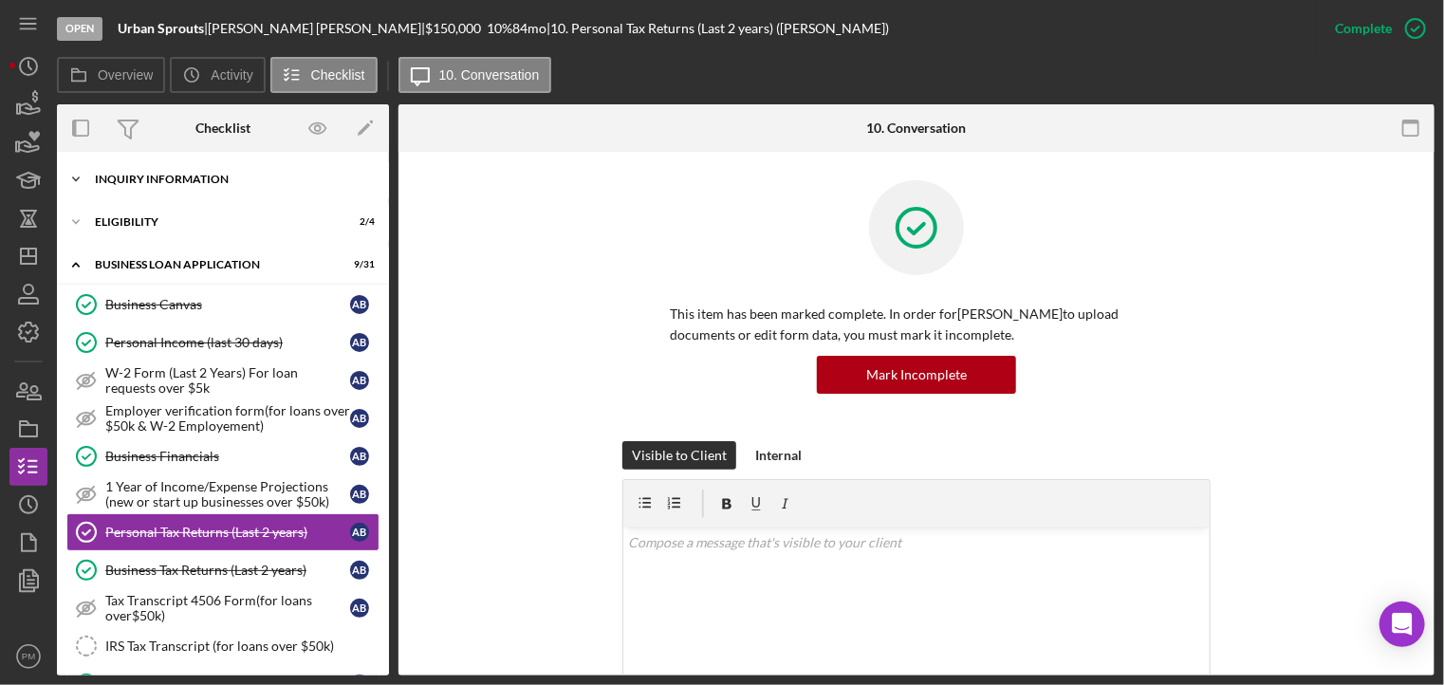
click at [216, 187] on div "Icon/Expander INQUIRY INFORMATION 4 / 11" at bounding box center [223, 179] width 332 height 38
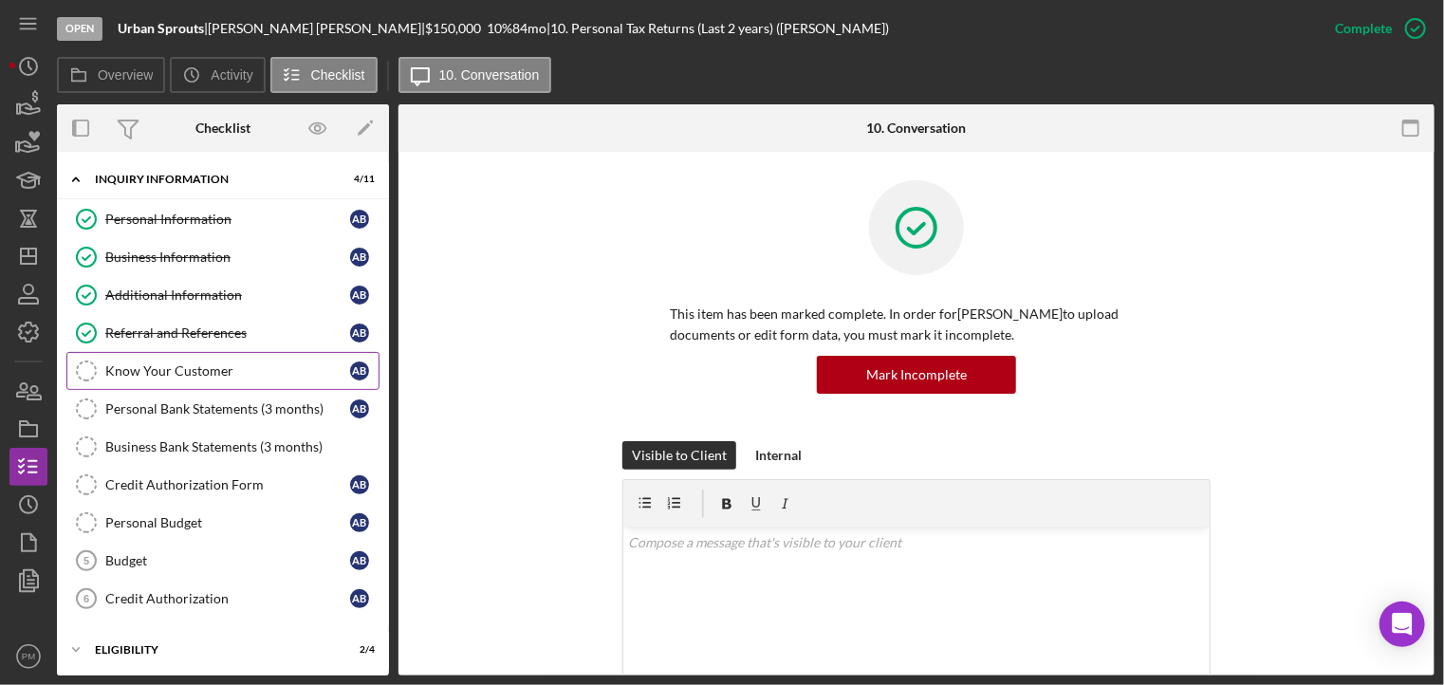
click at [191, 379] on link "Know Your Customer Know Your Customer A B" at bounding box center [222, 371] width 313 height 38
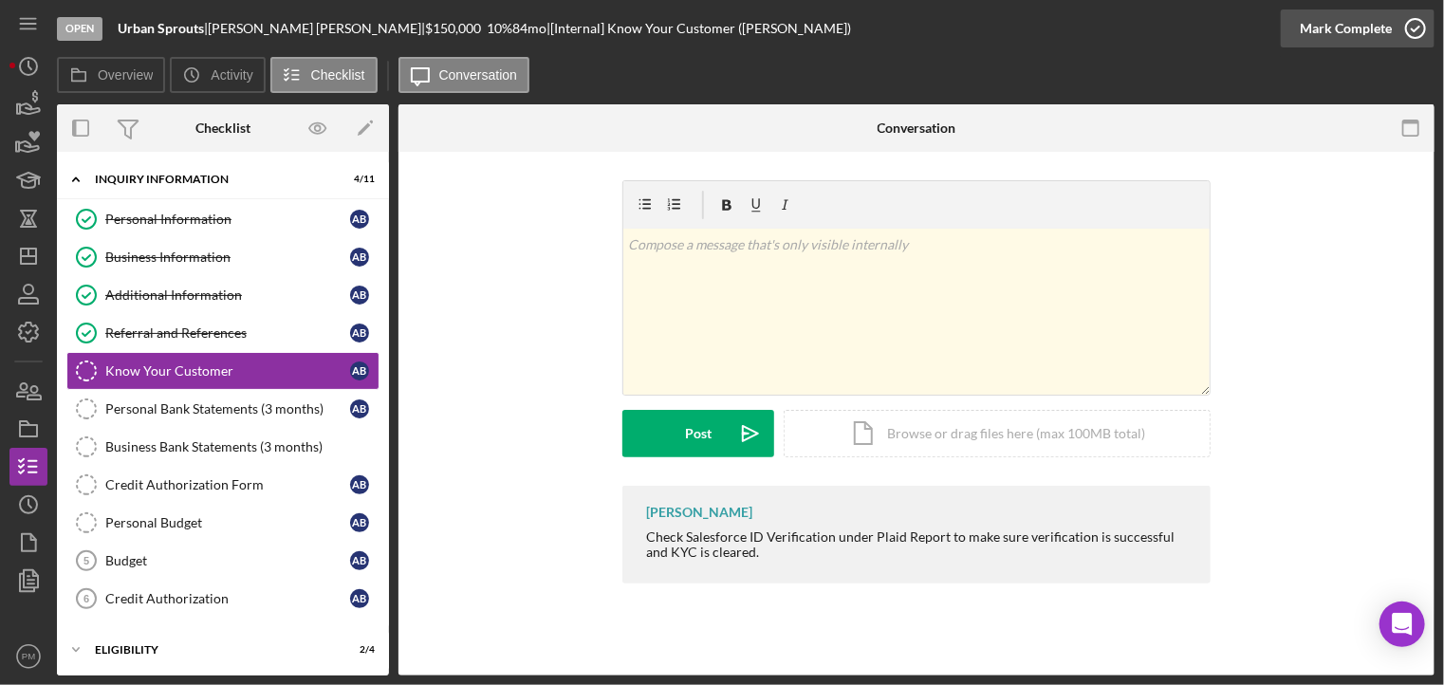
drag, startPoint x: 1364, startPoint y: 31, endPoint x: 1301, endPoint y: 27, distance: 62.8
click at [1362, 30] on div "Mark Complete" at bounding box center [1346, 28] width 92 height 38
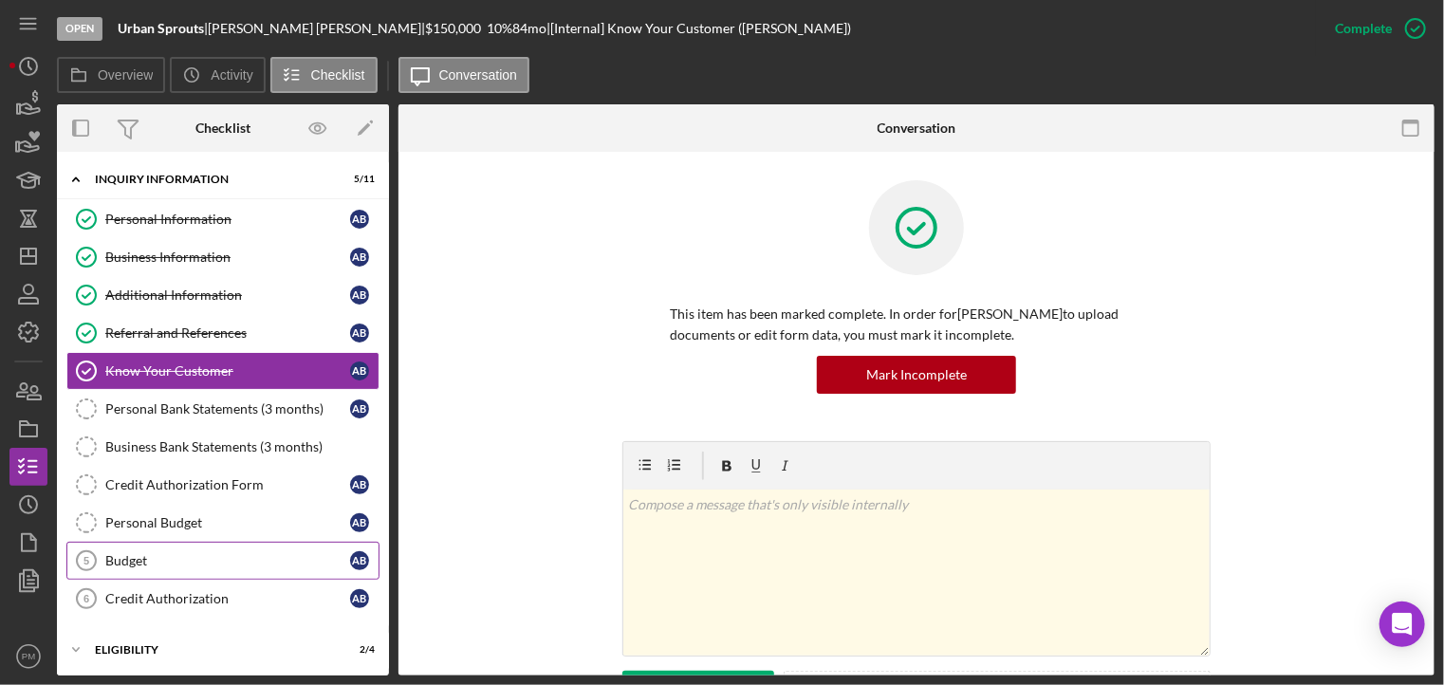
click at [162, 564] on div "Budget" at bounding box center [227, 560] width 245 height 15
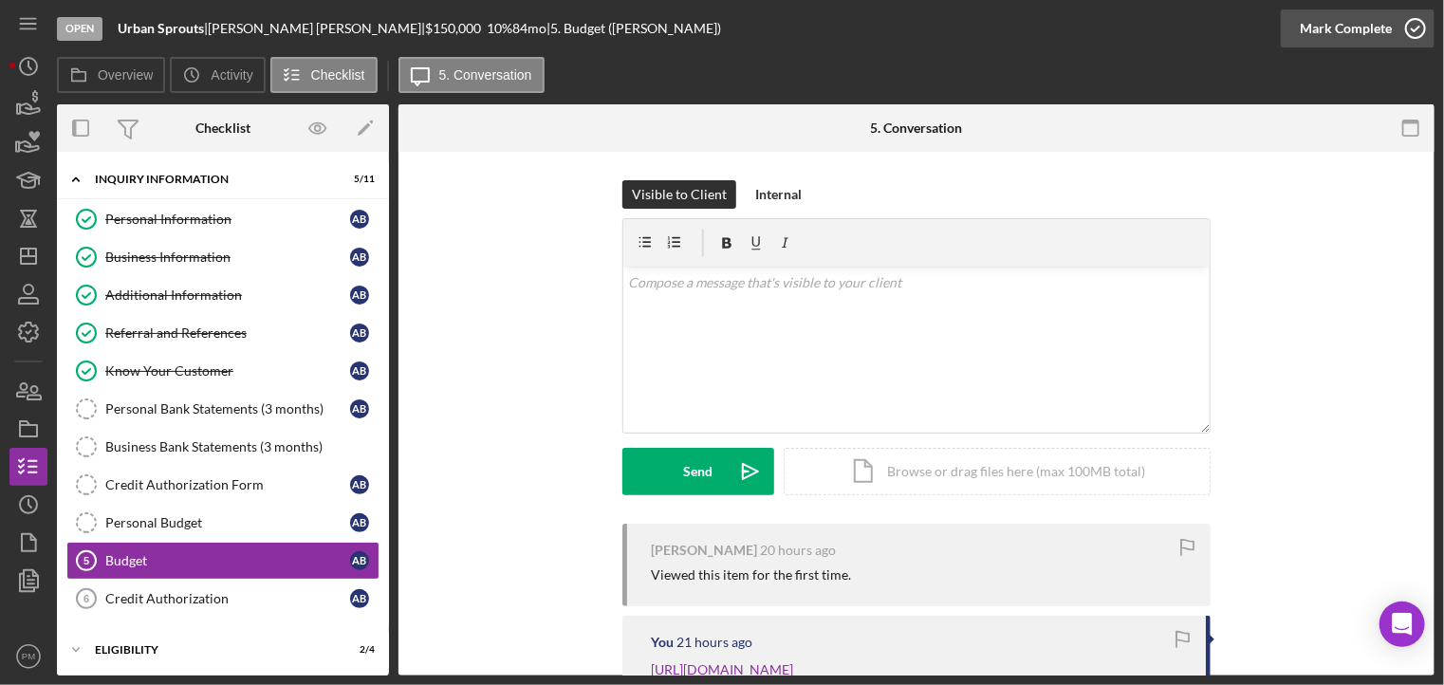
click at [1348, 16] on div "Mark Complete" at bounding box center [1346, 28] width 92 height 38
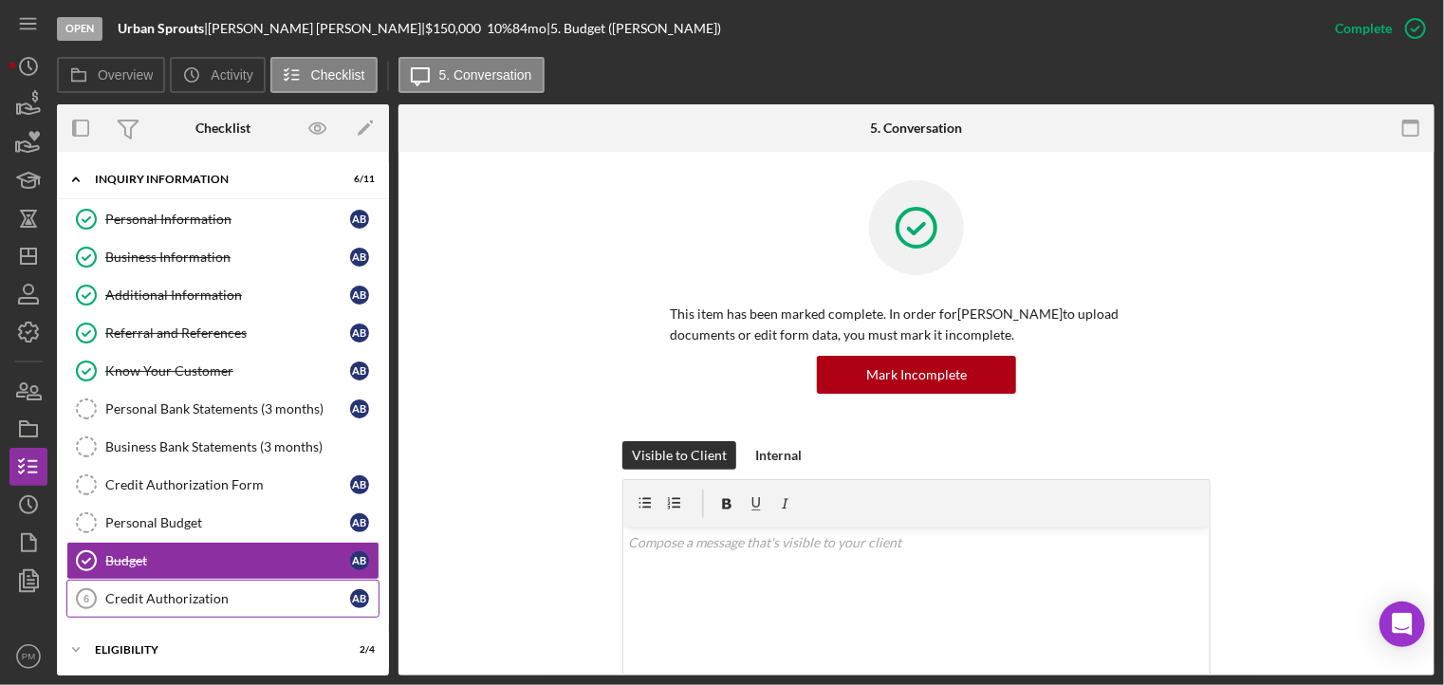
click at [220, 592] on div "Credit Authorization" at bounding box center [227, 598] width 245 height 15
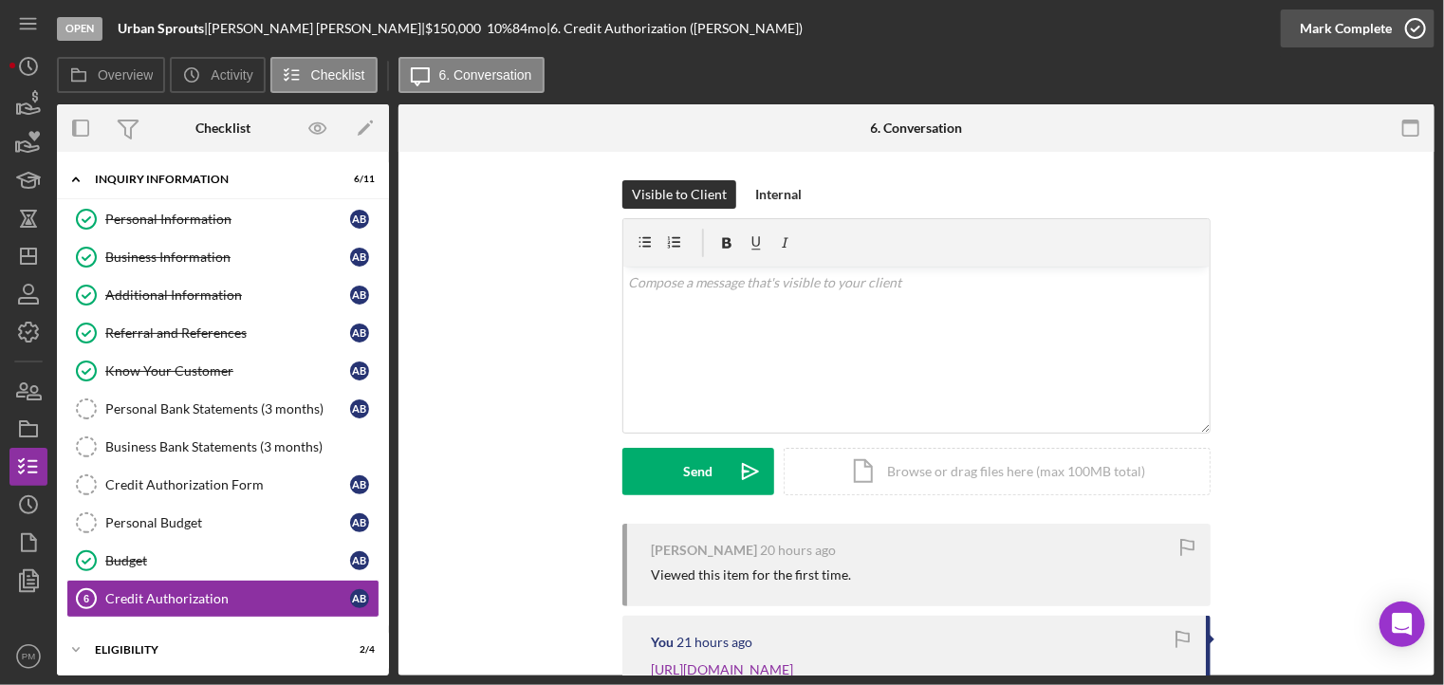
click at [1369, 28] on div "Mark Complete" at bounding box center [1346, 28] width 92 height 38
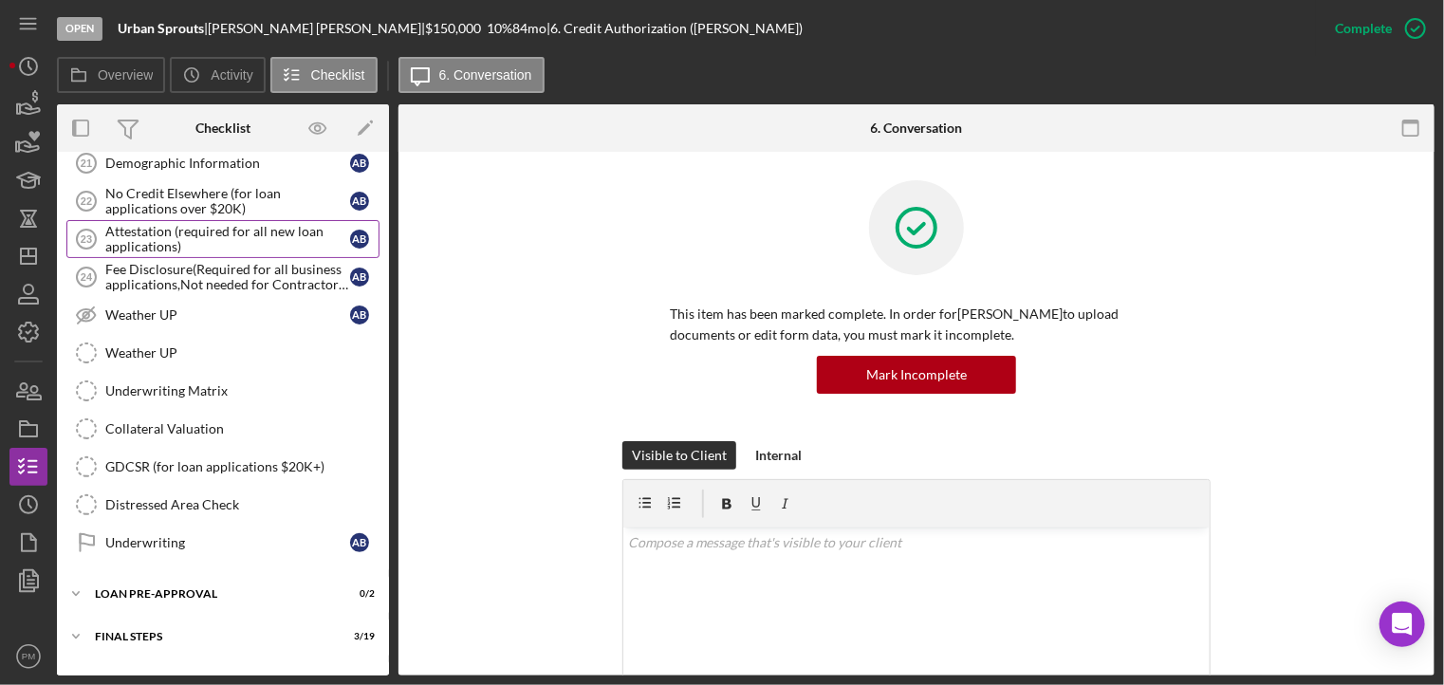
scroll to position [1044, 0]
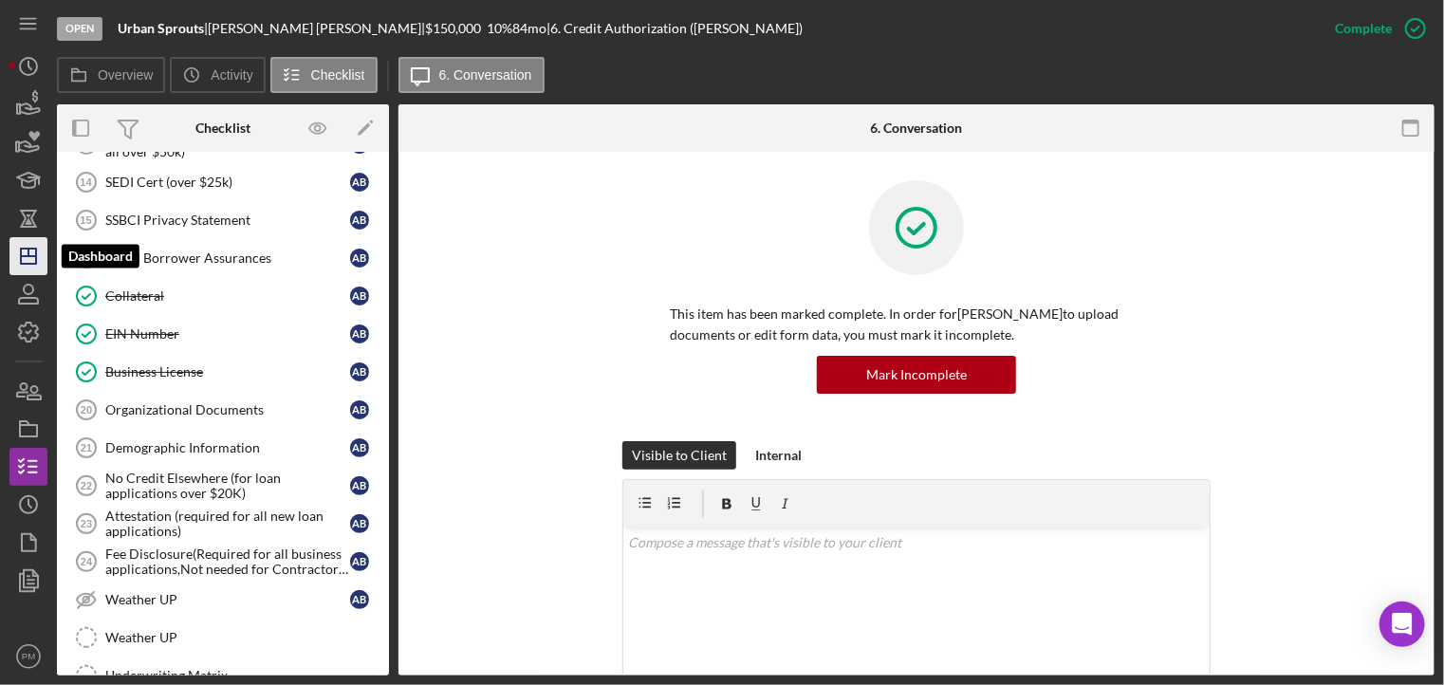
click at [42, 248] on icon "Icon/Dashboard" at bounding box center [28, 255] width 47 height 47
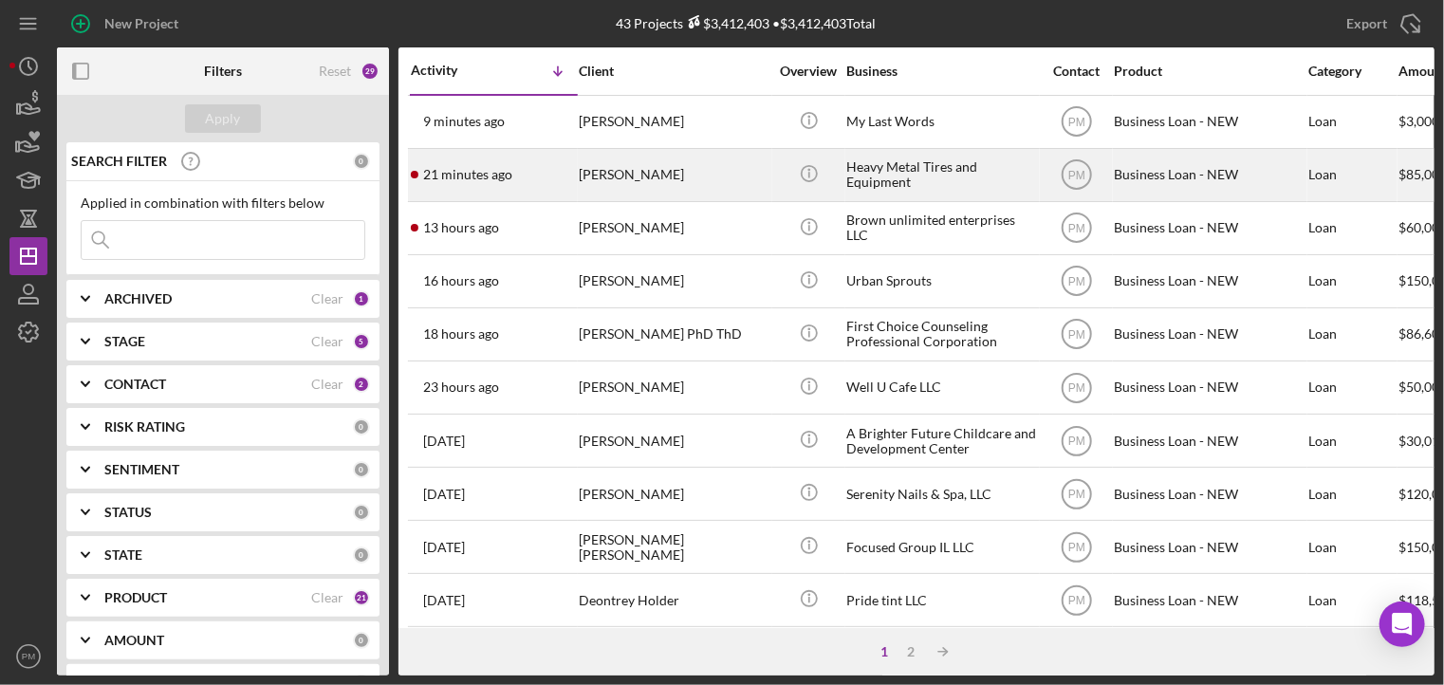
click at [592, 176] on div "[PERSON_NAME]" at bounding box center [674, 175] width 190 height 50
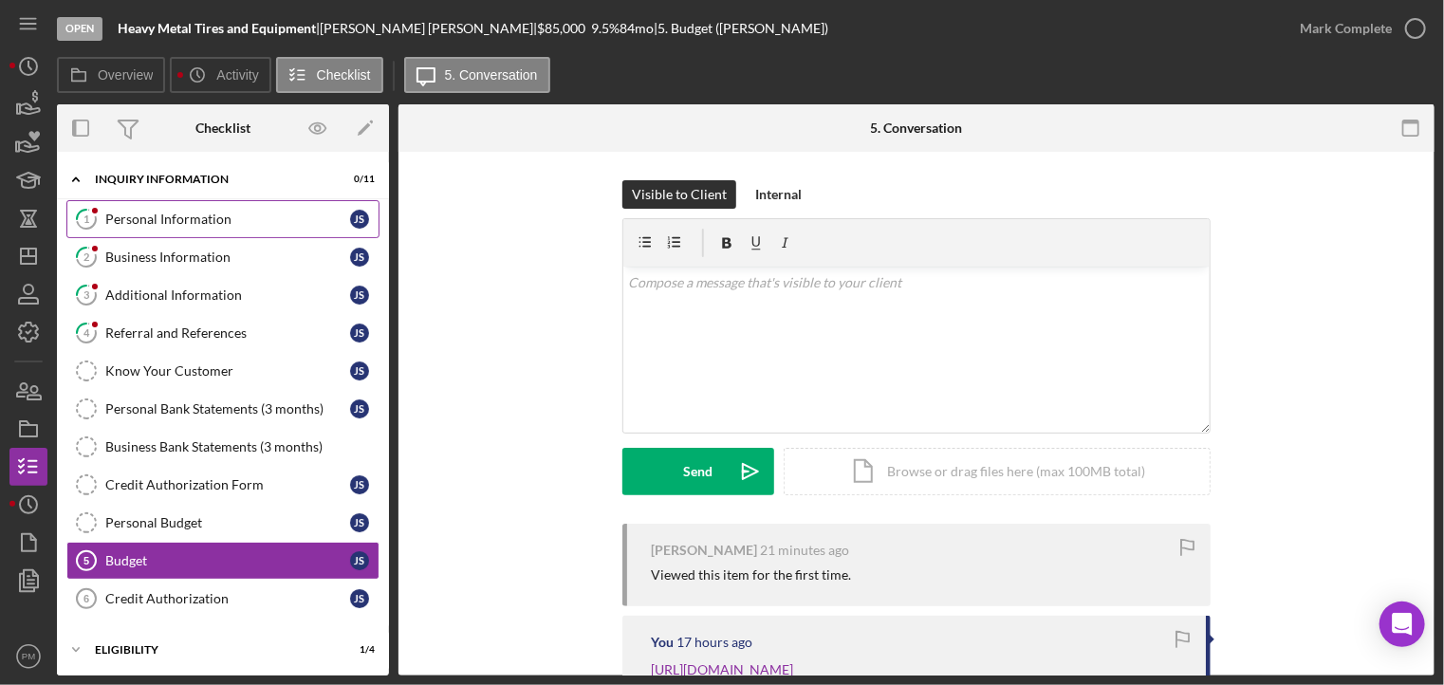
click at [177, 204] on link "1 Personal Information J S" at bounding box center [222, 219] width 313 height 38
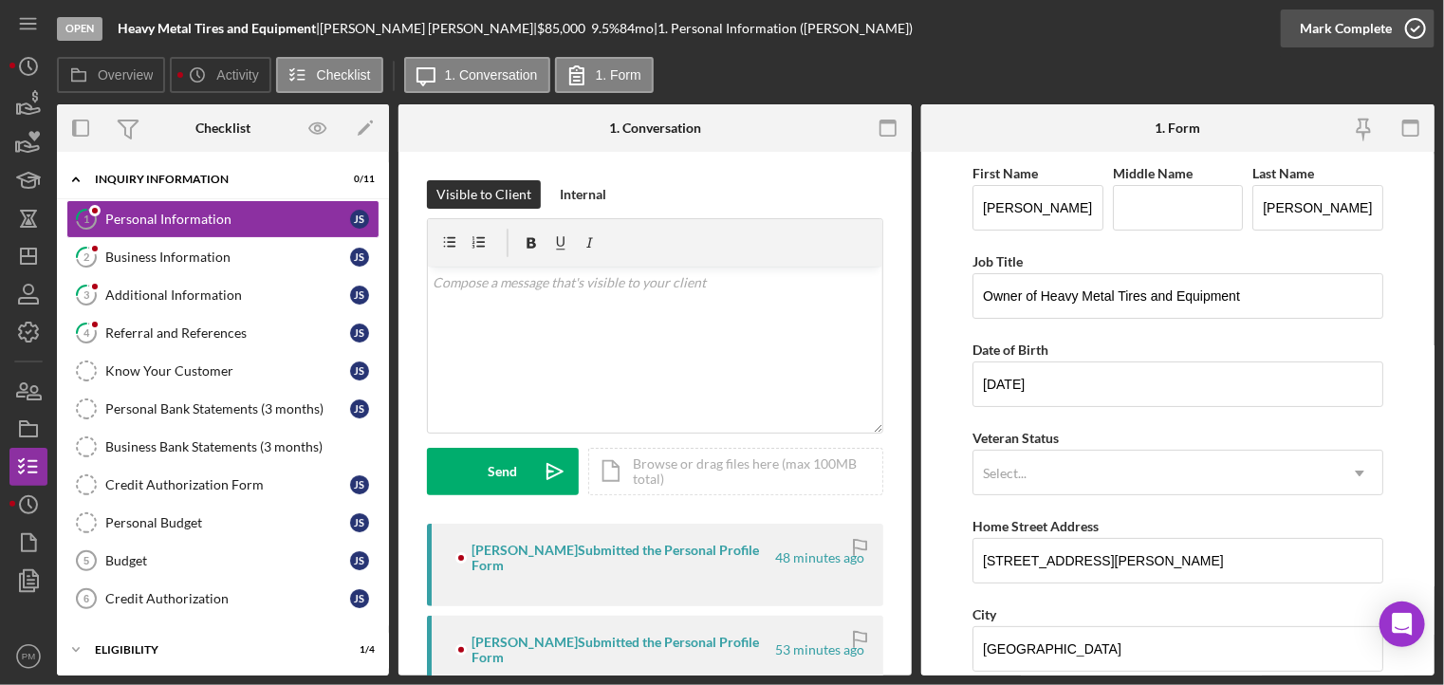
click at [1332, 33] on div "Mark Complete" at bounding box center [1346, 28] width 92 height 38
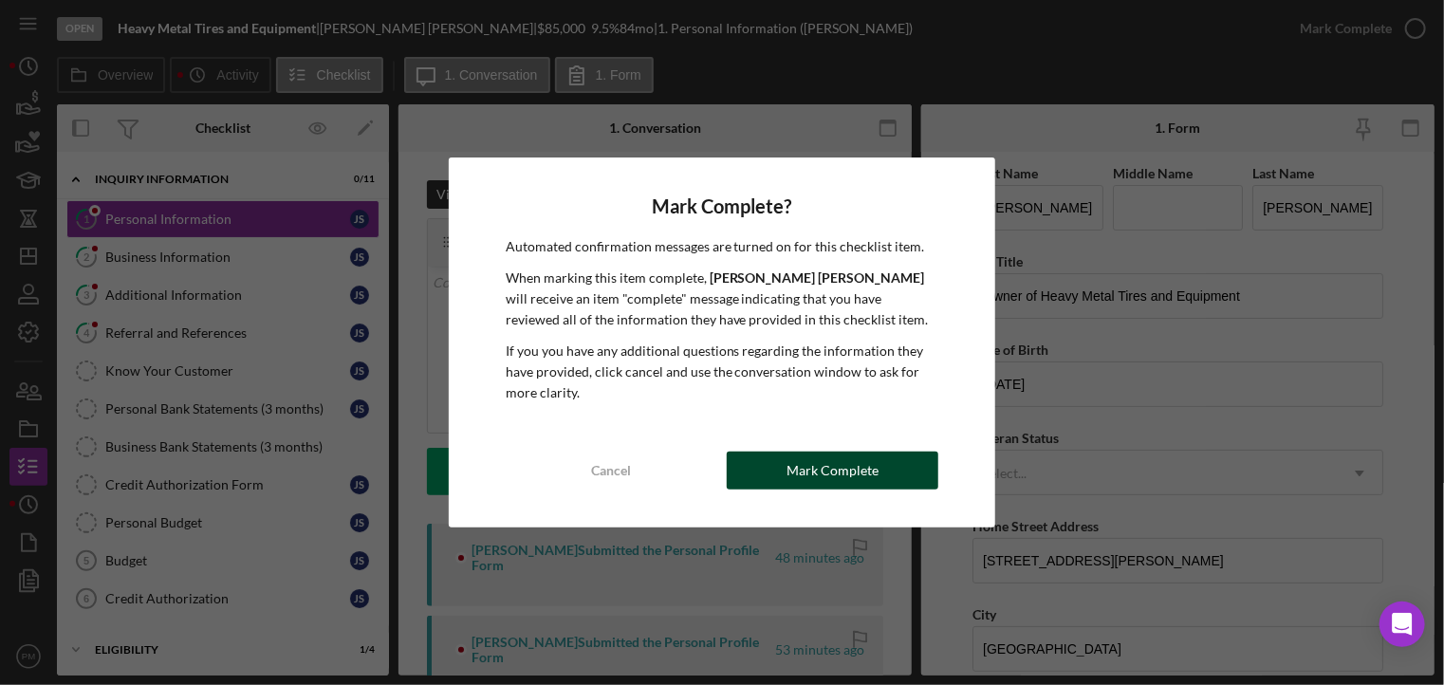
click at [793, 481] on div "Mark Complete" at bounding box center [833, 471] width 92 height 38
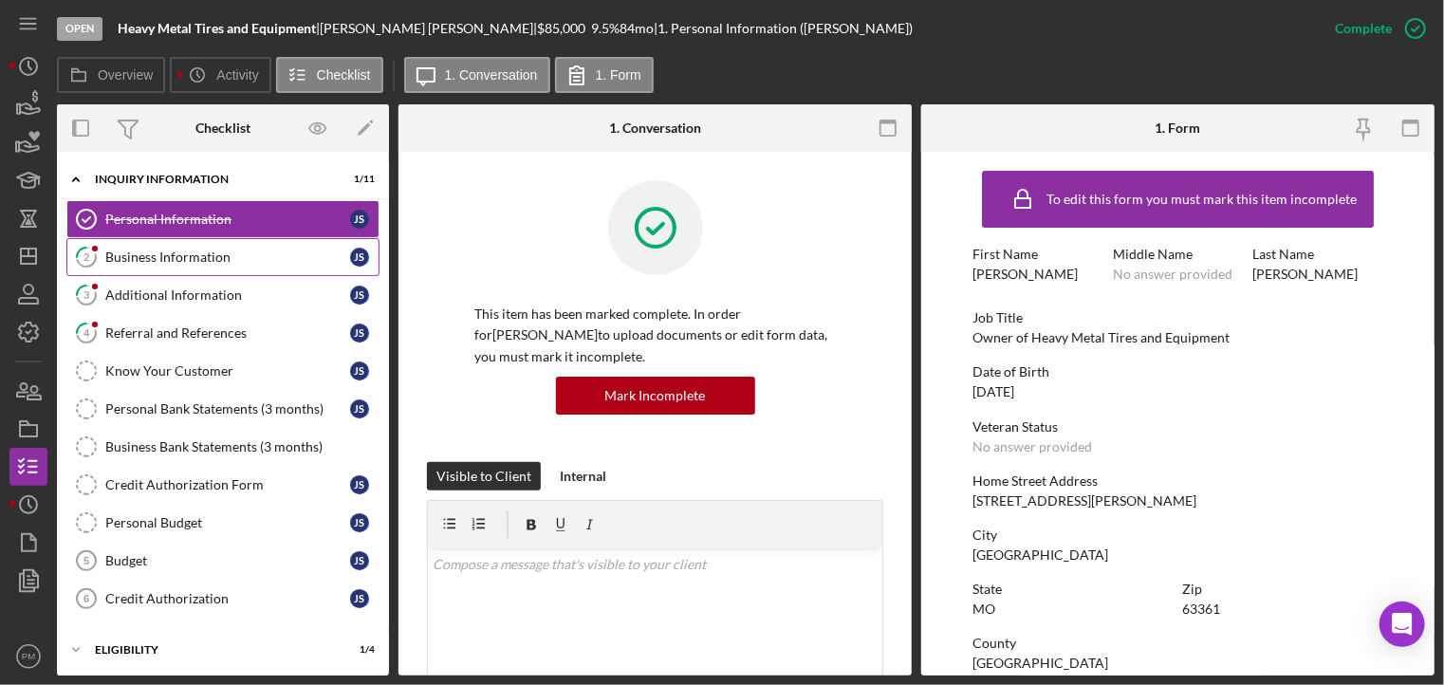
click at [190, 246] on link "2 Business Information J S" at bounding box center [222, 257] width 313 height 38
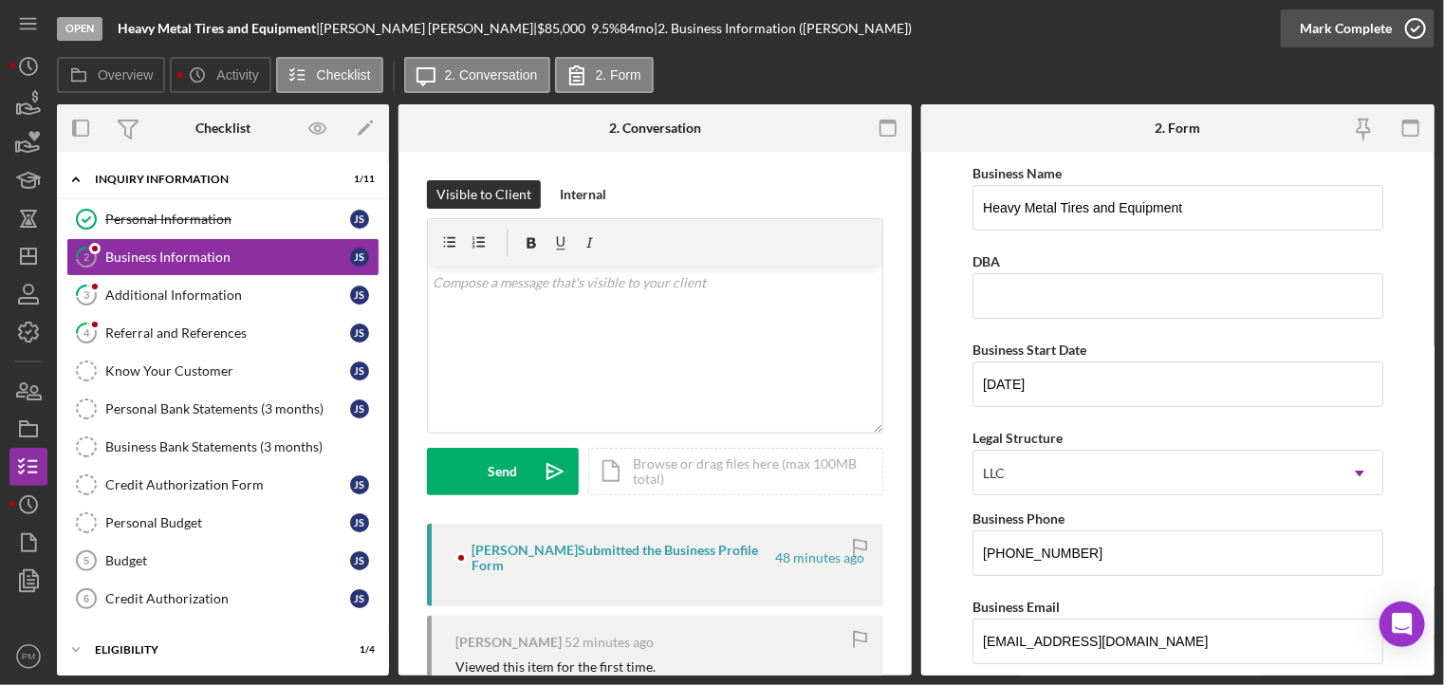
click at [1352, 27] on div "Mark Complete" at bounding box center [1346, 28] width 92 height 38
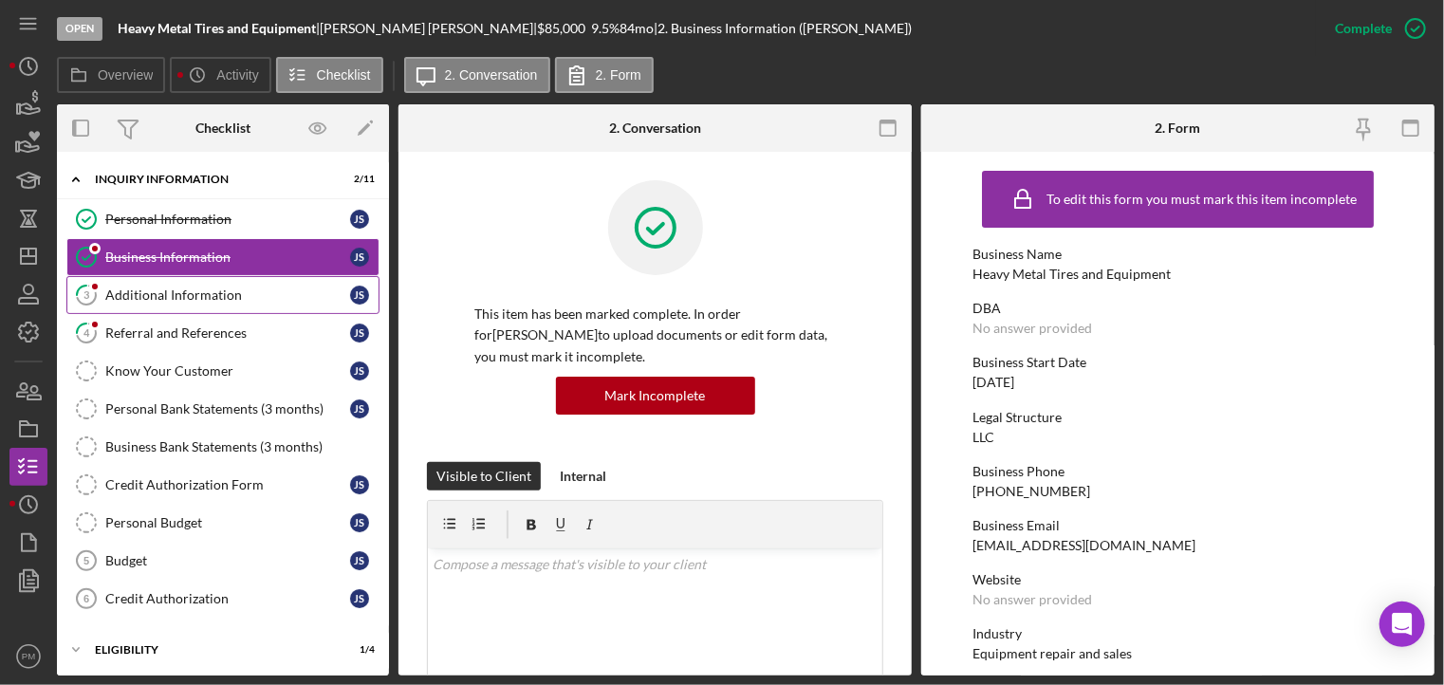
drag, startPoint x: 163, startPoint y: 301, endPoint x: 187, endPoint y: 291, distance: 25.6
click at [163, 301] on div "Additional Information" at bounding box center [227, 295] width 245 height 15
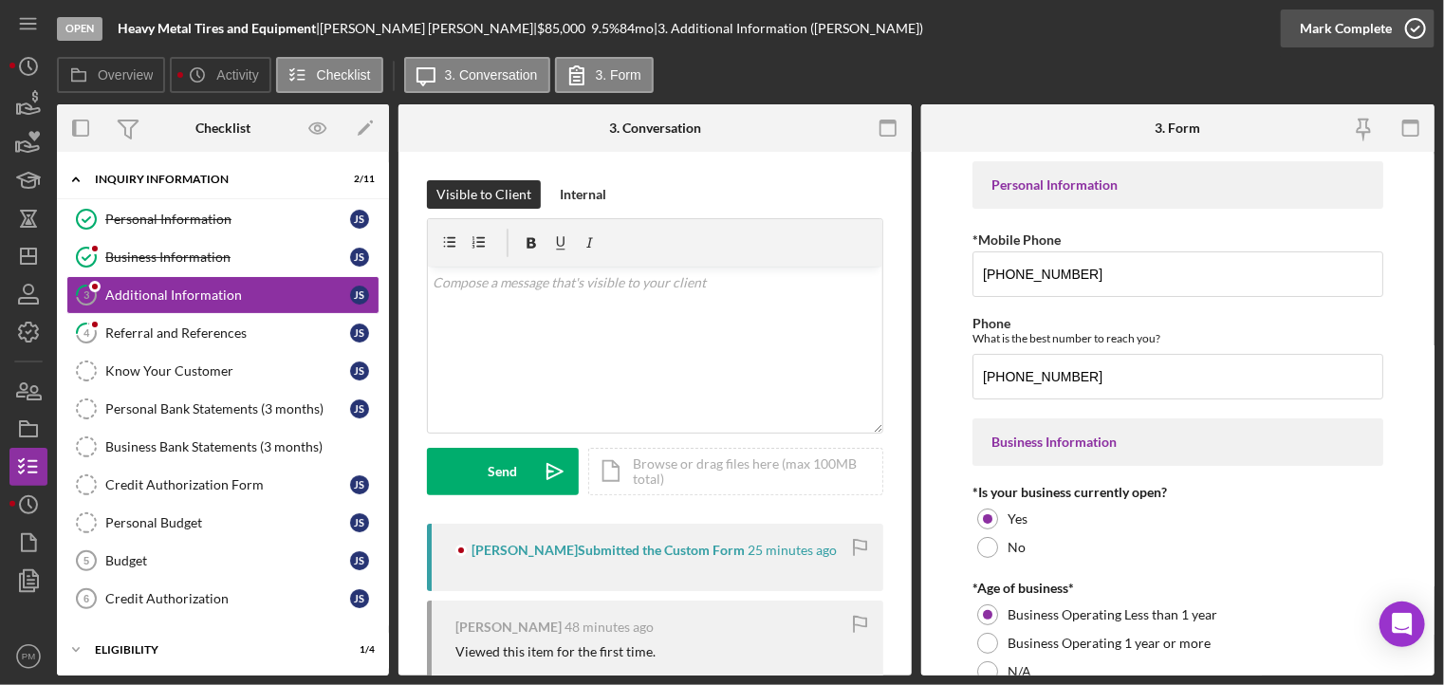
click at [1351, 16] on div "Mark Complete" at bounding box center [1346, 28] width 92 height 38
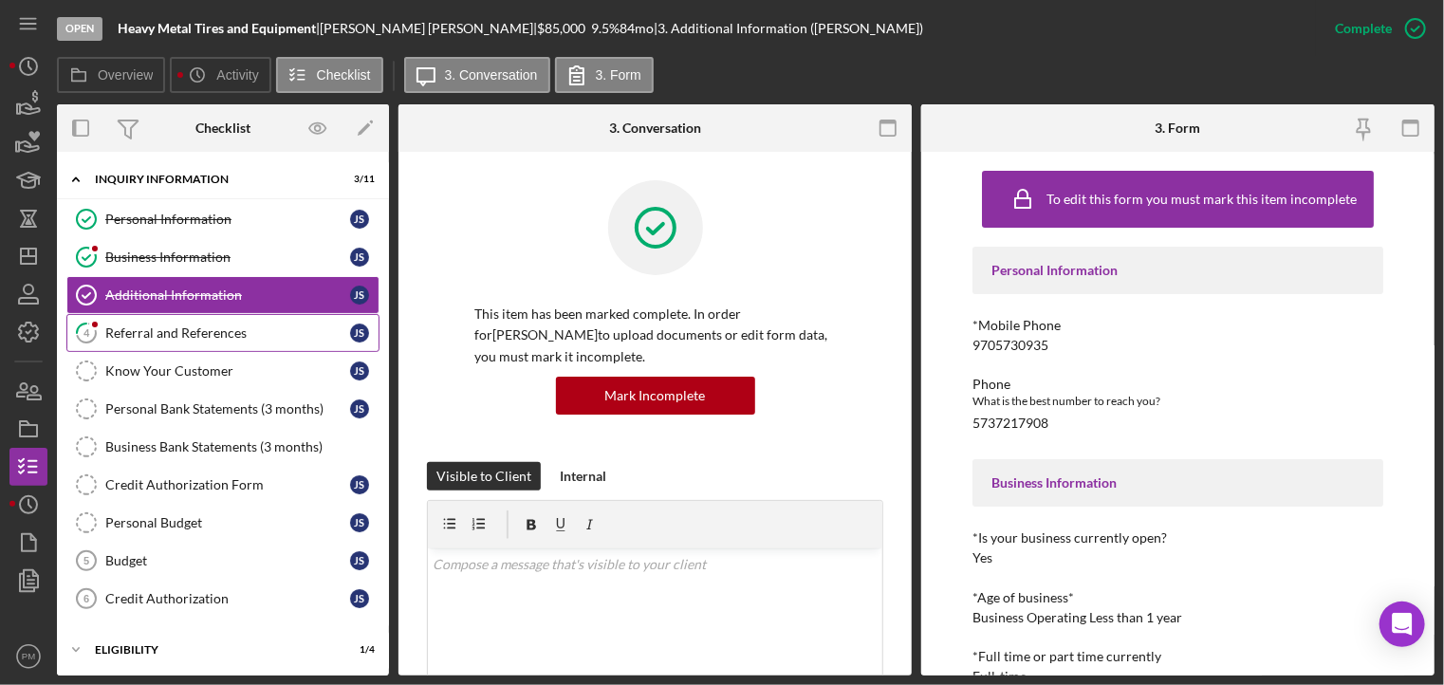
click at [230, 341] on link "4 Referral and References J S" at bounding box center [222, 333] width 313 height 38
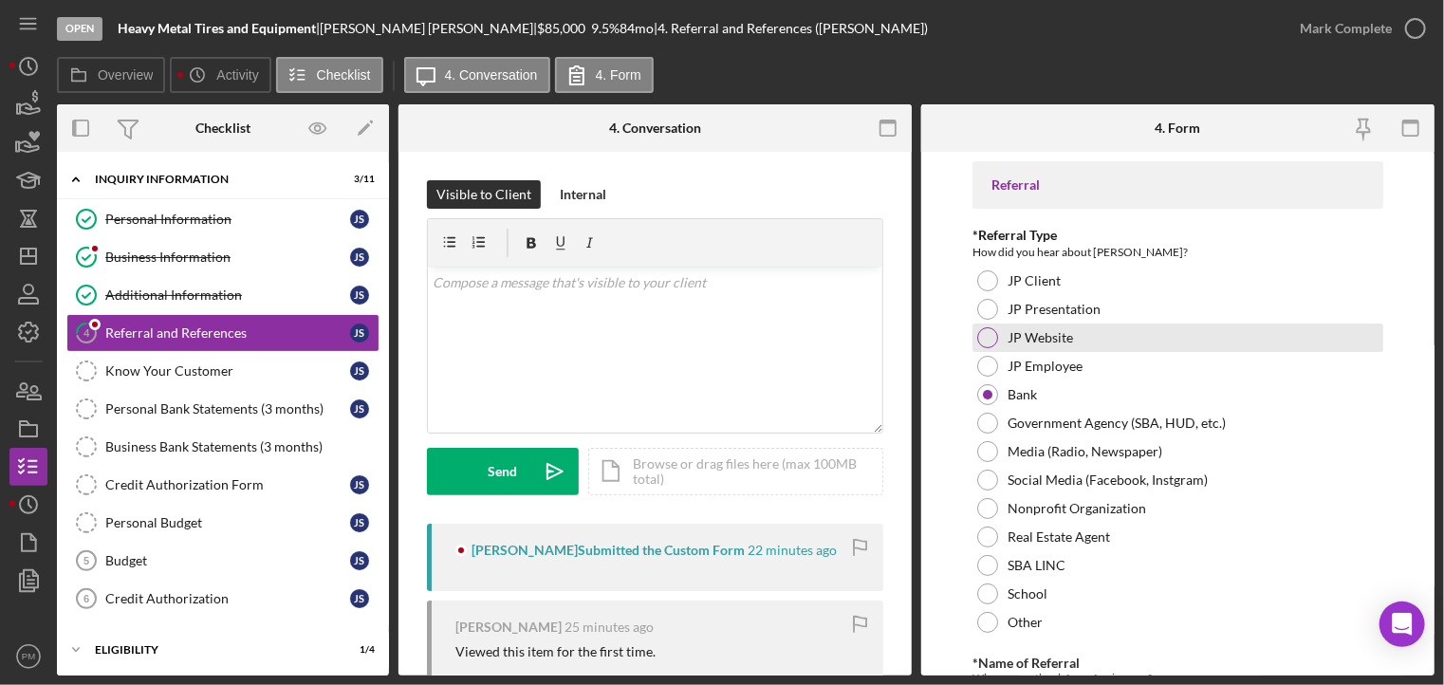
scroll to position [285, 0]
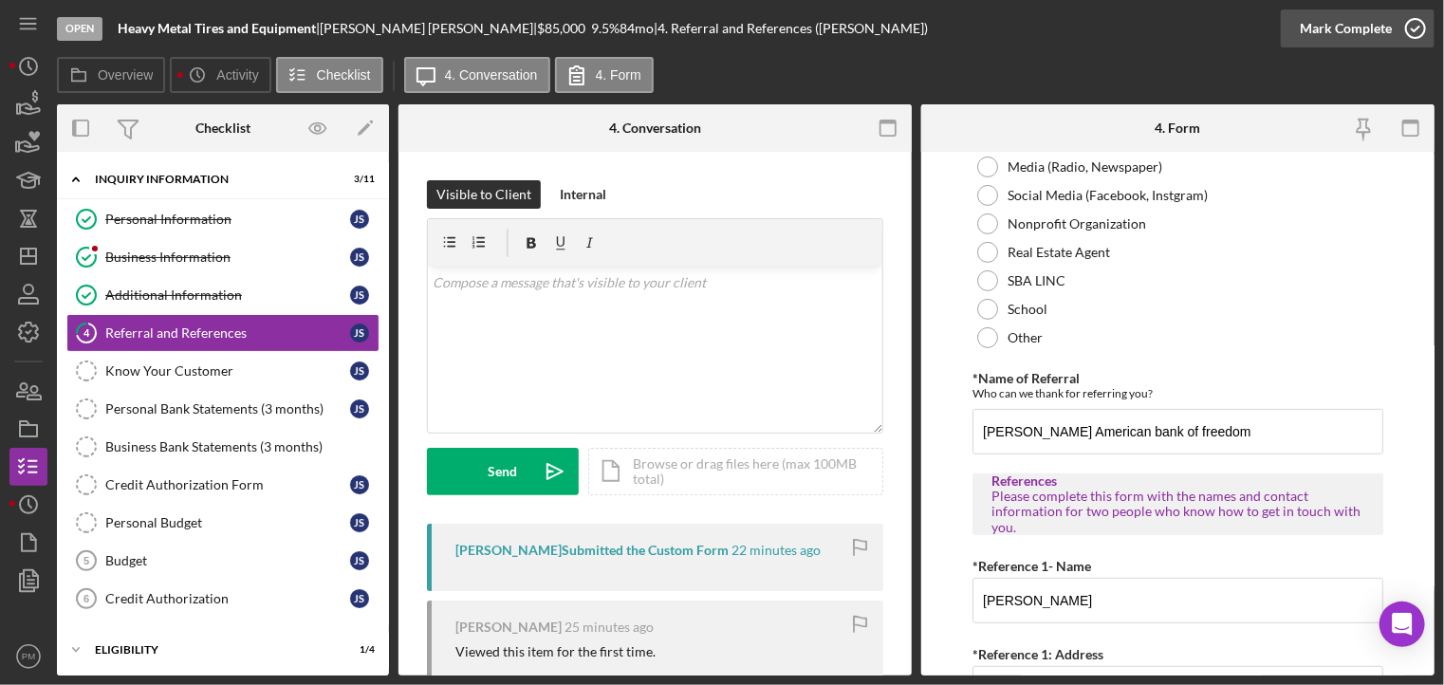
click at [1351, 25] on div "Mark Complete" at bounding box center [1346, 28] width 92 height 38
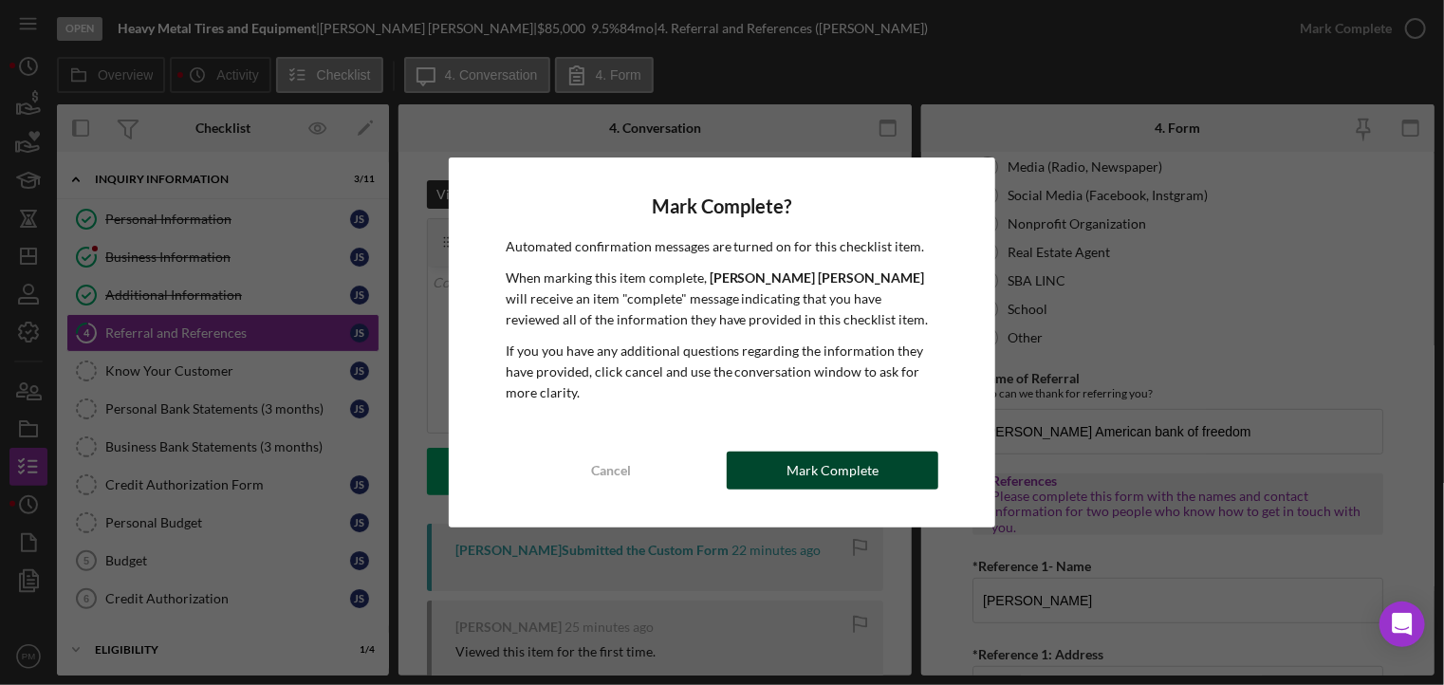
click at [884, 469] on button "Mark Complete" at bounding box center [833, 471] width 212 height 38
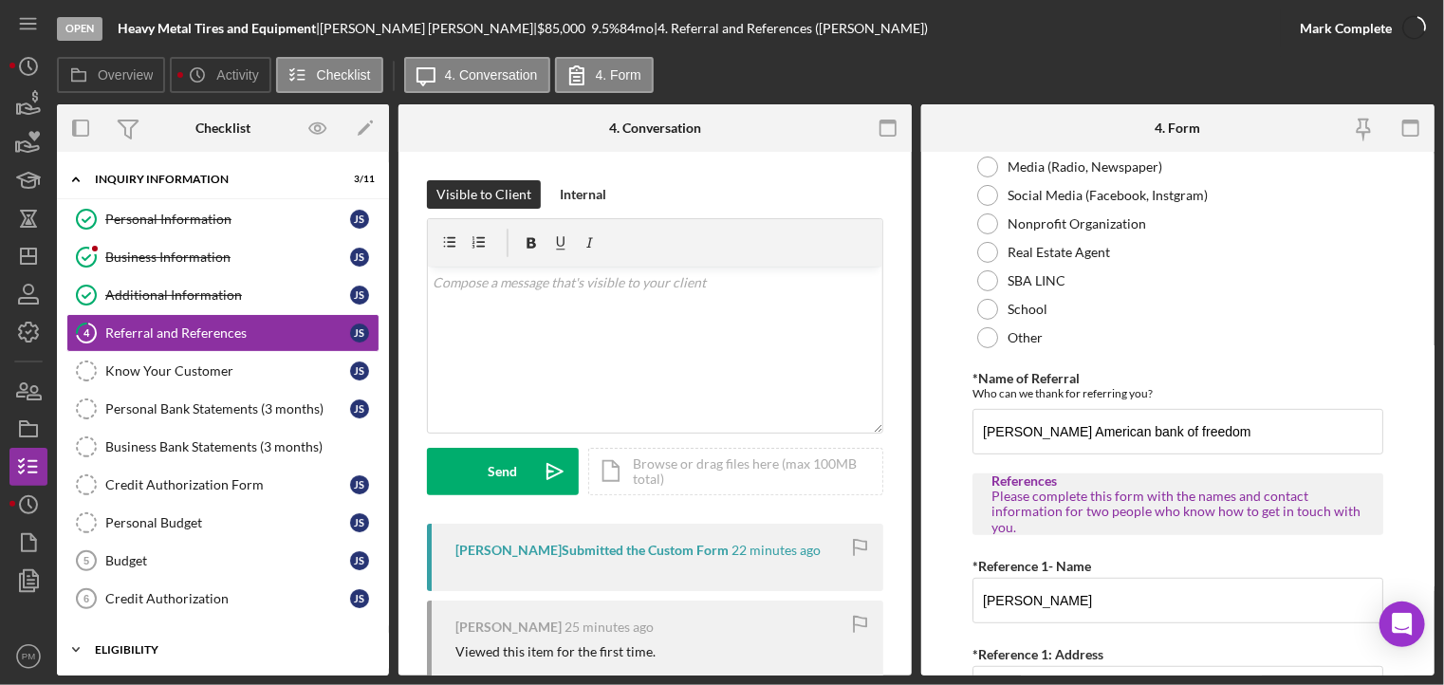
scroll to position [0, 0]
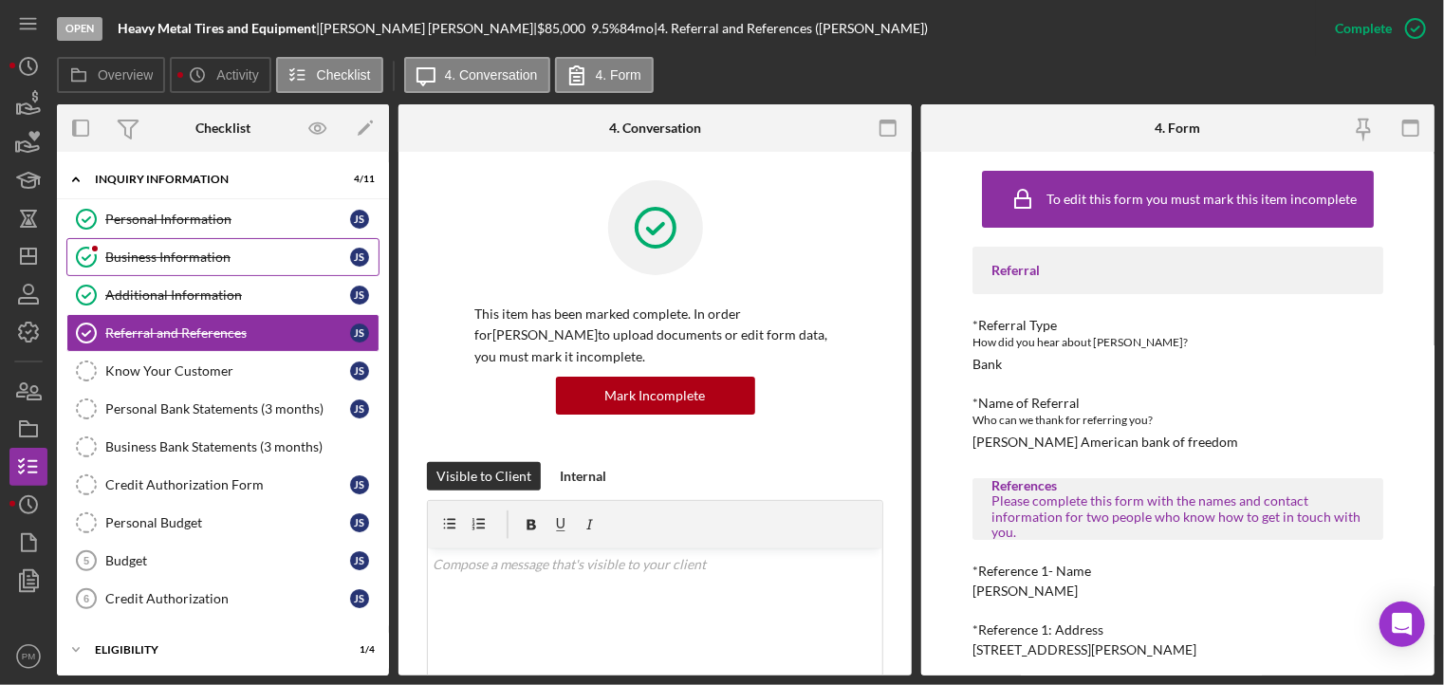
click at [209, 263] on div "Business Information" at bounding box center [227, 257] width 245 height 15
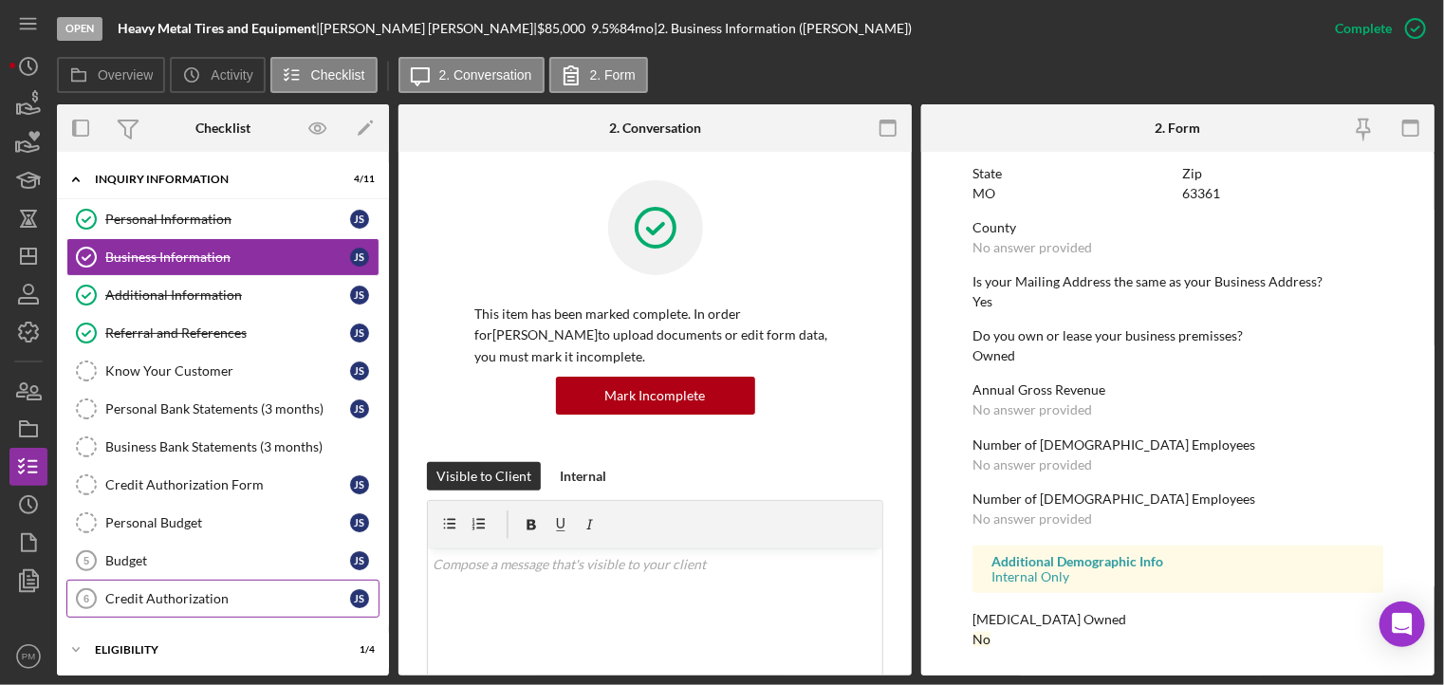
scroll to position [169, 0]
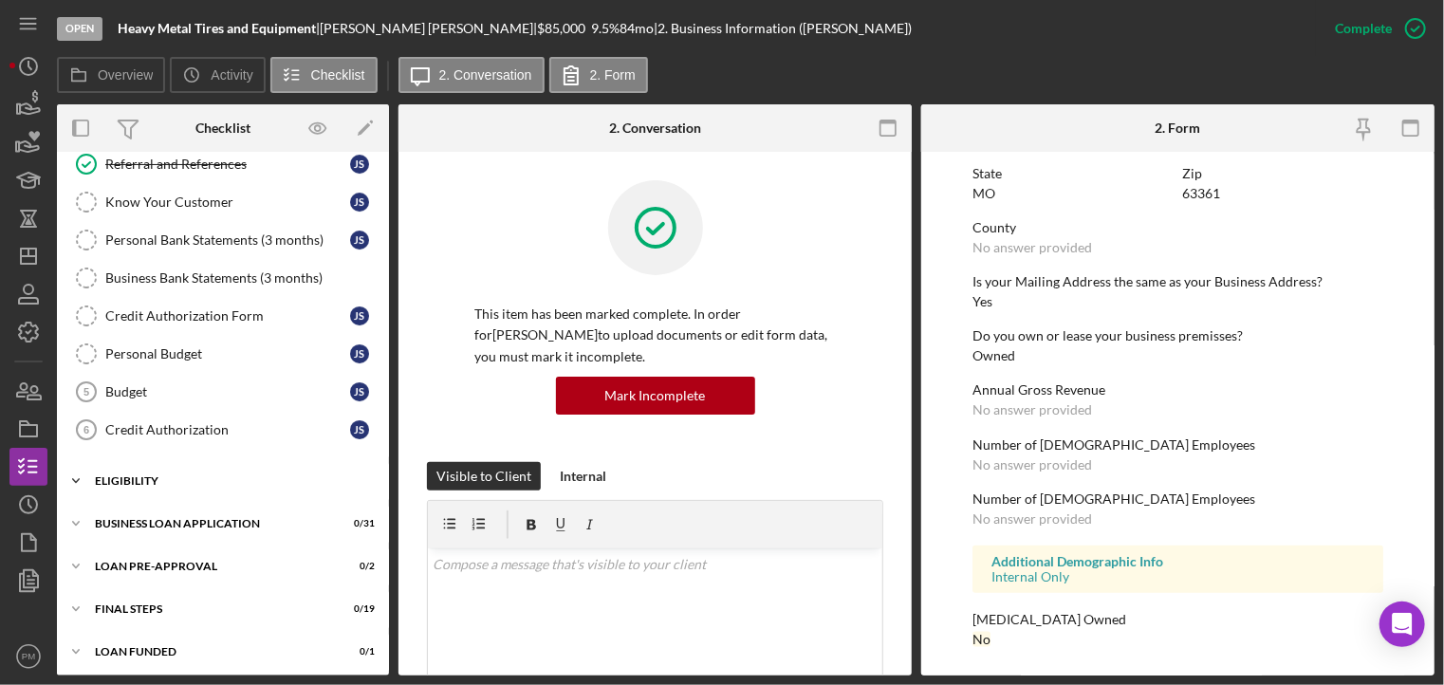
click at [190, 475] on div "ELIGIBILITY" at bounding box center [230, 480] width 270 height 11
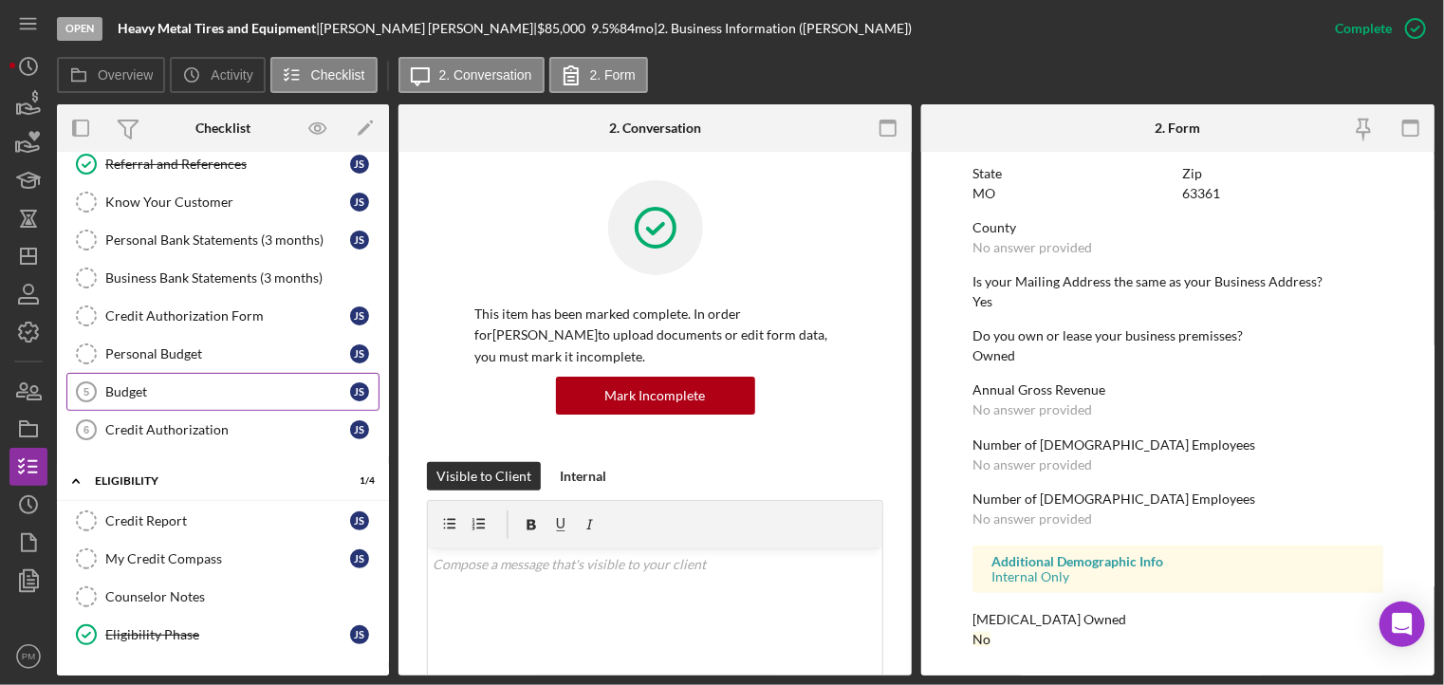
click at [174, 403] on link "Budget 5 Budget J S" at bounding box center [222, 392] width 313 height 38
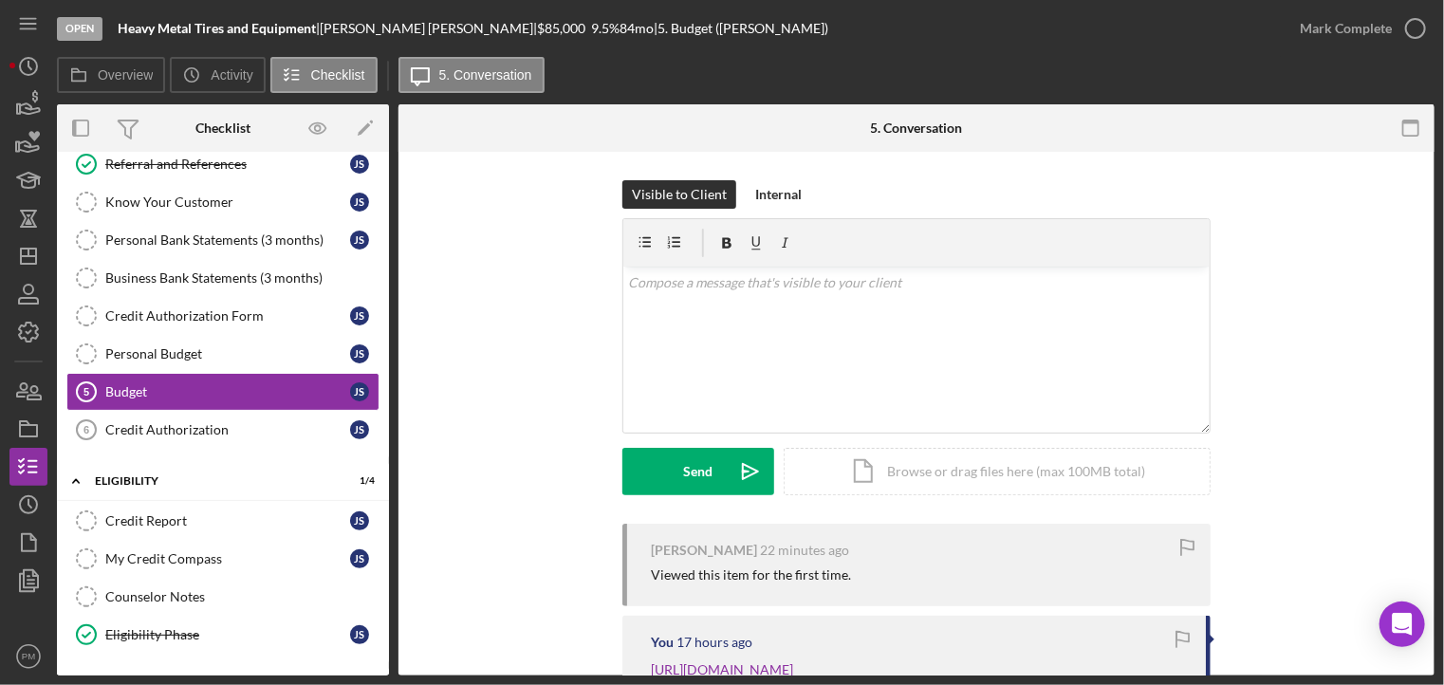
click at [178, 453] on div "Personal Information Personal Information J S Business Information Business Inf…" at bounding box center [223, 244] width 332 height 427
click at [183, 425] on div "Credit Authorization" at bounding box center [227, 429] width 245 height 15
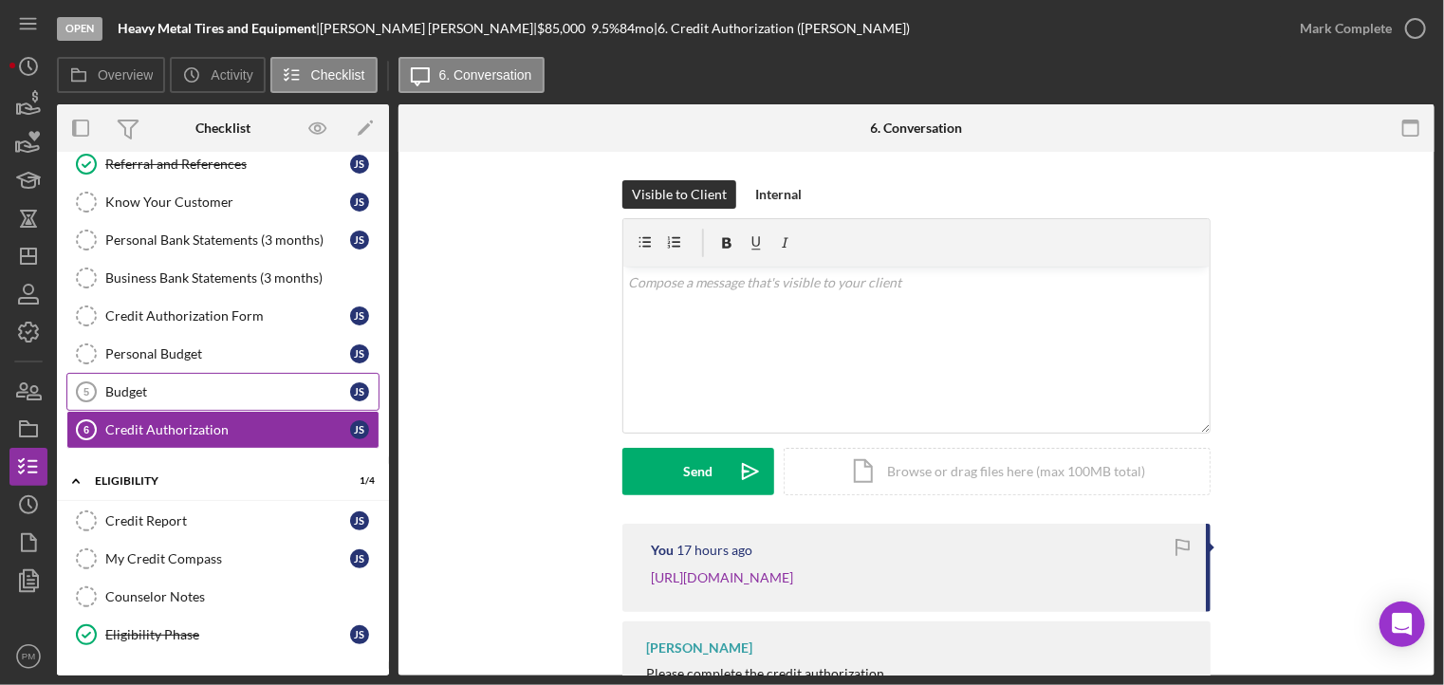
click at [155, 388] on div "Budget" at bounding box center [227, 391] width 245 height 15
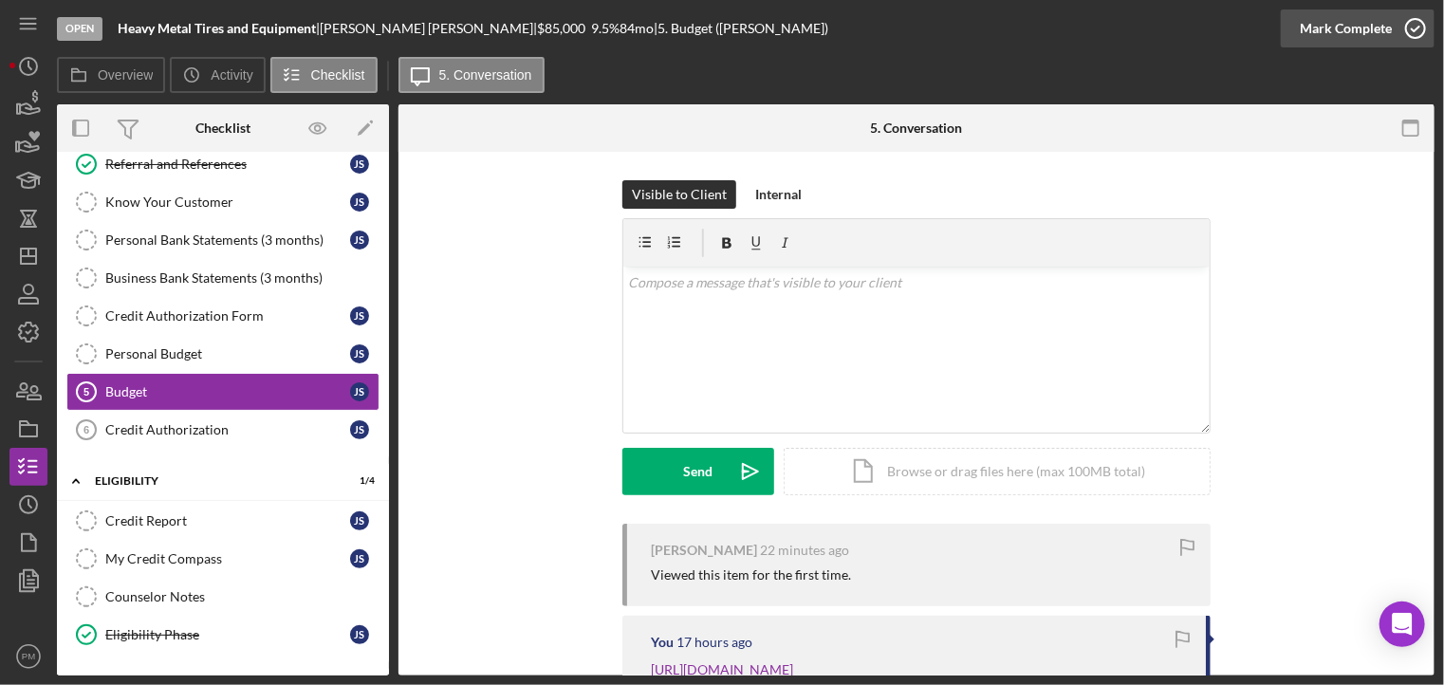
click at [1375, 34] on div "Mark Complete" at bounding box center [1346, 28] width 92 height 38
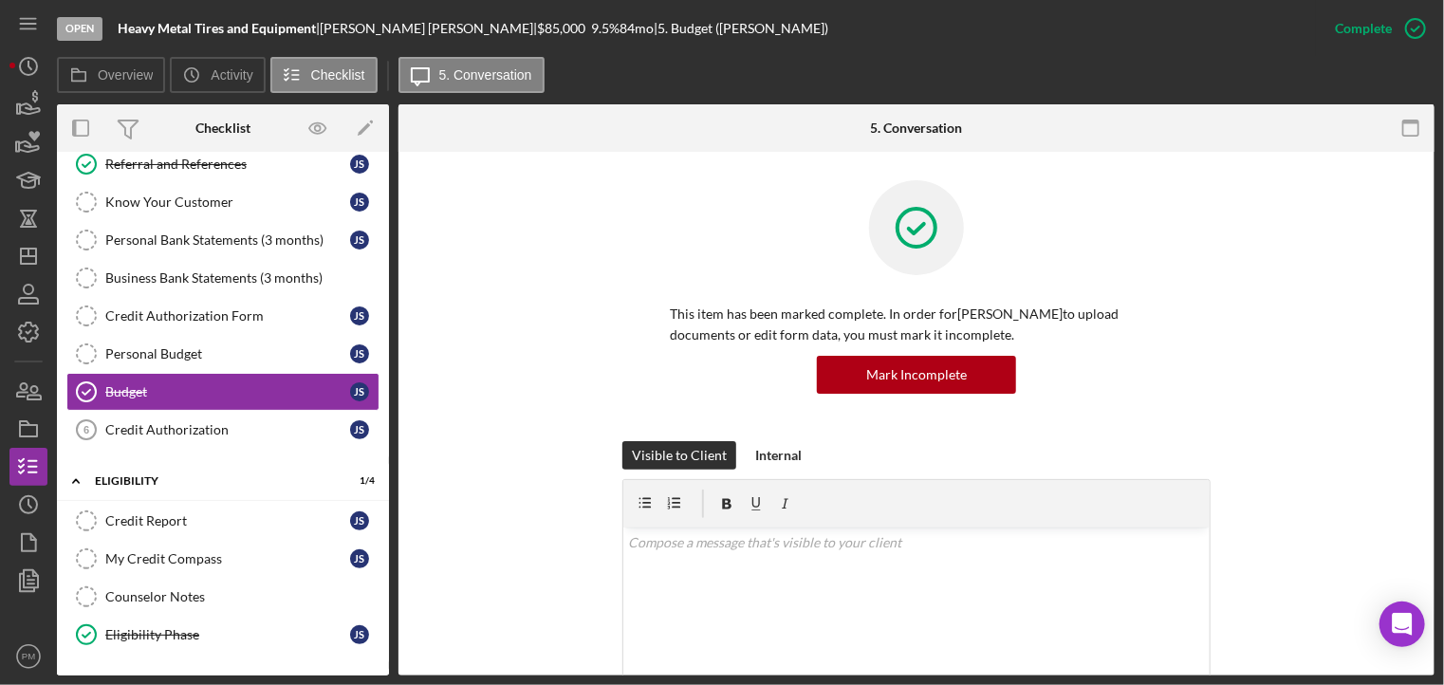
scroll to position [330, 0]
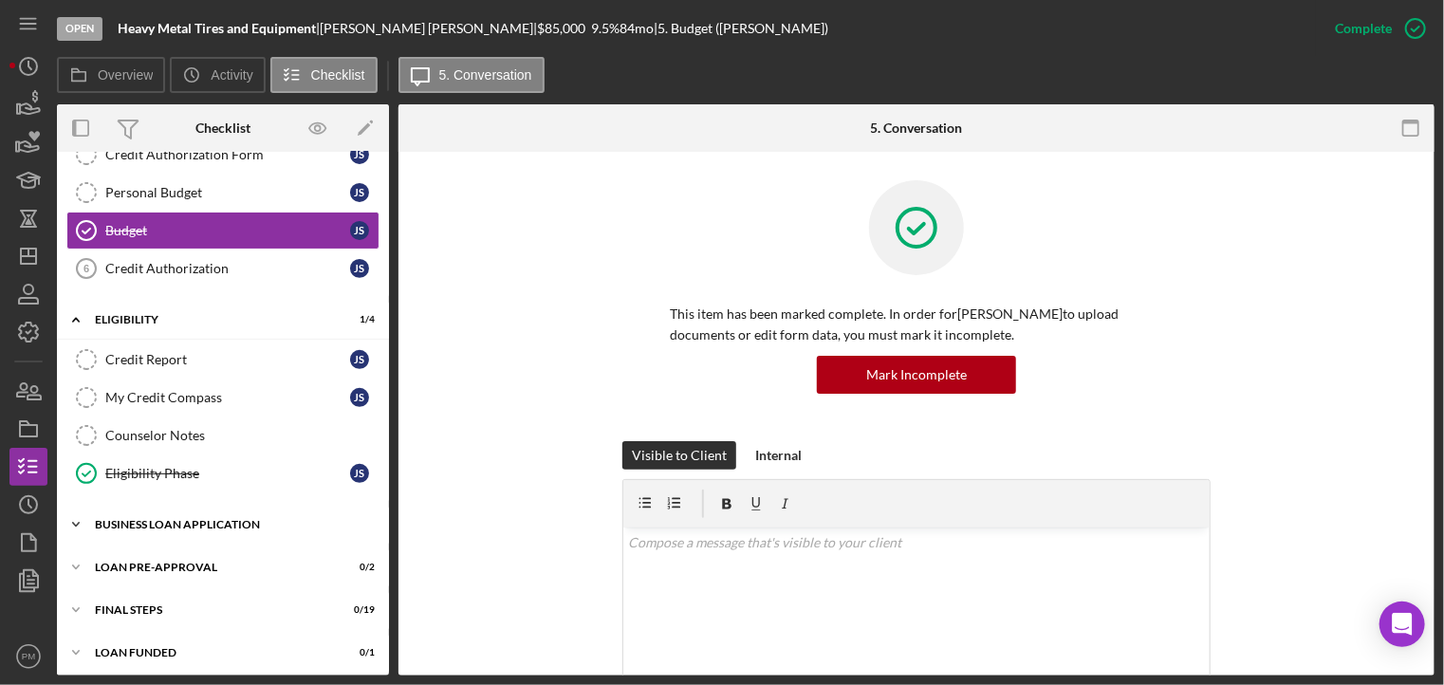
click at [134, 529] on div "Icon/Expander BUSINESS LOAN APPLICATION 0 / 31" at bounding box center [223, 525] width 332 height 38
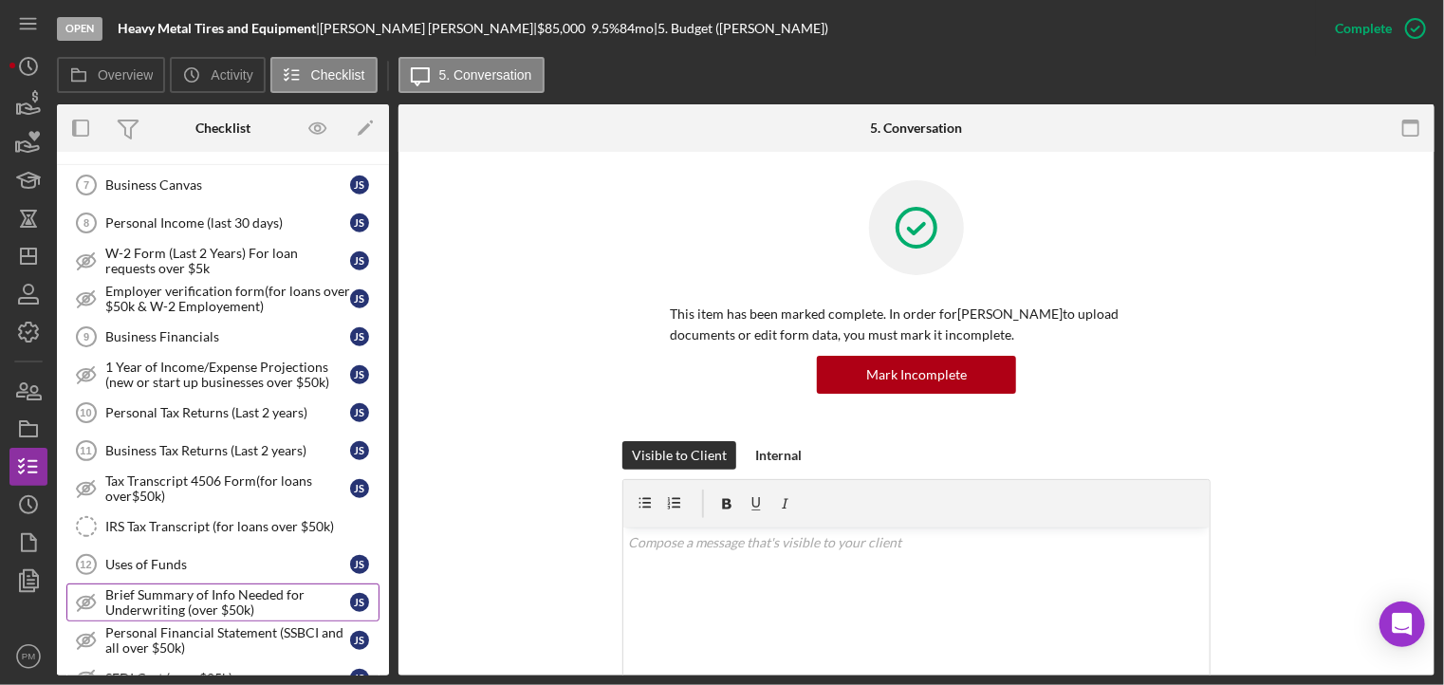
scroll to position [425, 0]
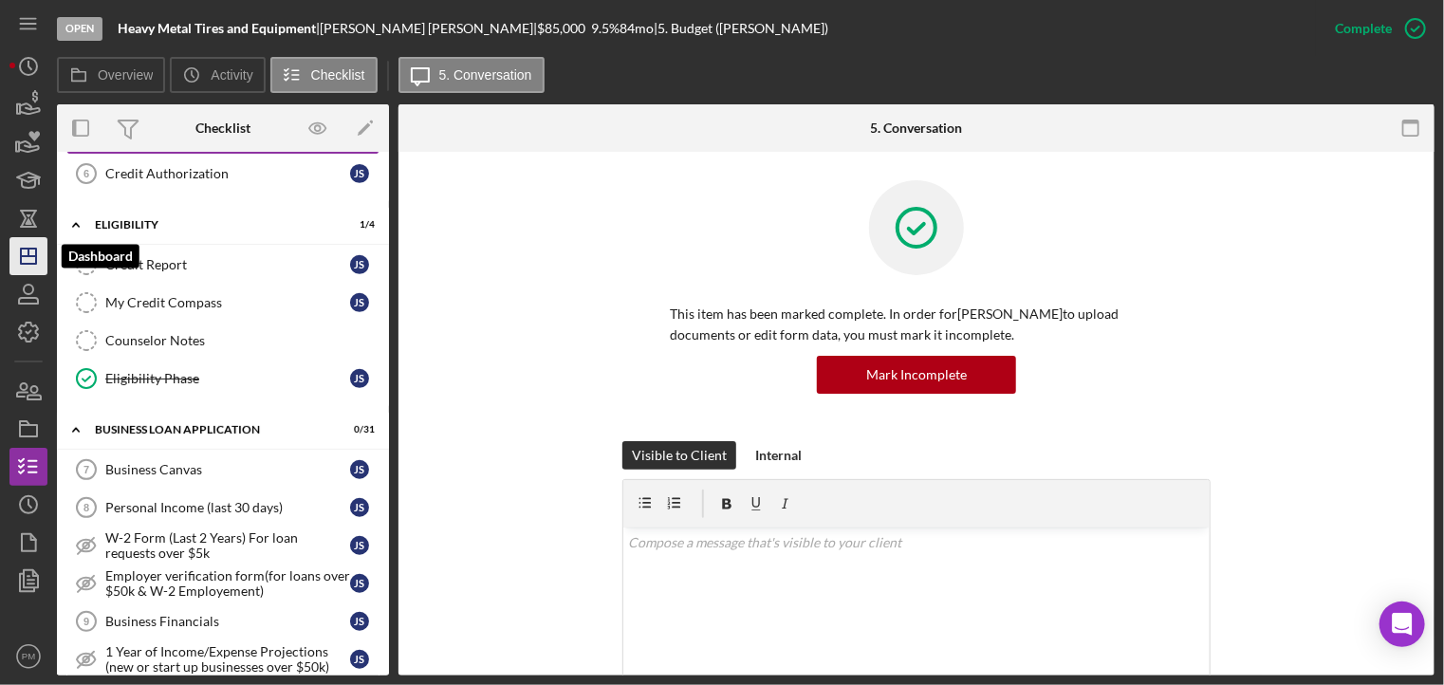
click at [18, 270] on icon "Icon/Dashboard" at bounding box center [28, 255] width 47 height 47
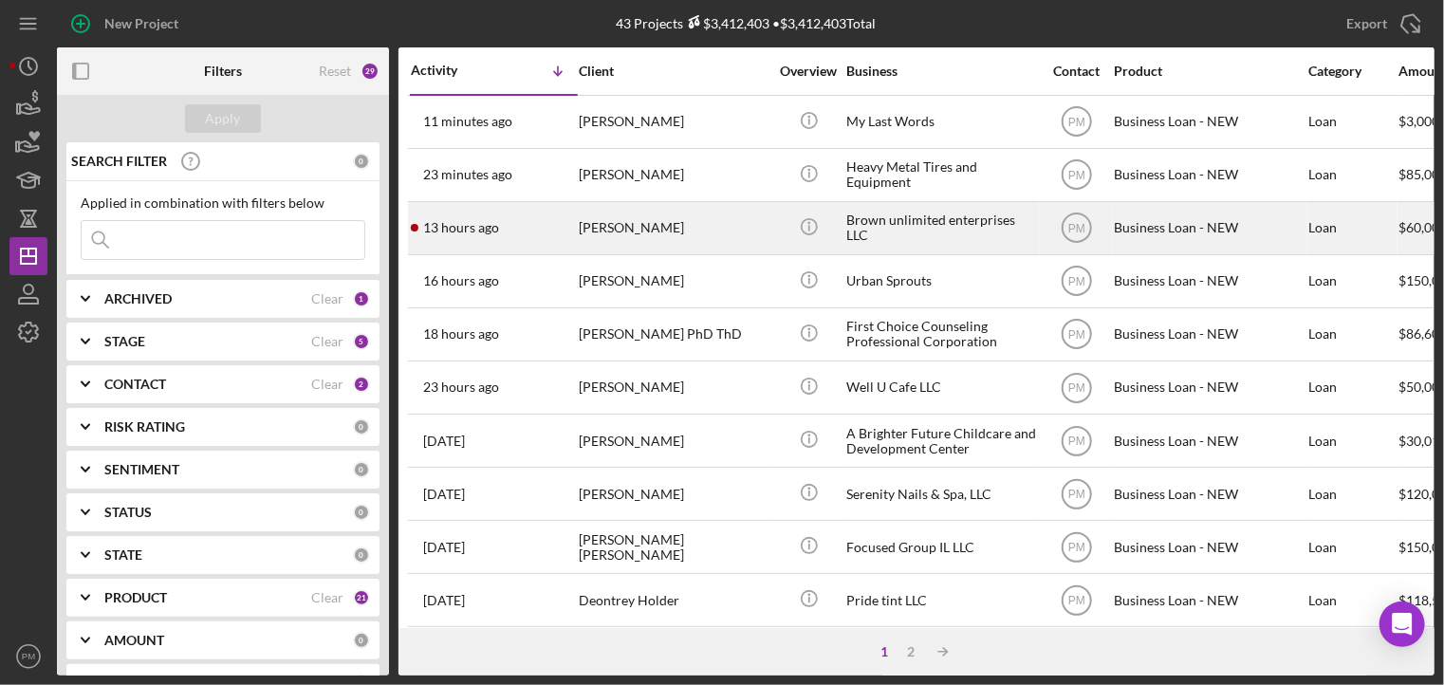
click at [607, 237] on div "[PERSON_NAME]" at bounding box center [674, 228] width 190 height 50
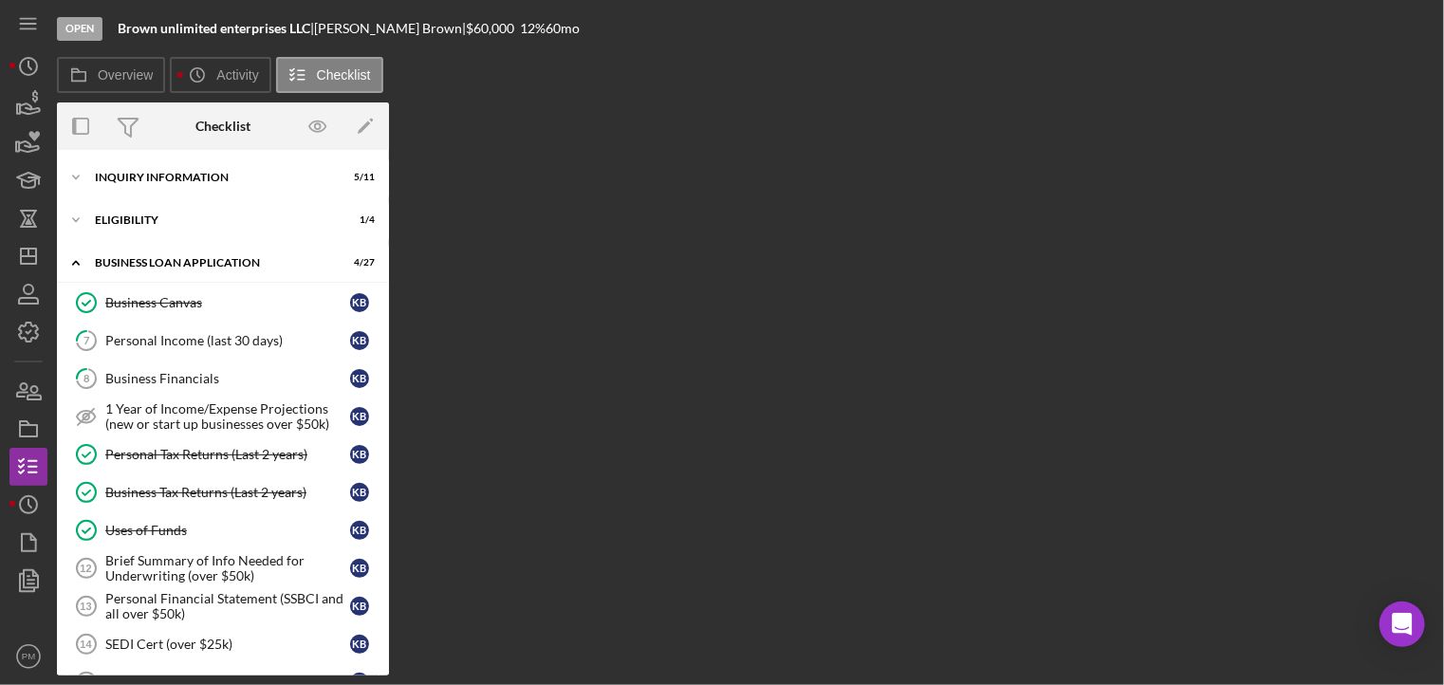
scroll to position [453, 0]
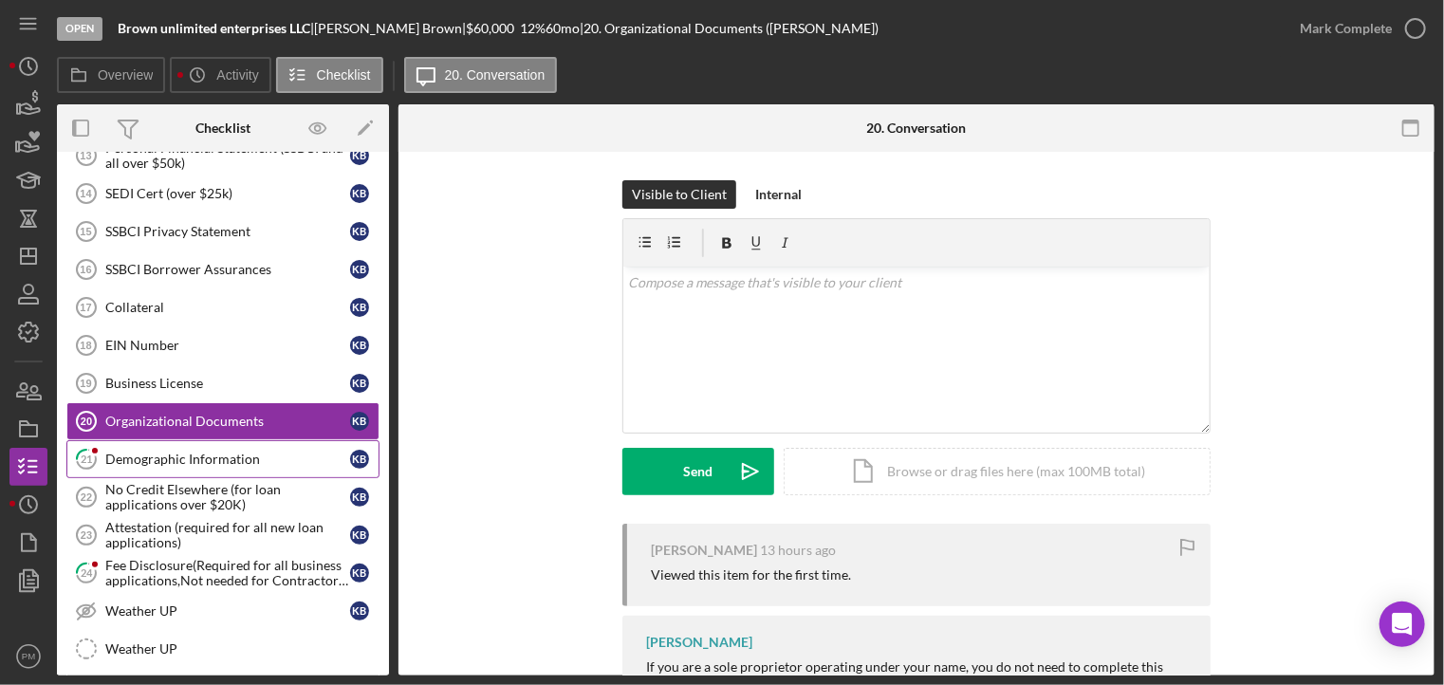
click at [195, 452] on div "Demographic Information" at bounding box center [227, 459] width 245 height 15
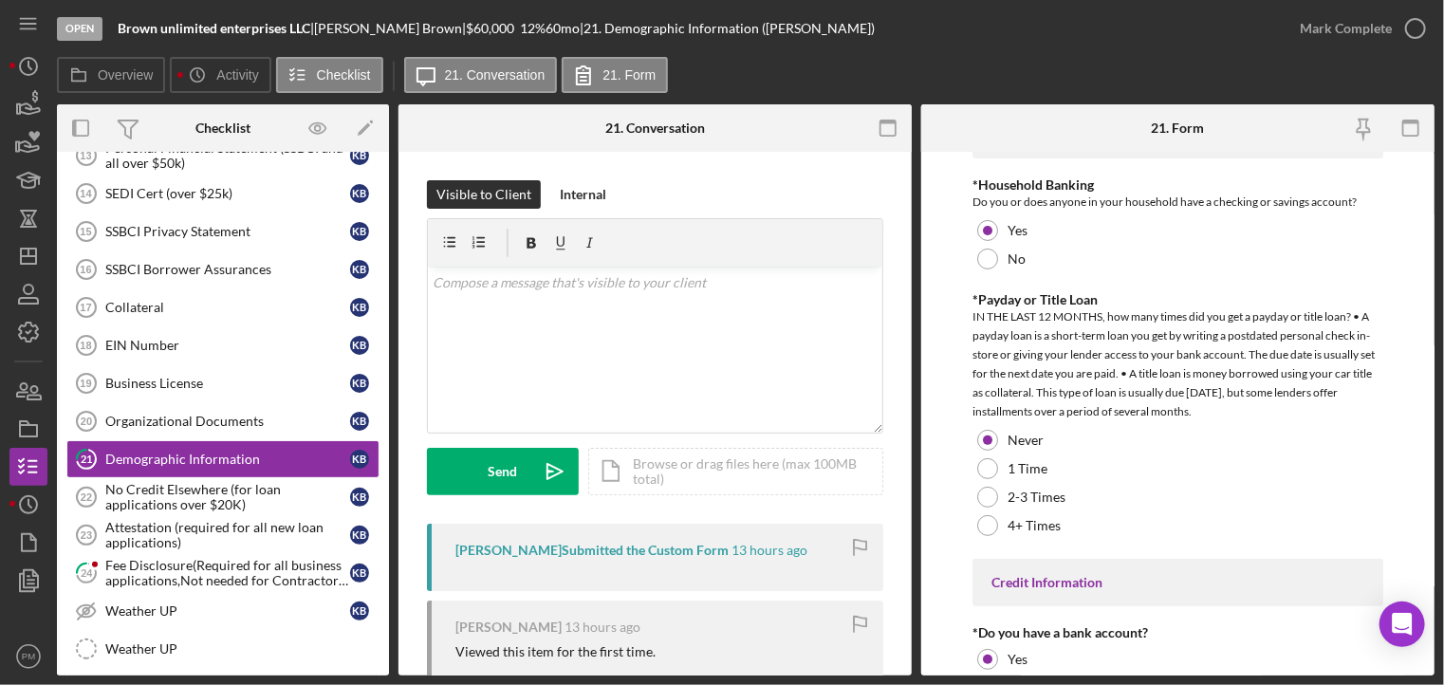
scroll to position [3941, 0]
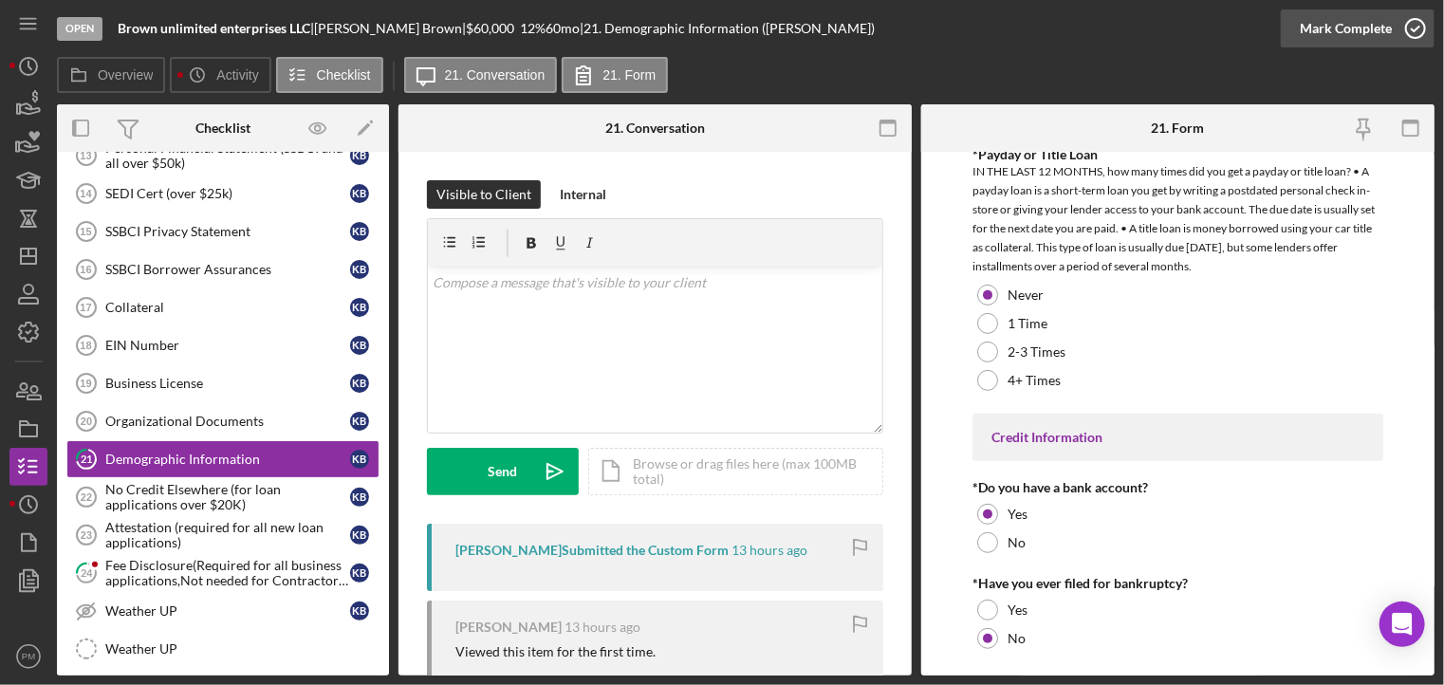
click at [1394, 35] on icon "button" at bounding box center [1415, 28] width 47 height 47
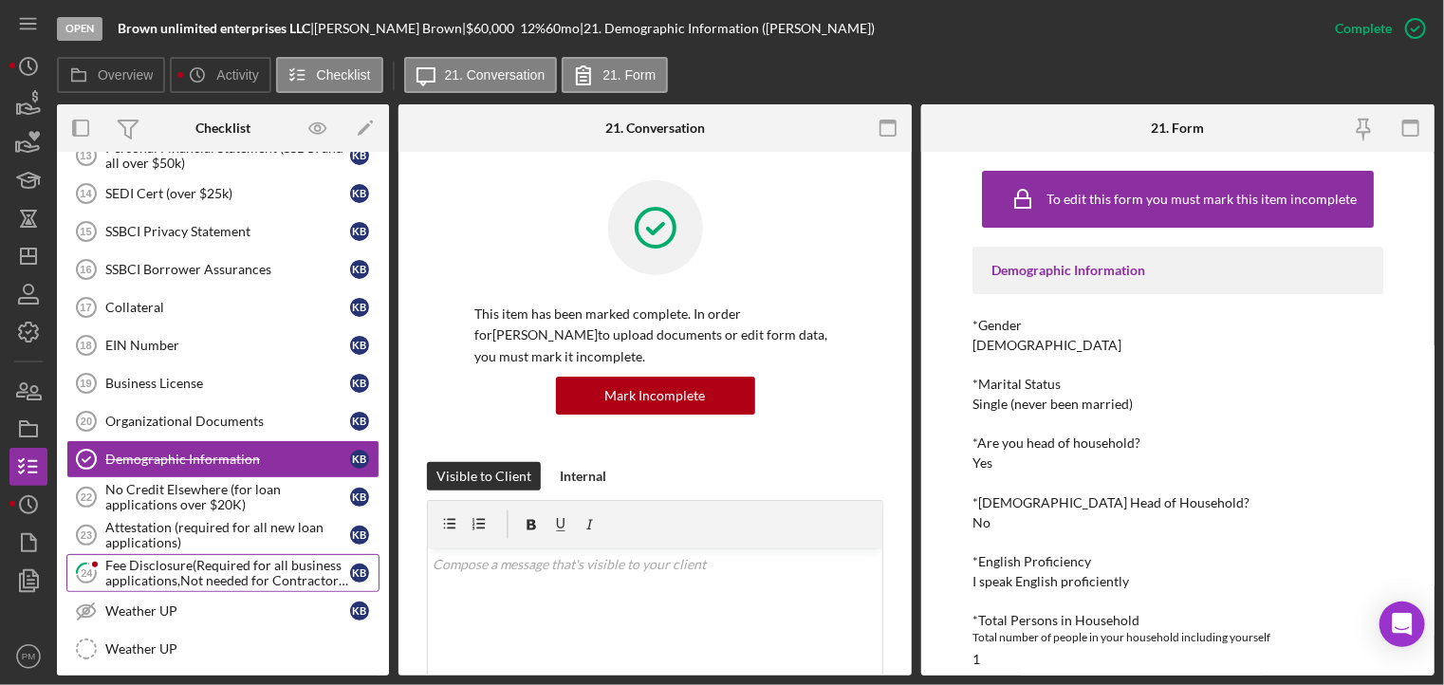
click at [248, 559] on div "Fee Disclosure(Required for all business applications,Not needed for Contractor…" at bounding box center [227, 573] width 245 height 30
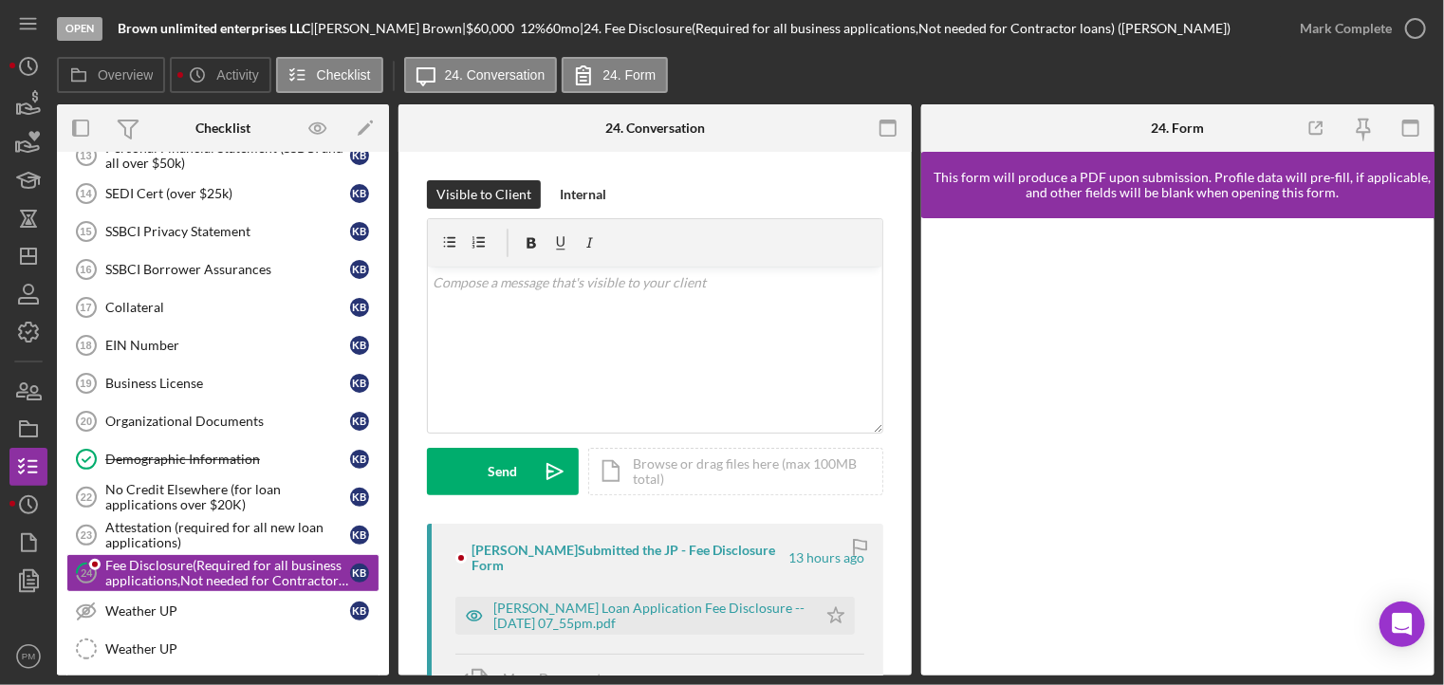
click at [1379, 6] on div "Mark Complete" at bounding box center [1358, 28] width 154 height 57
click at [1372, 31] on div "Mark Complete" at bounding box center [1346, 28] width 92 height 38
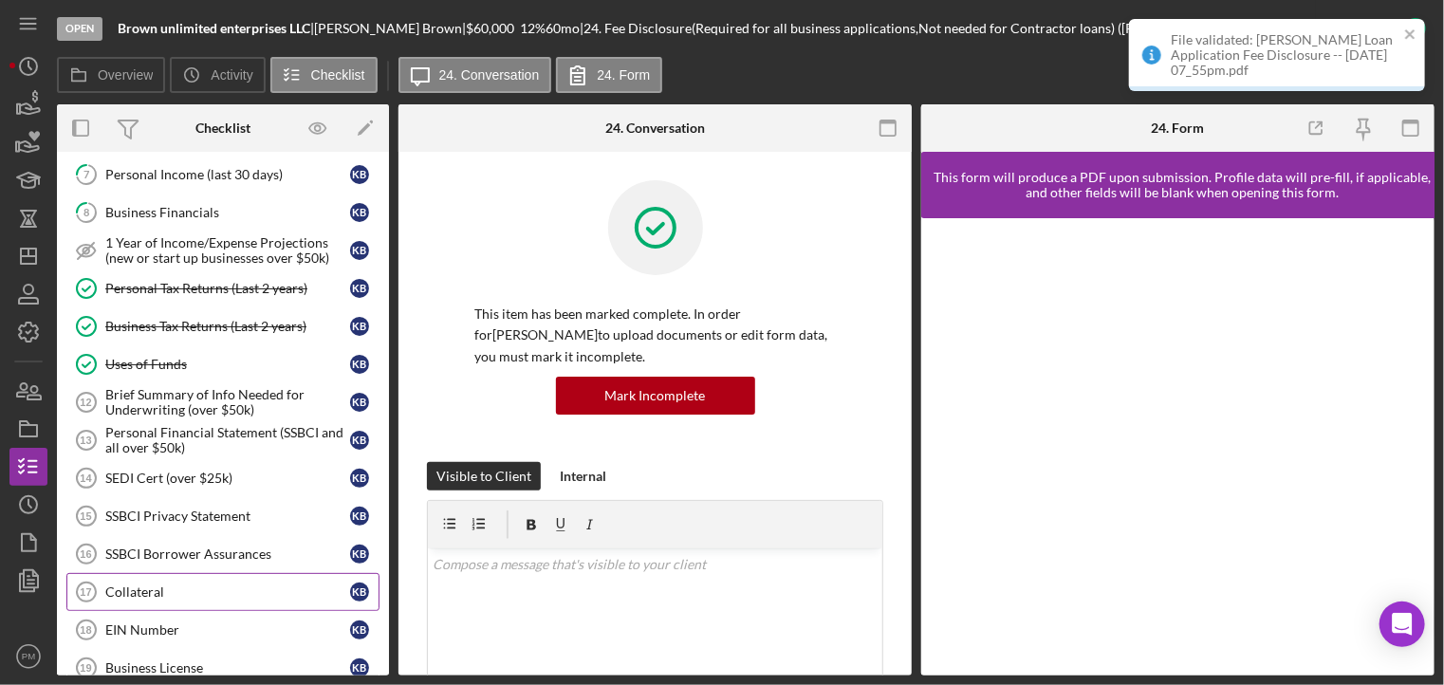
scroll to position [73, 0]
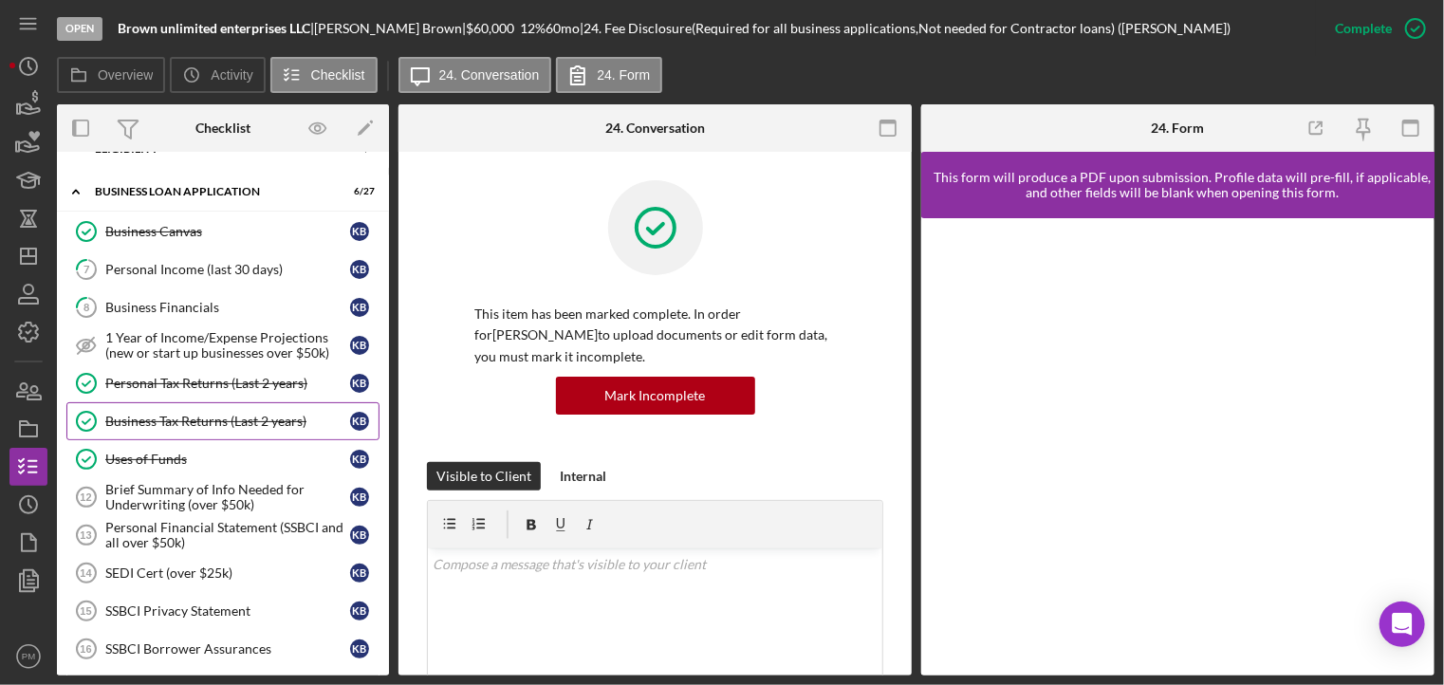
click at [209, 424] on div "Business Tax Returns (Last 2 years)" at bounding box center [227, 421] width 245 height 15
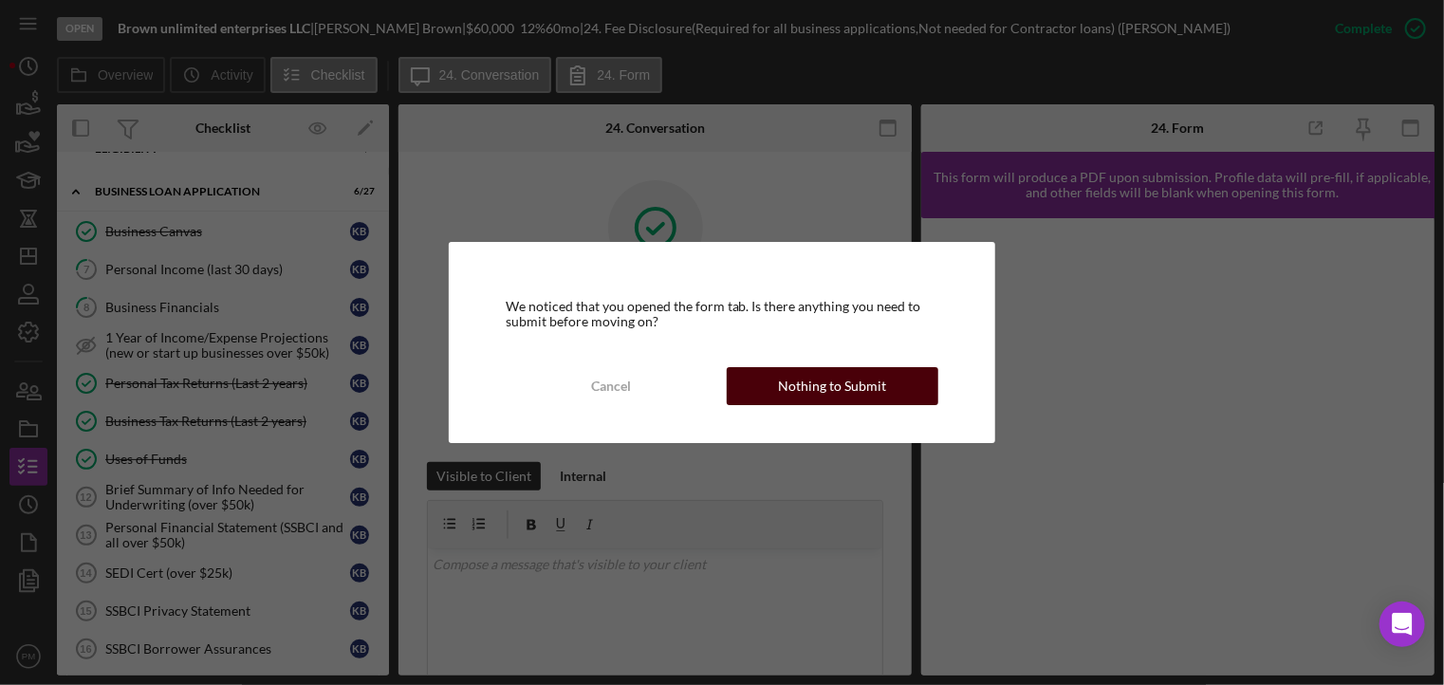
click at [828, 388] on div "Nothing to Submit" at bounding box center [833, 386] width 108 height 38
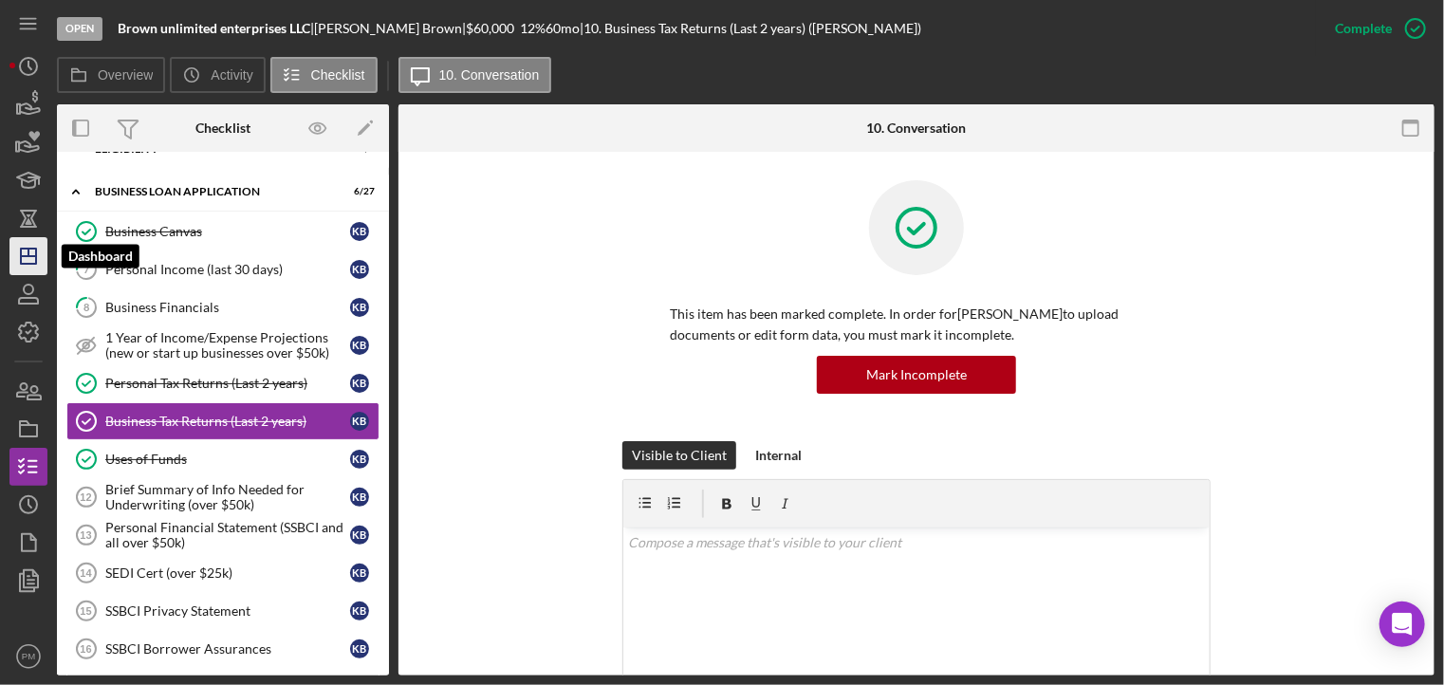
click at [23, 252] on icon "Icon/Dashboard" at bounding box center [28, 255] width 47 height 47
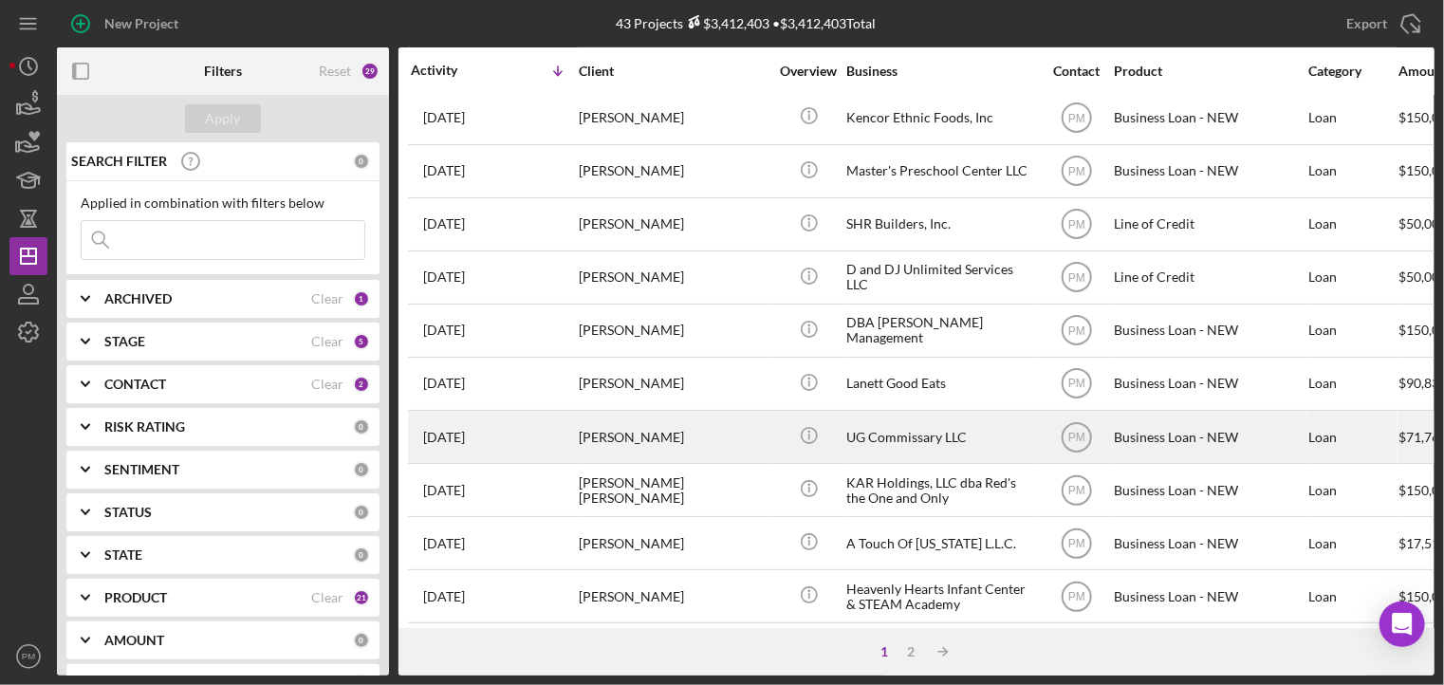
scroll to position [821, 0]
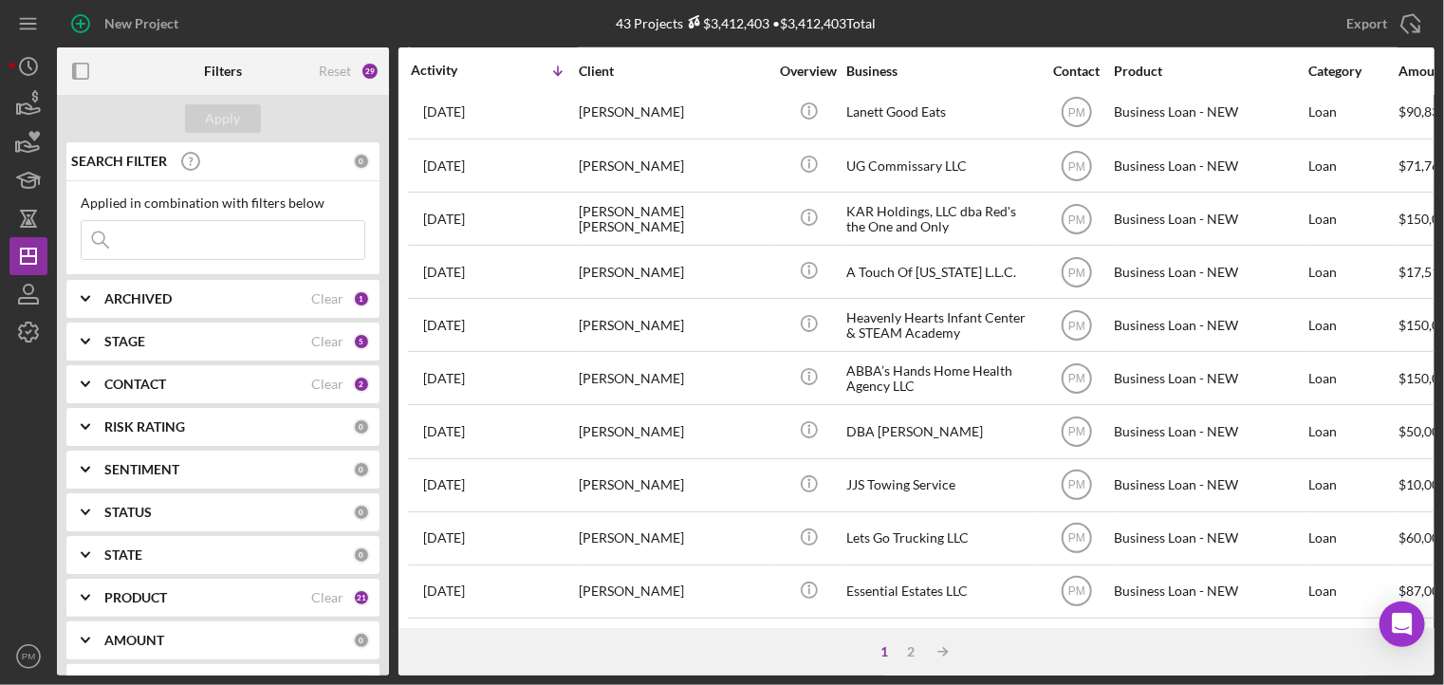
drag, startPoint x: 132, startPoint y: 236, endPoint x: 143, endPoint y: 244, distance: 13.7
click at [134, 236] on input at bounding box center [223, 240] width 283 height 38
type input "[PERSON_NAME]"
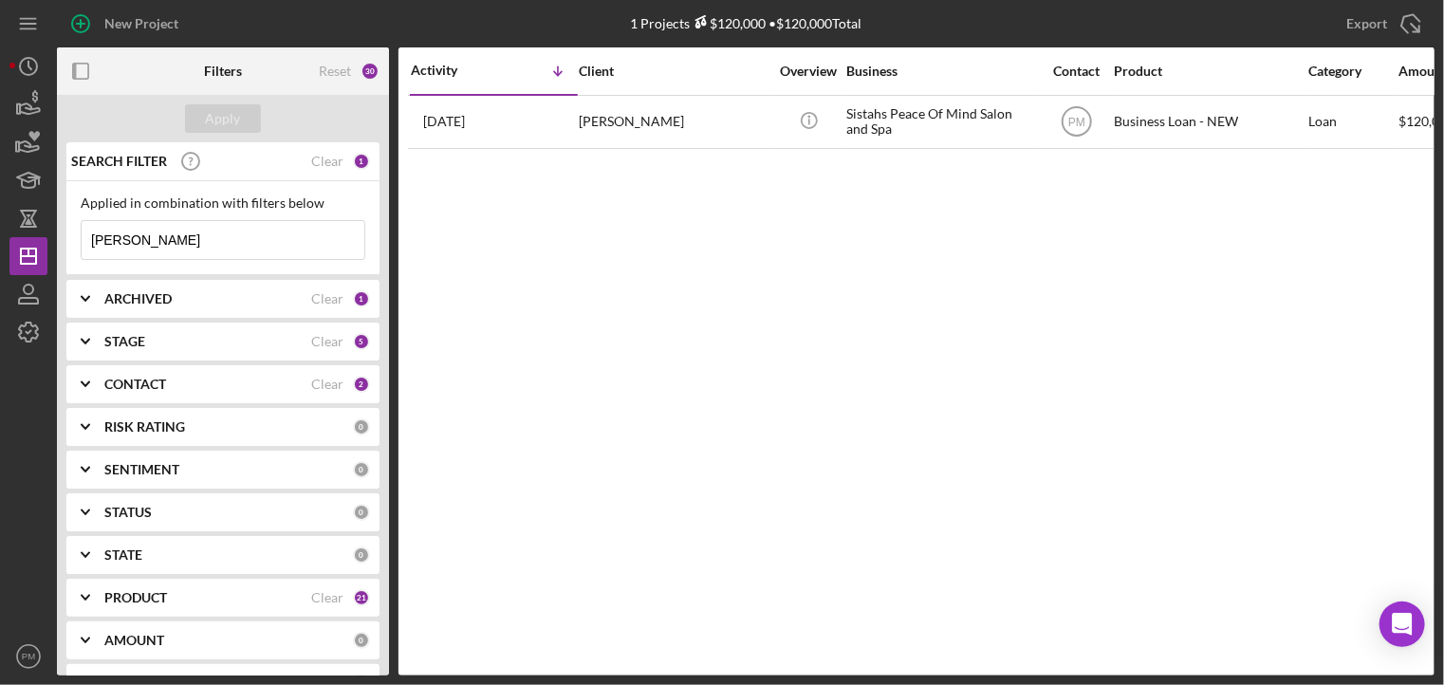
scroll to position [0, 0]
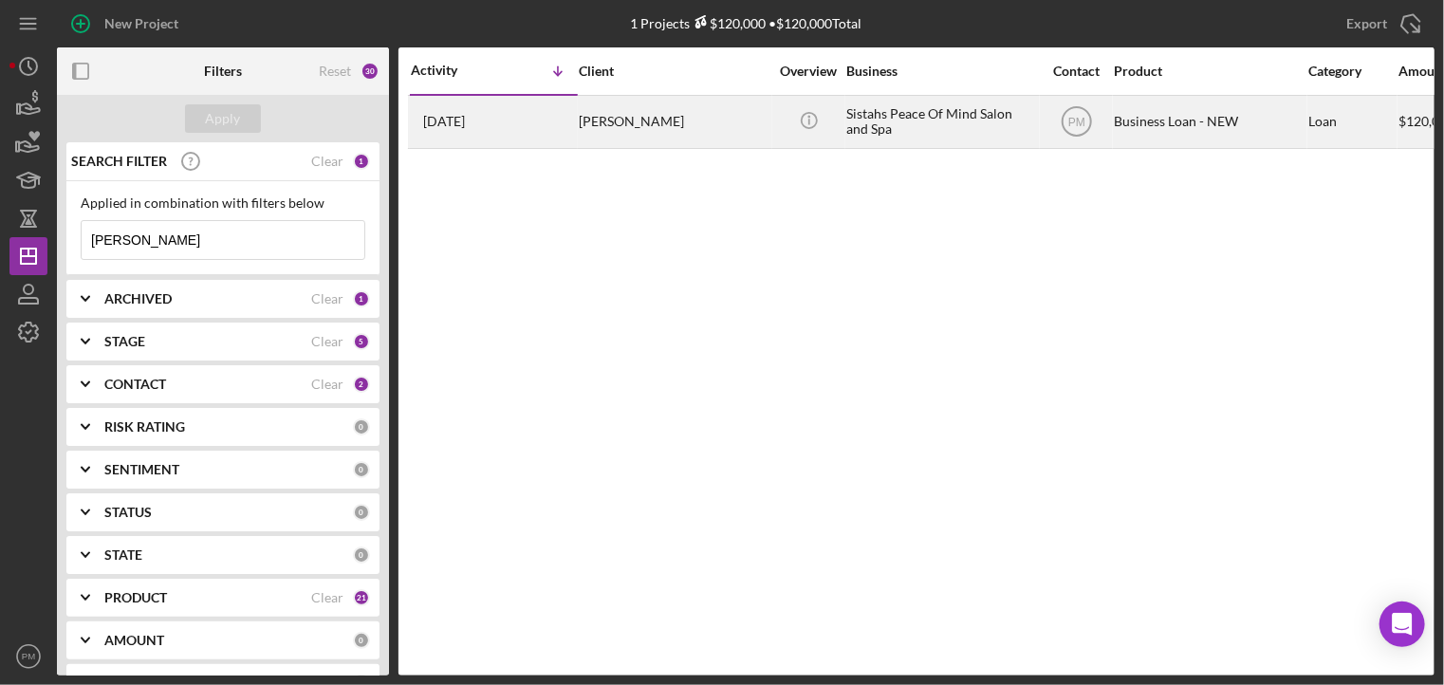
click at [555, 107] on div "[DATE] [PERSON_NAME]" at bounding box center [494, 122] width 166 height 50
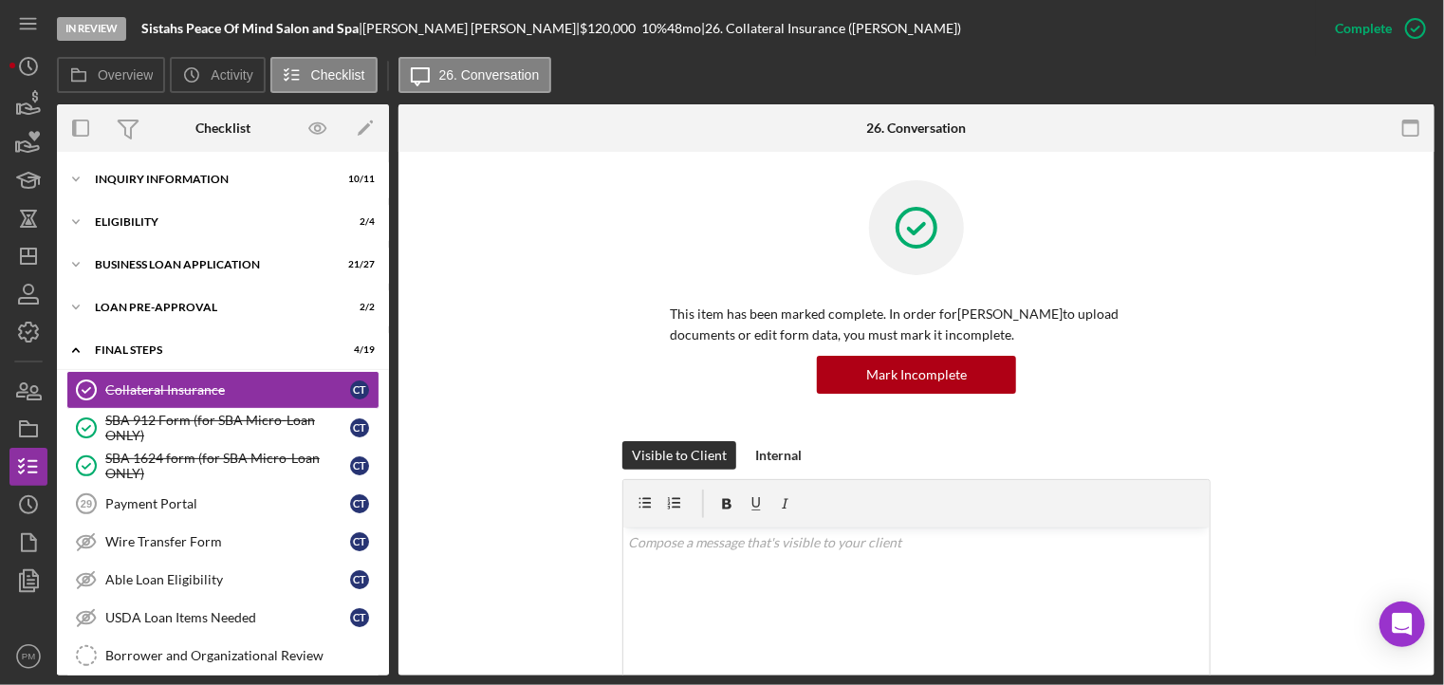
drag, startPoint x: 210, startPoint y: 497, endPoint x: 464, endPoint y: 426, distance: 264.1
click at [216, 496] on div "Payment Portal" at bounding box center [227, 503] width 245 height 15
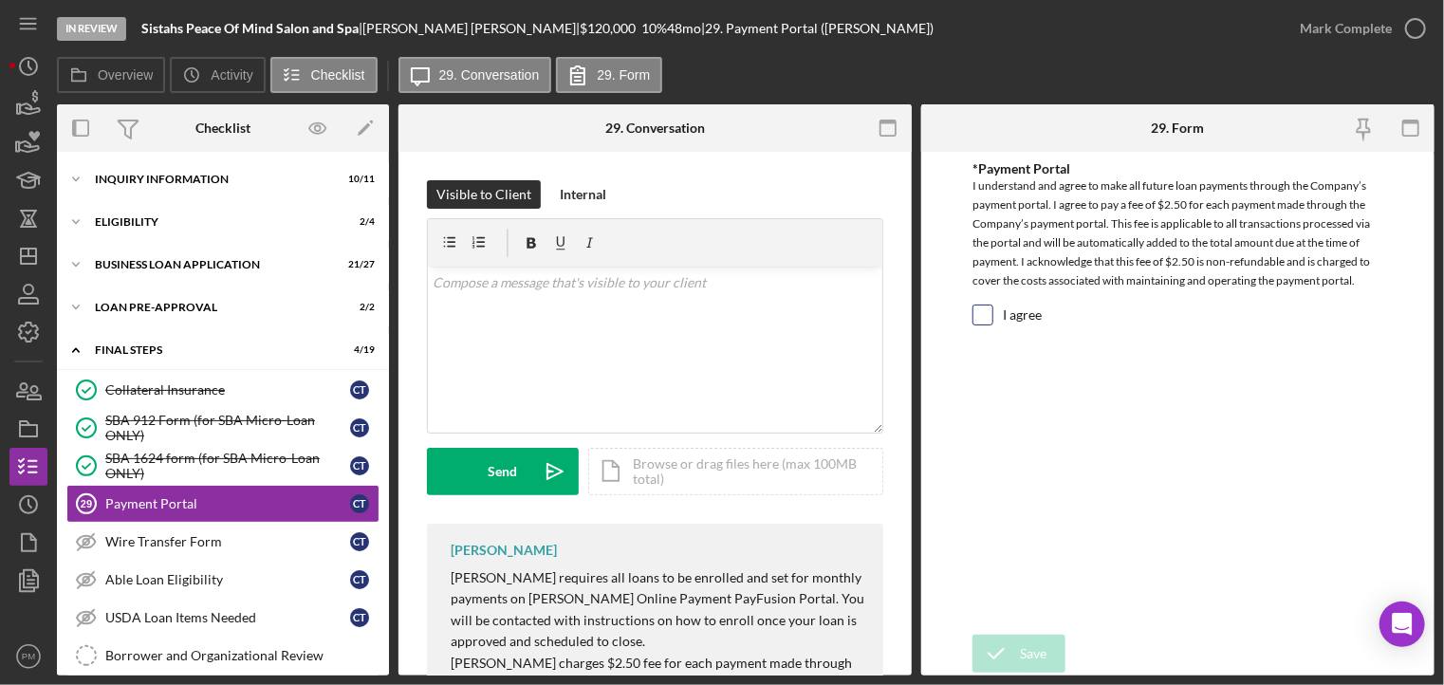
click at [987, 323] on input "I agree" at bounding box center [983, 315] width 19 height 19
checkbox input "true"
click at [1374, 16] on div "Mark Complete" at bounding box center [1346, 28] width 92 height 38
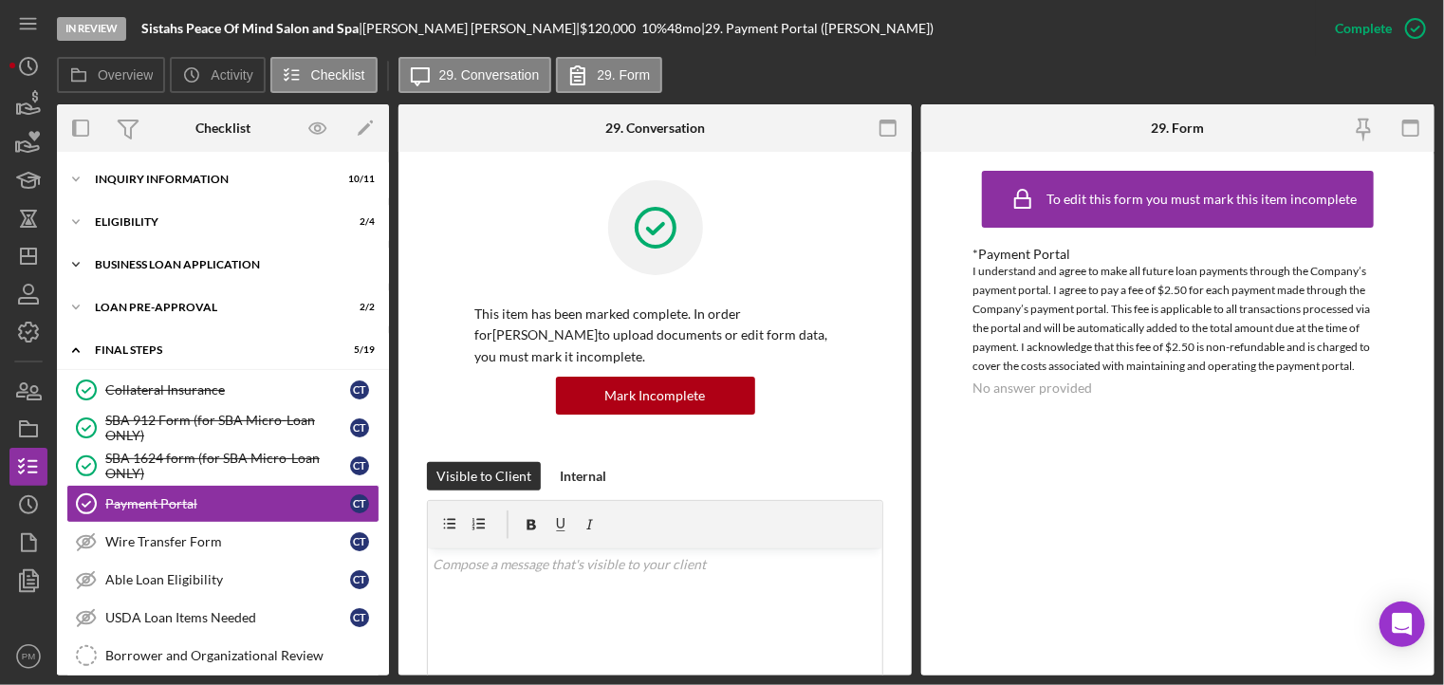
click at [184, 267] on div "BUSINESS LOAN APPLICATION" at bounding box center [230, 264] width 270 height 11
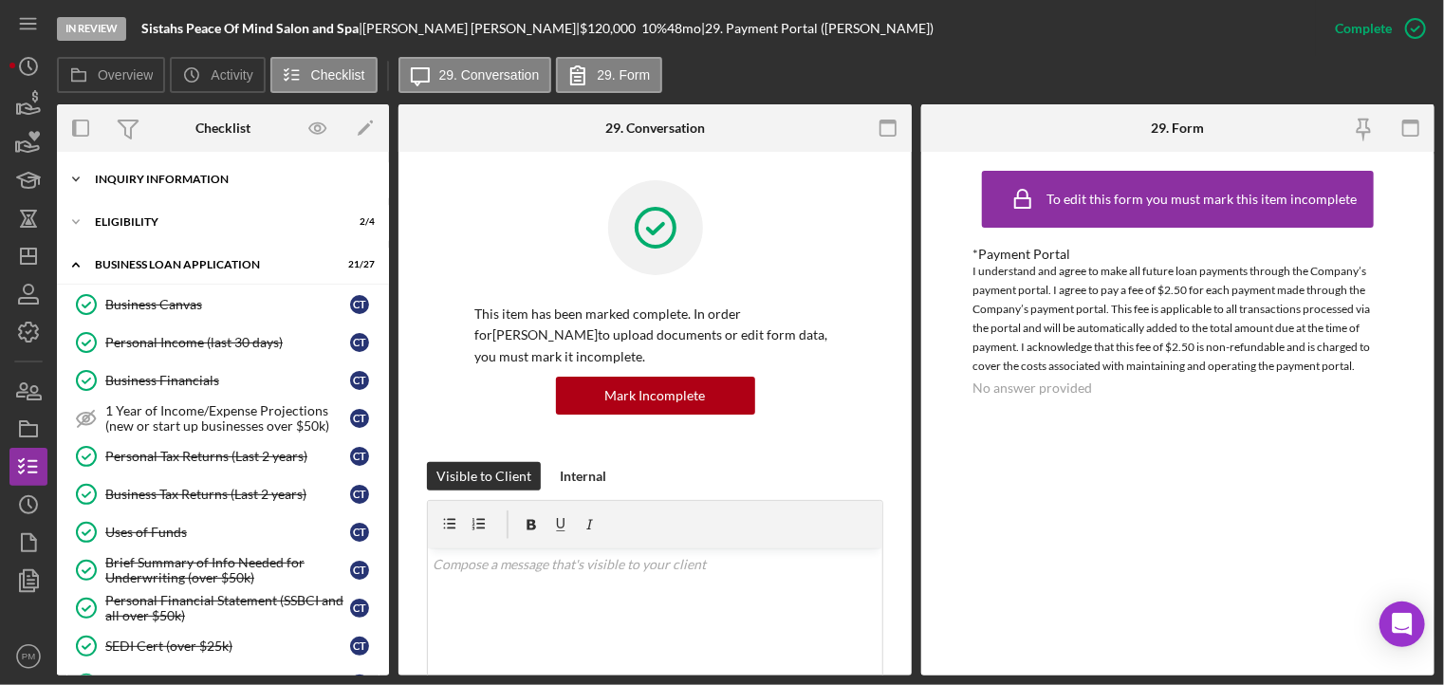
click at [194, 191] on div "Icon/Expander INQUIRY INFORMATION 10 / 11" at bounding box center [223, 179] width 332 height 38
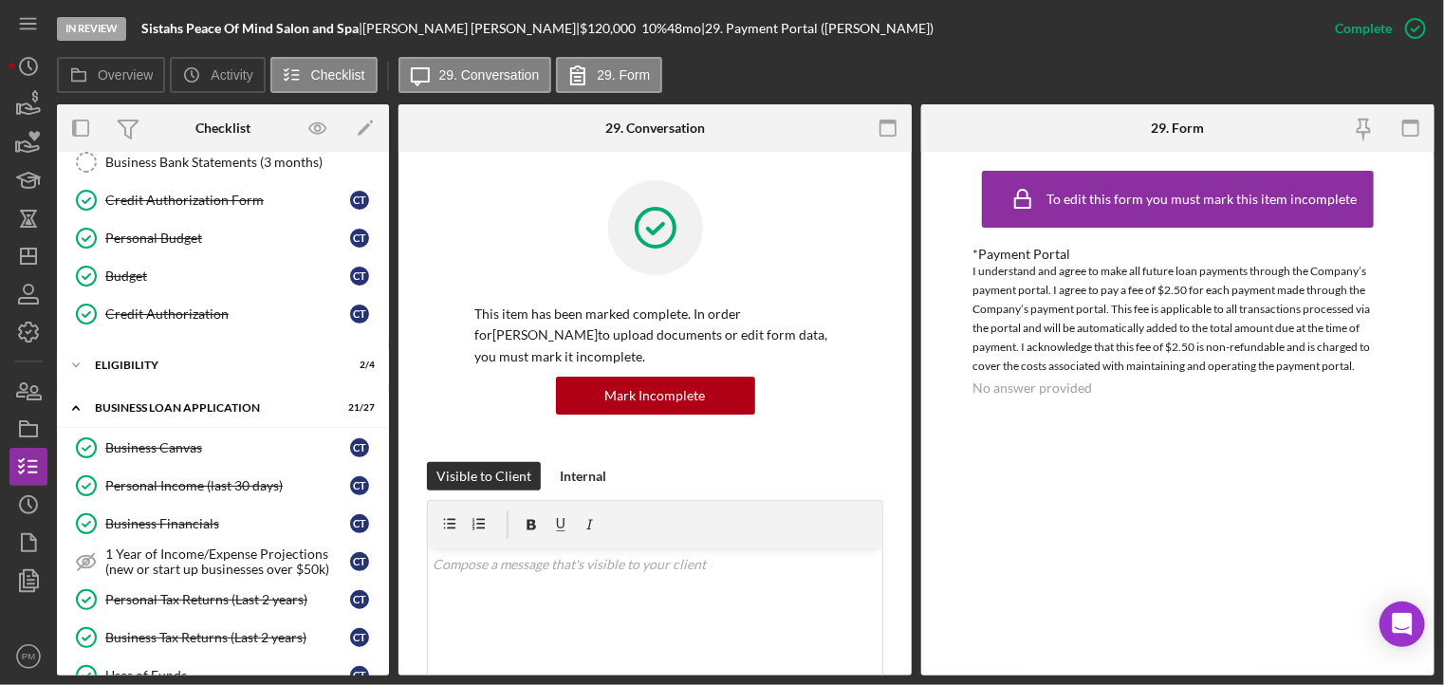
scroll to position [190, 0]
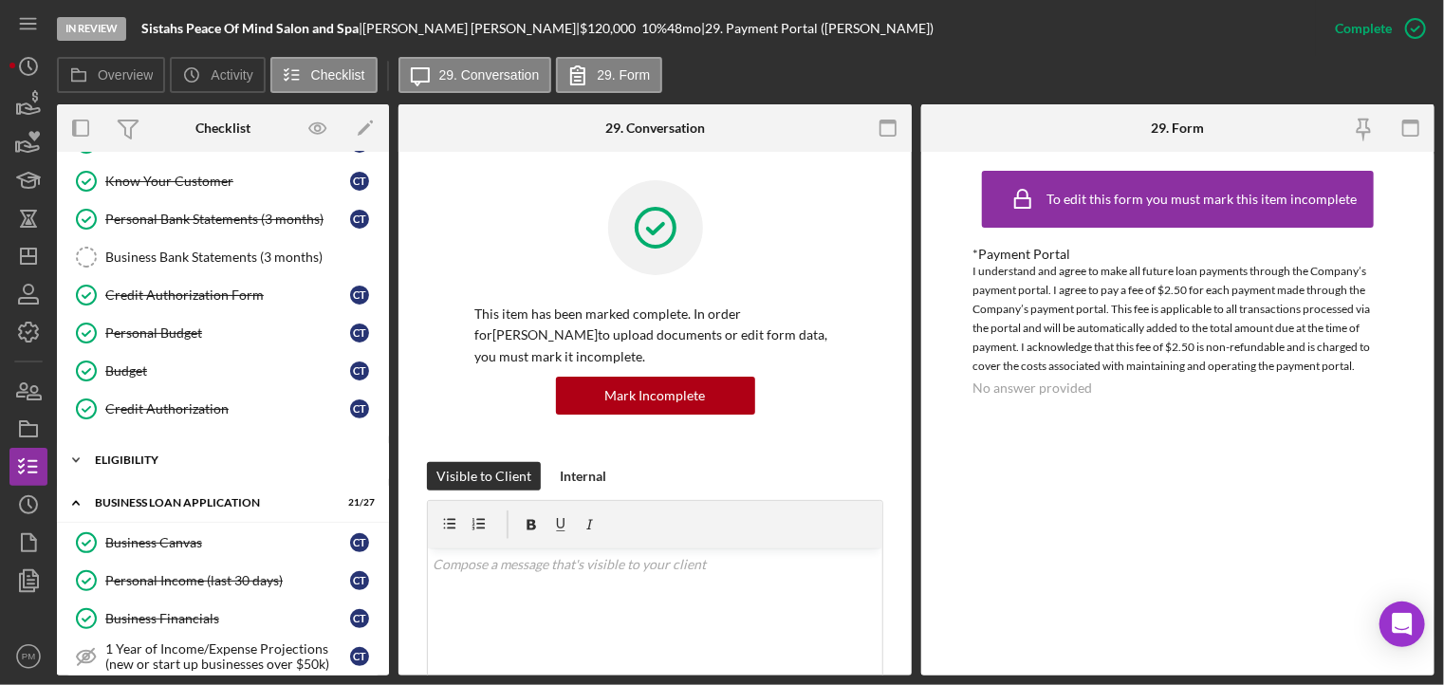
click at [217, 456] on div "ELIGIBILITY" at bounding box center [230, 460] width 270 height 11
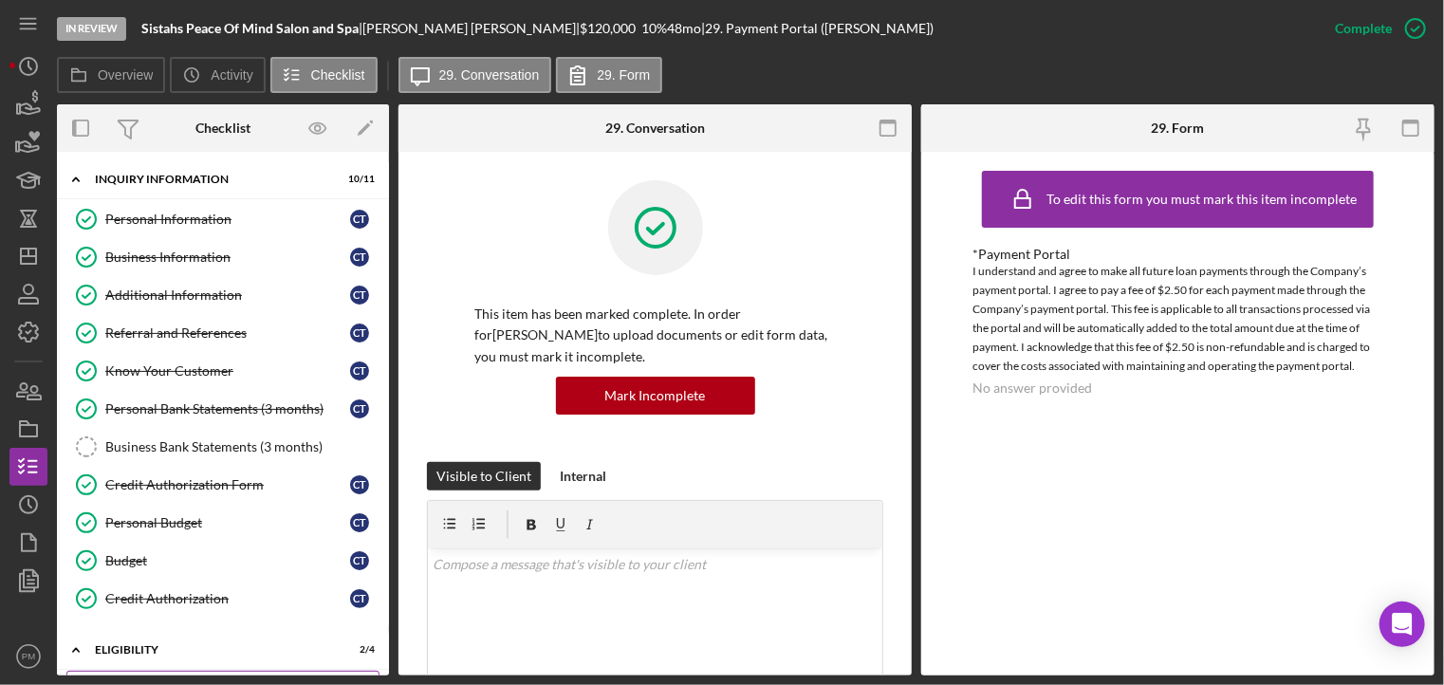
scroll to position [285, 0]
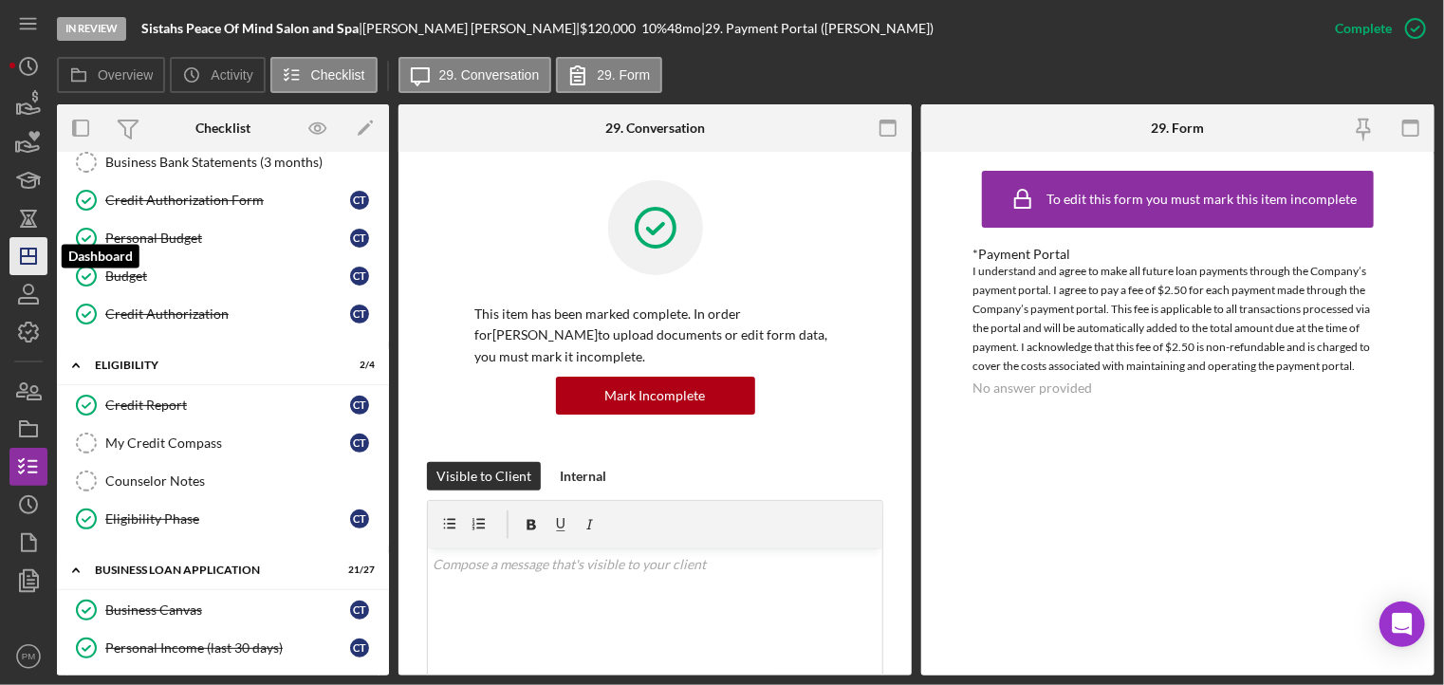
click at [38, 258] on icon "Icon/Dashboard" at bounding box center [28, 255] width 47 height 47
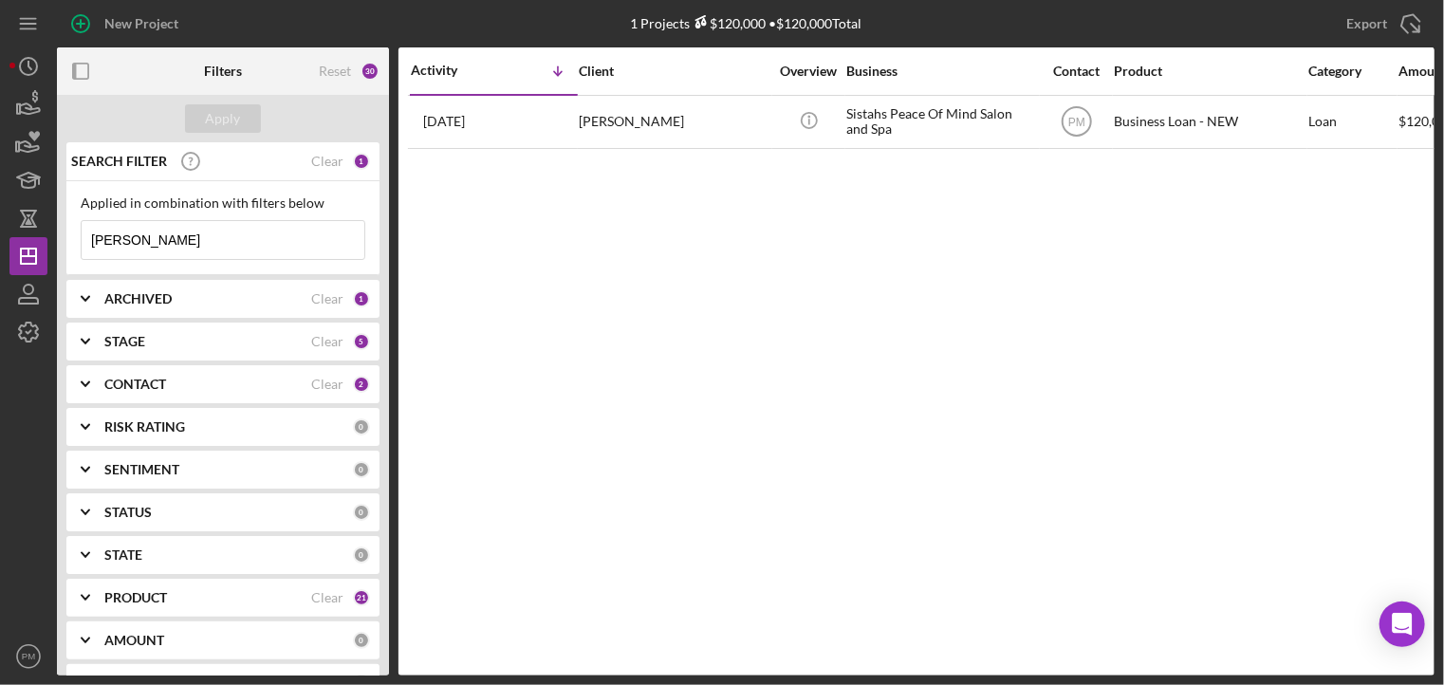
drag, startPoint x: 134, startPoint y: 233, endPoint x: 69, endPoint y: 229, distance: 64.7
click at [69, 229] on div "Applied in combination with filters below [PERSON_NAME] Icon/Menu Close" at bounding box center [222, 228] width 313 height 94
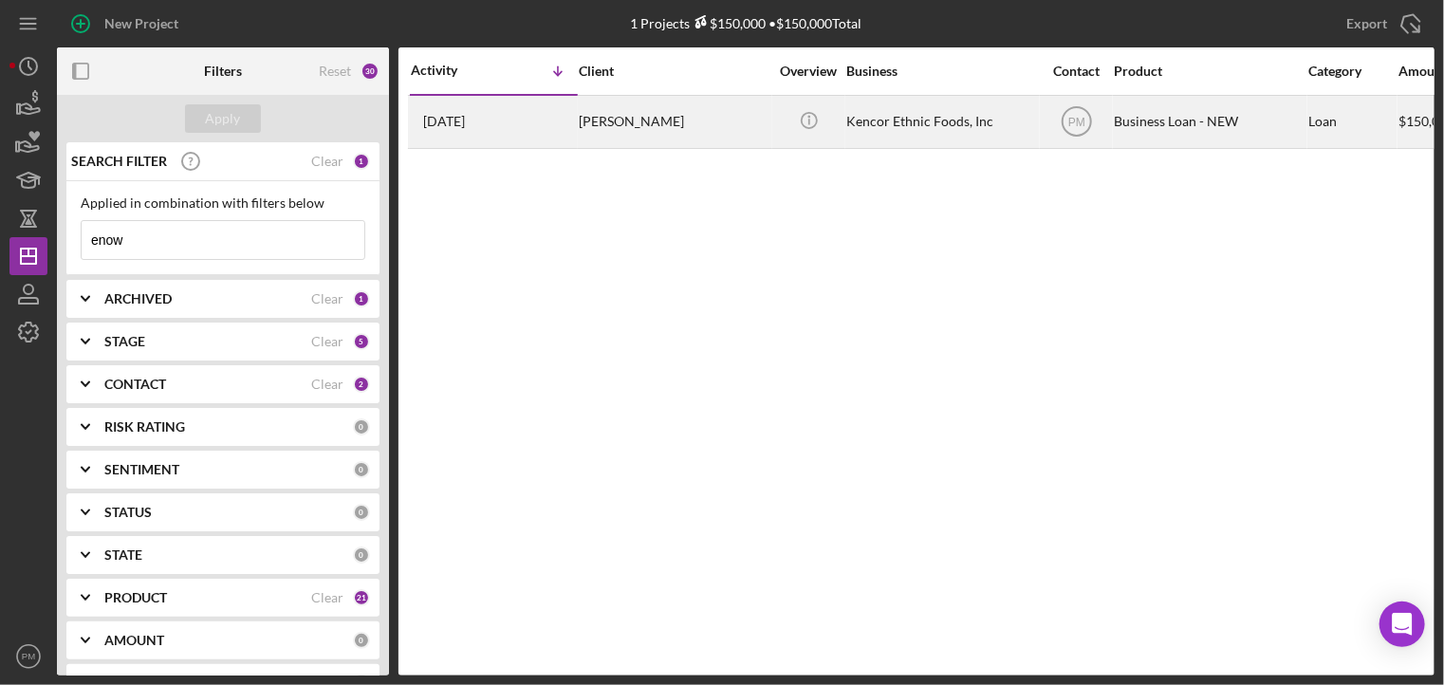
type input "enow"
click at [530, 110] on div "[DATE] [PERSON_NAME]" at bounding box center [494, 122] width 166 height 50
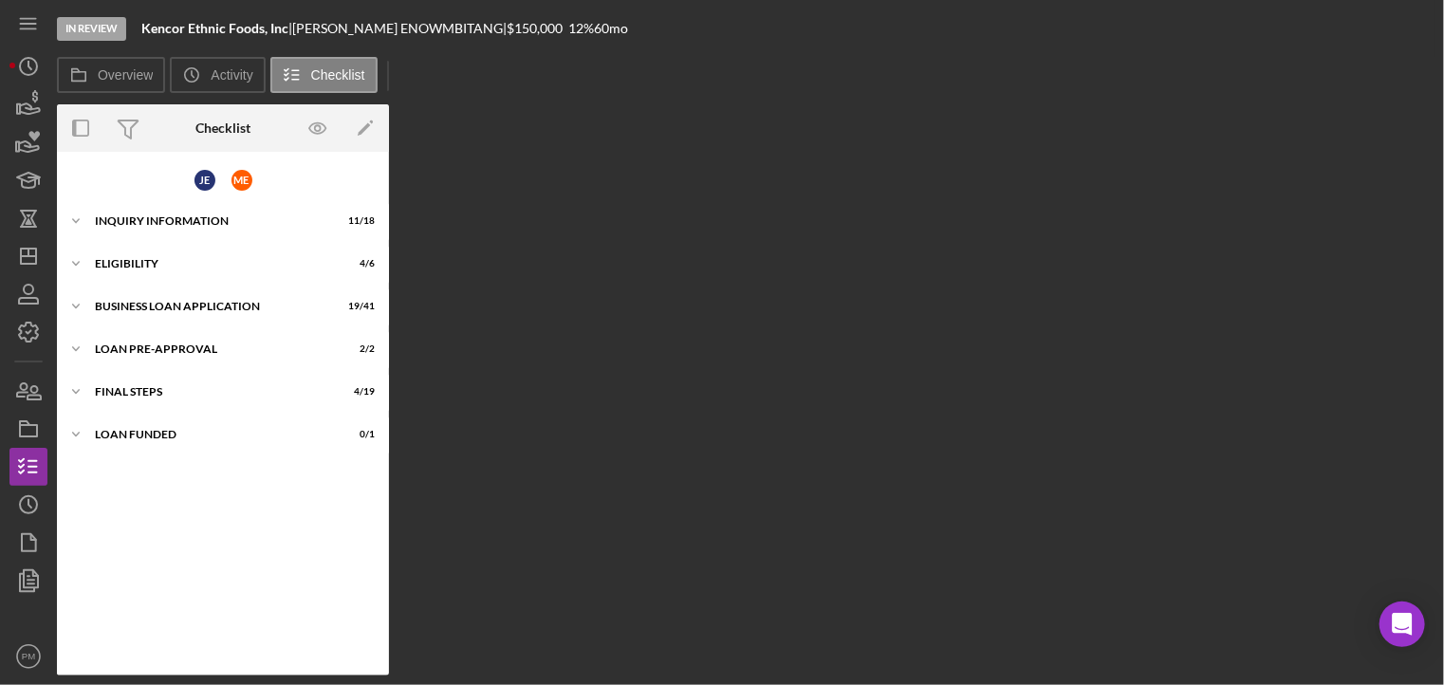
scroll to position [15, 0]
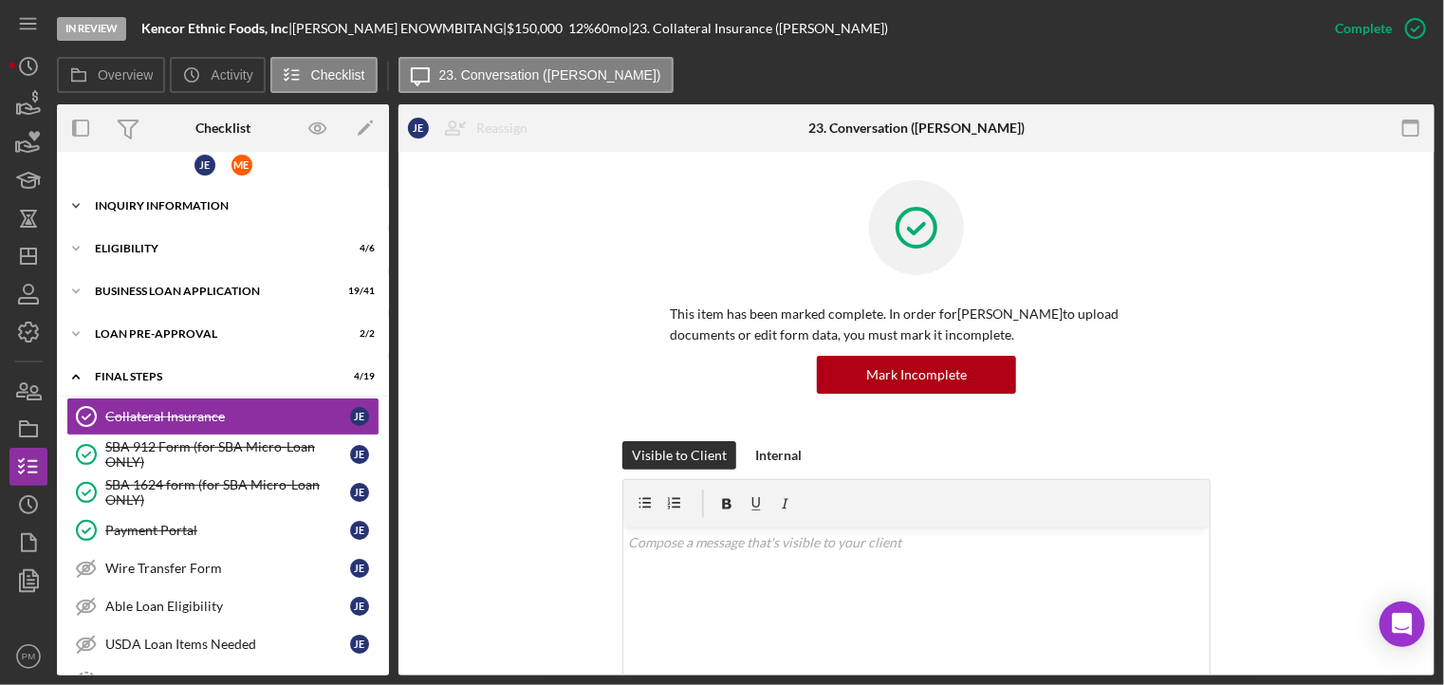
click at [198, 200] on div "INQUIRY INFORMATION" at bounding box center [230, 205] width 270 height 11
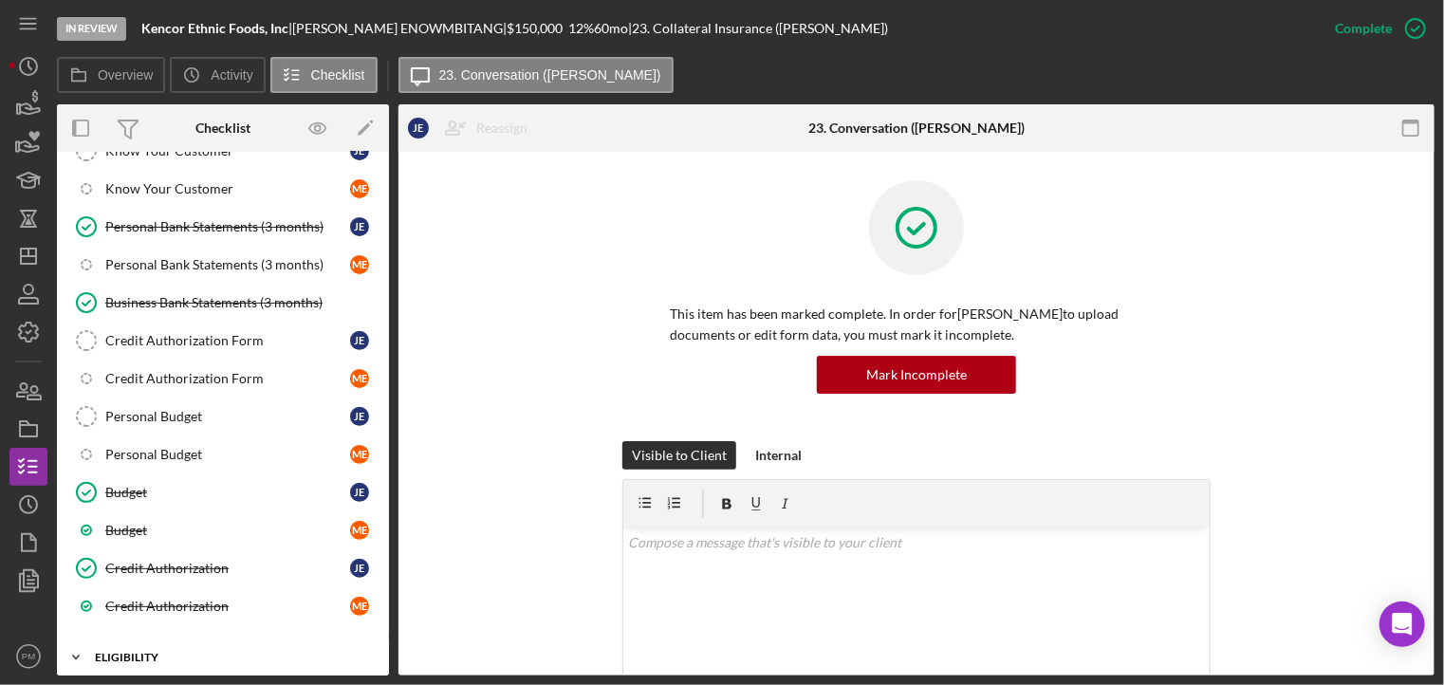
scroll to position [585, 0]
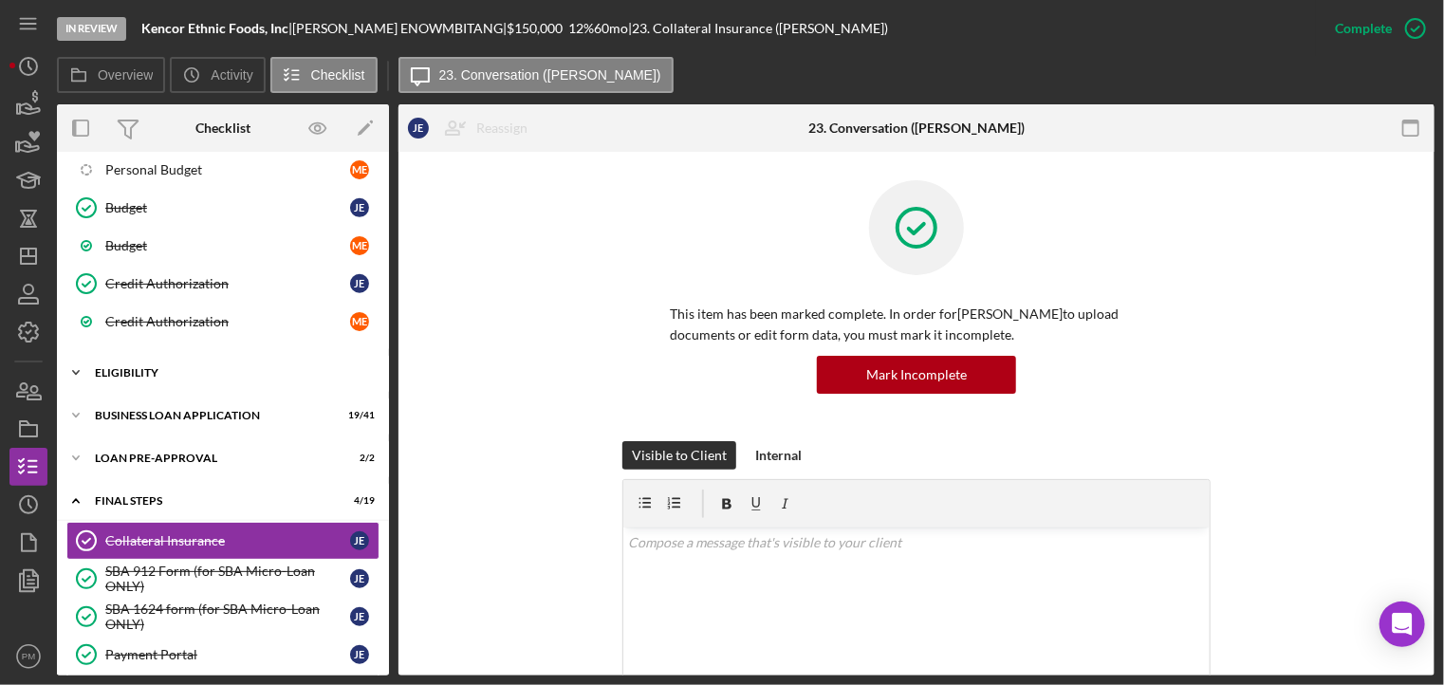
click at [187, 370] on div "Icon/Expander ELIGIBILITY 4 / 6" at bounding box center [223, 373] width 332 height 38
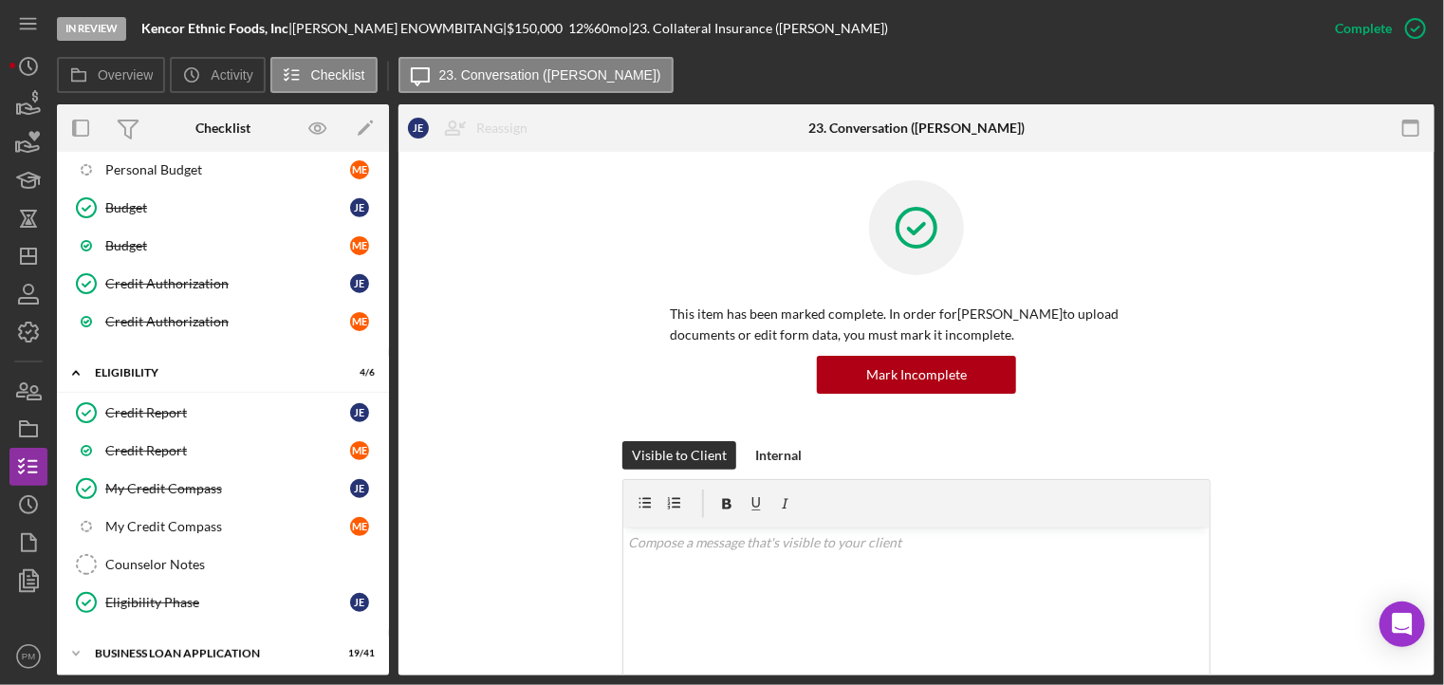
scroll to position [964, 0]
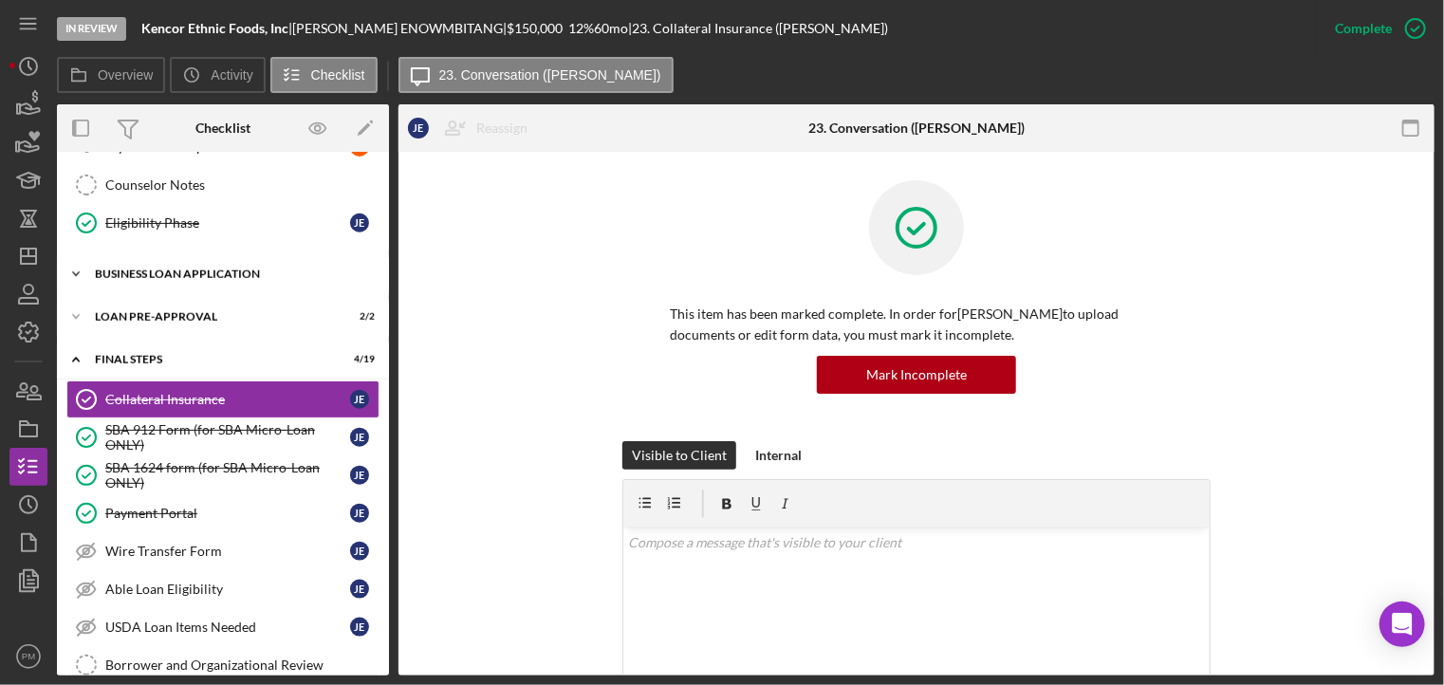
click at [175, 269] on div "BUSINESS LOAN APPLICATION" at bounding box center [230, 274] width 270 height 11
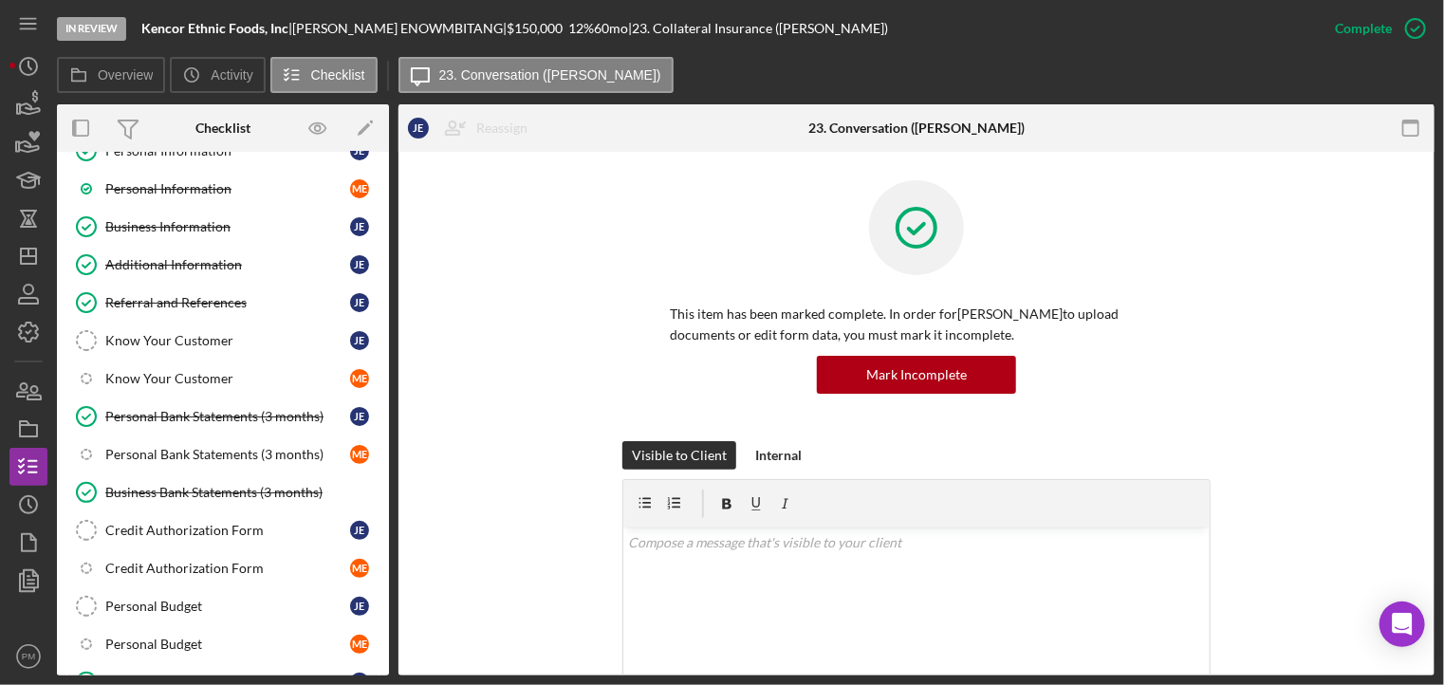
scroll to position [0, 0]
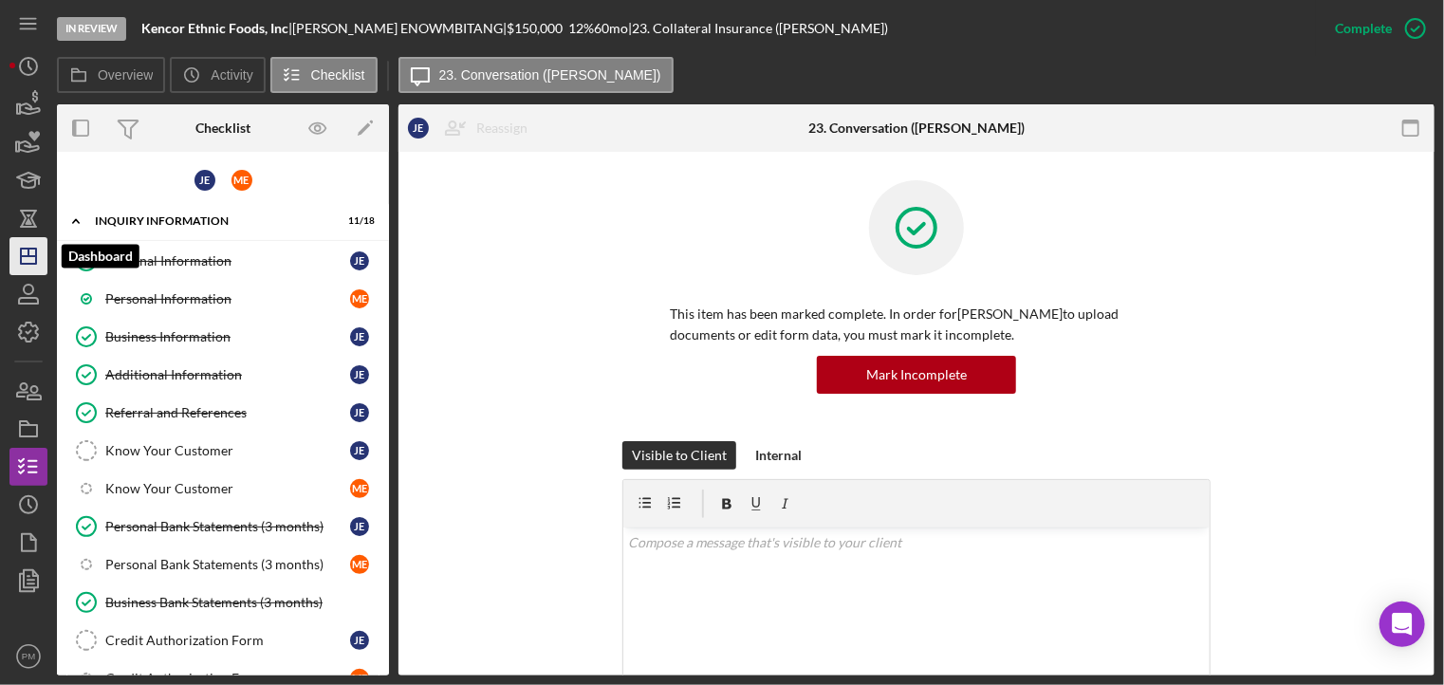
click at [31, 257] on icon "Icon/Dashboard" at bounding box center [28, 255] width 47 height 47
